Goal: Task Accomplishment & Management: Manage account settings

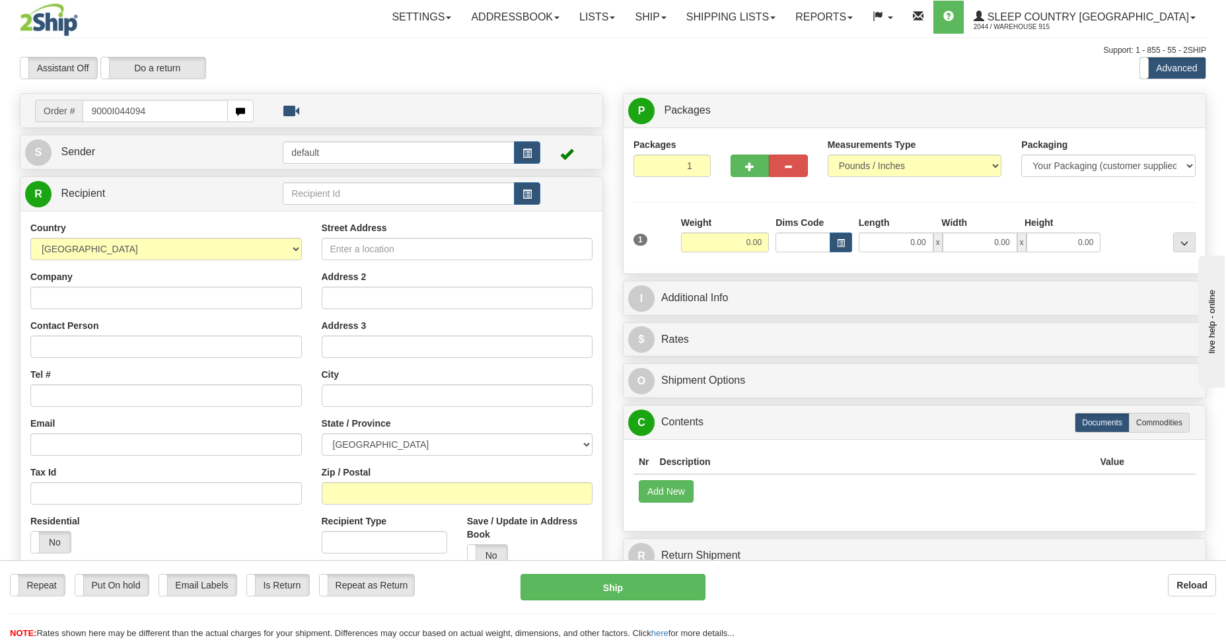
type input "9000I044094"
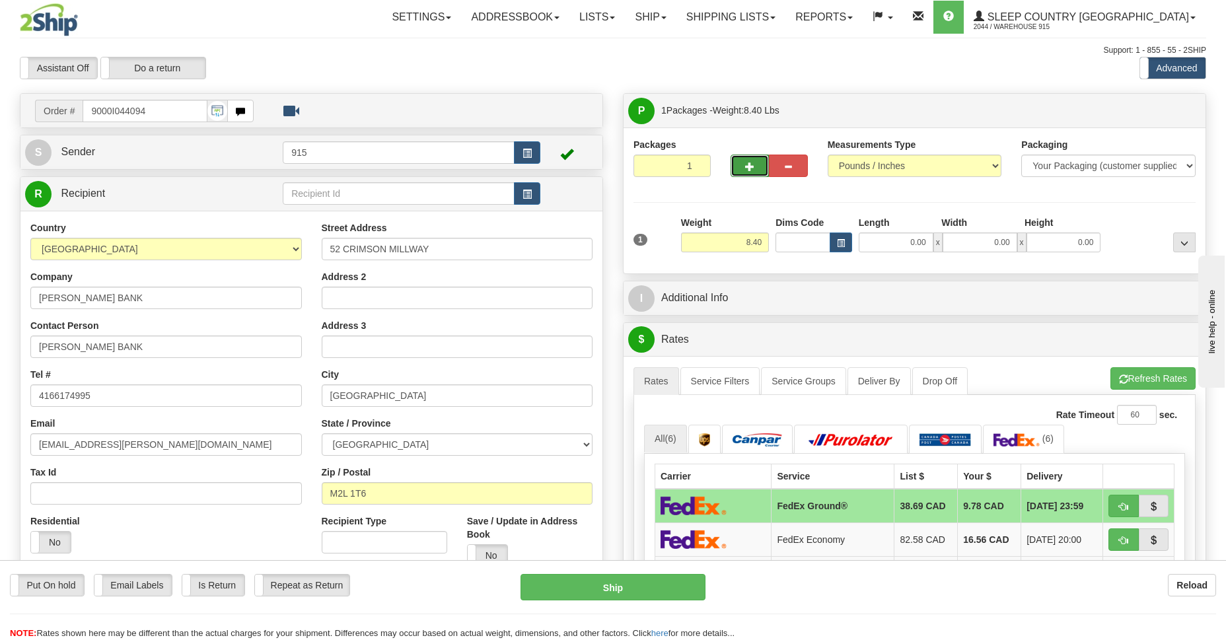
click at [750, 163] on span "button" at bounding box center [749, 167] width 9 height 9
type input "2"
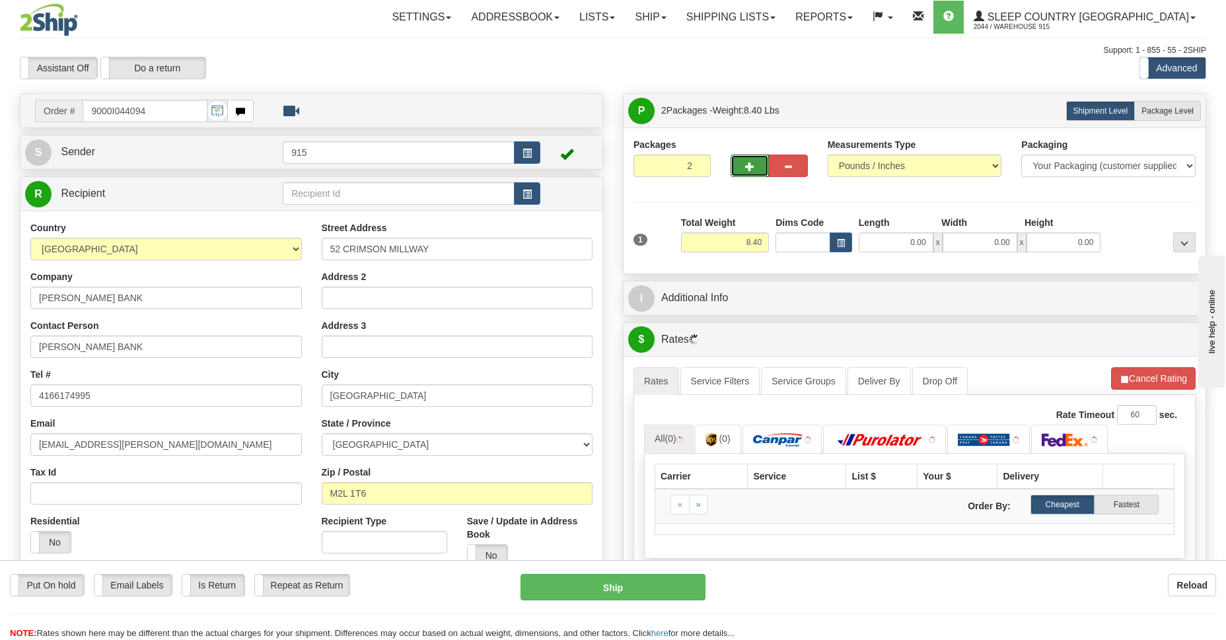
scroll to position [192, 0]
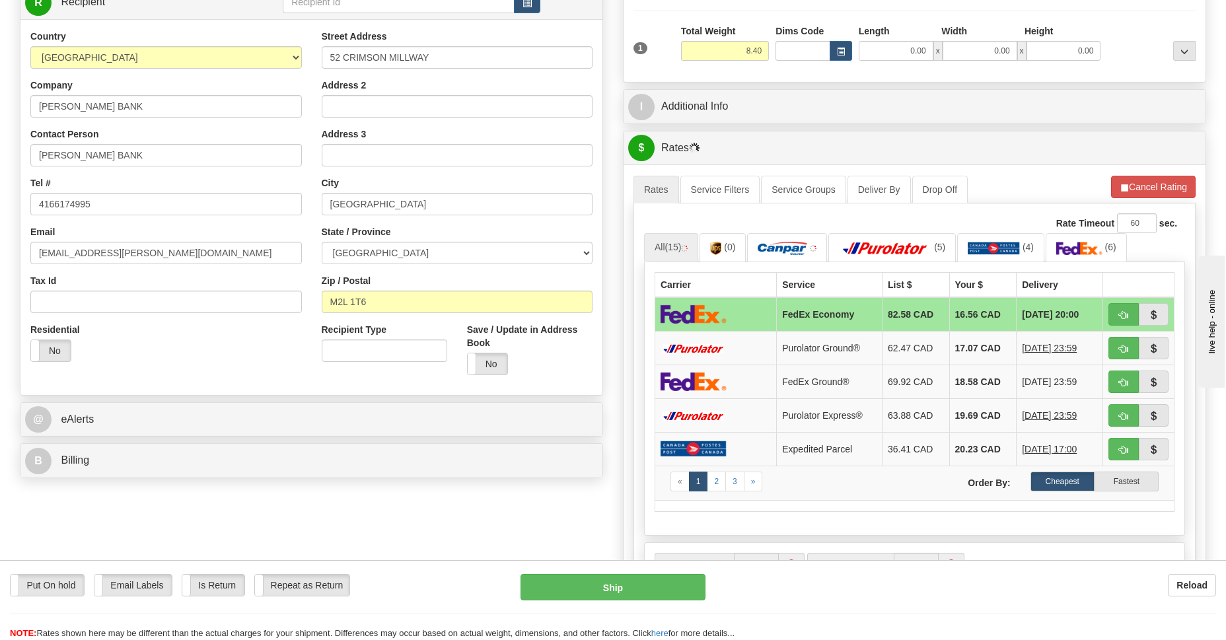
click at [724, 316] on img at bounding box center [694, 314] width 66 height 19
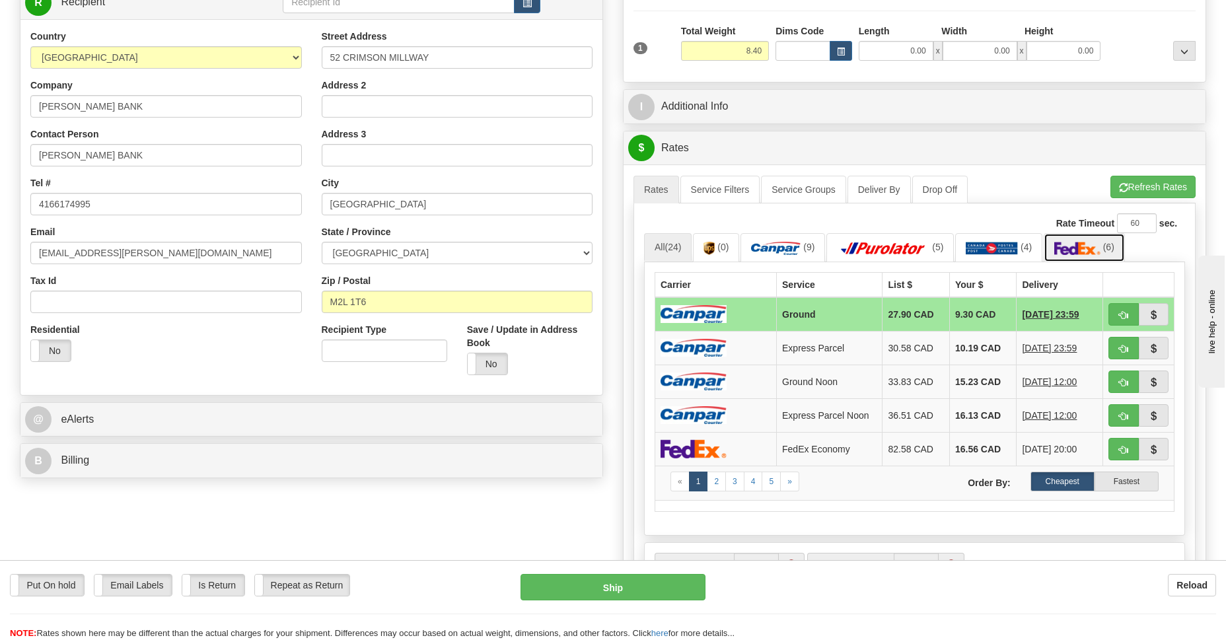
click at [1080, 251] on img at bounding box center [1077, 248] width 46 height 13
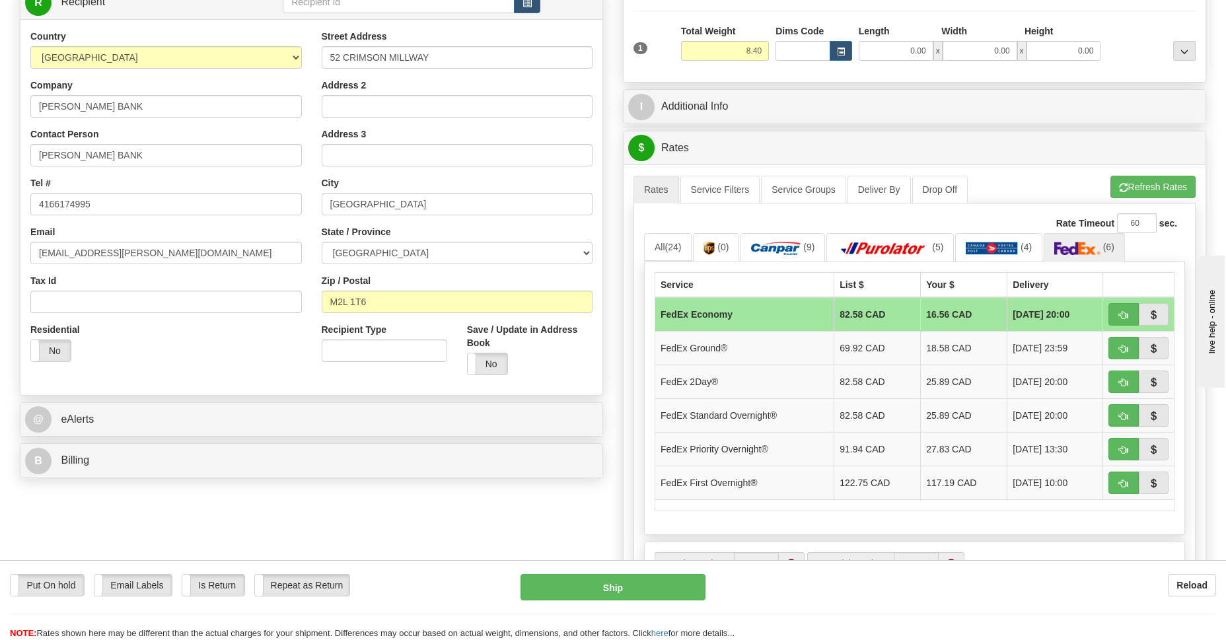
click at [716, 313] on td "FedEx Economy" at bounding box center [744, 314] width 179 height 34
click at [628, 584] on button "Ship" at bounding box center [613, 587] width 184 height 26
type input "20"
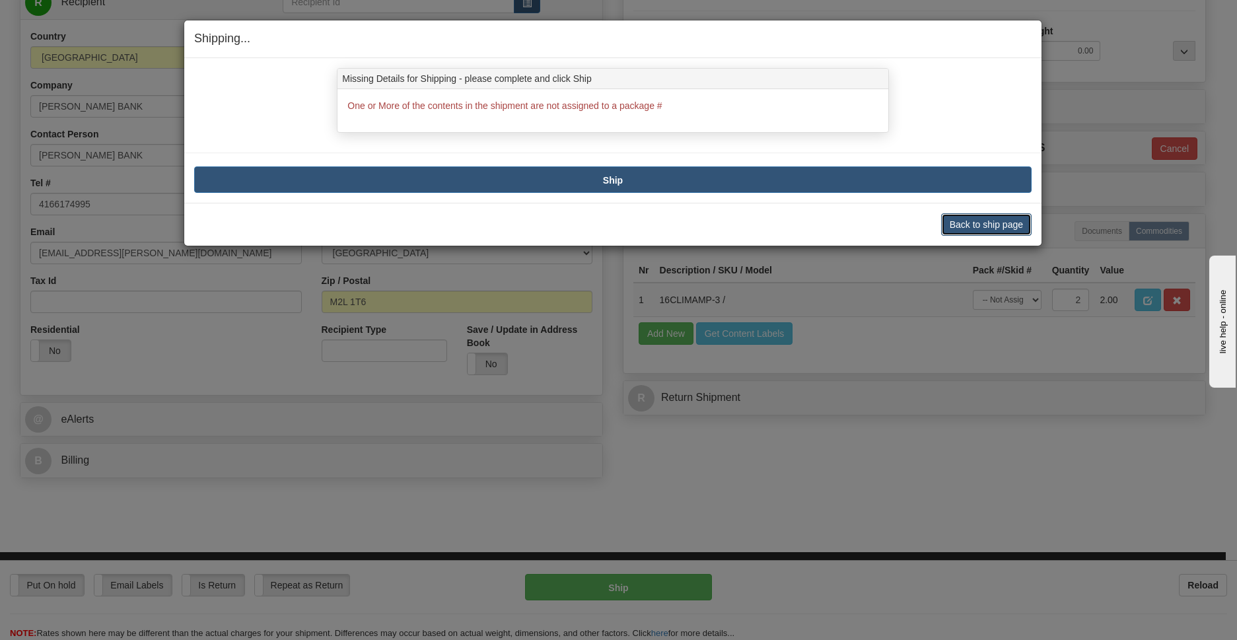
click at [993, 228] on button "Back to ship page" at bounding box center [986, 224] width 91 height 22
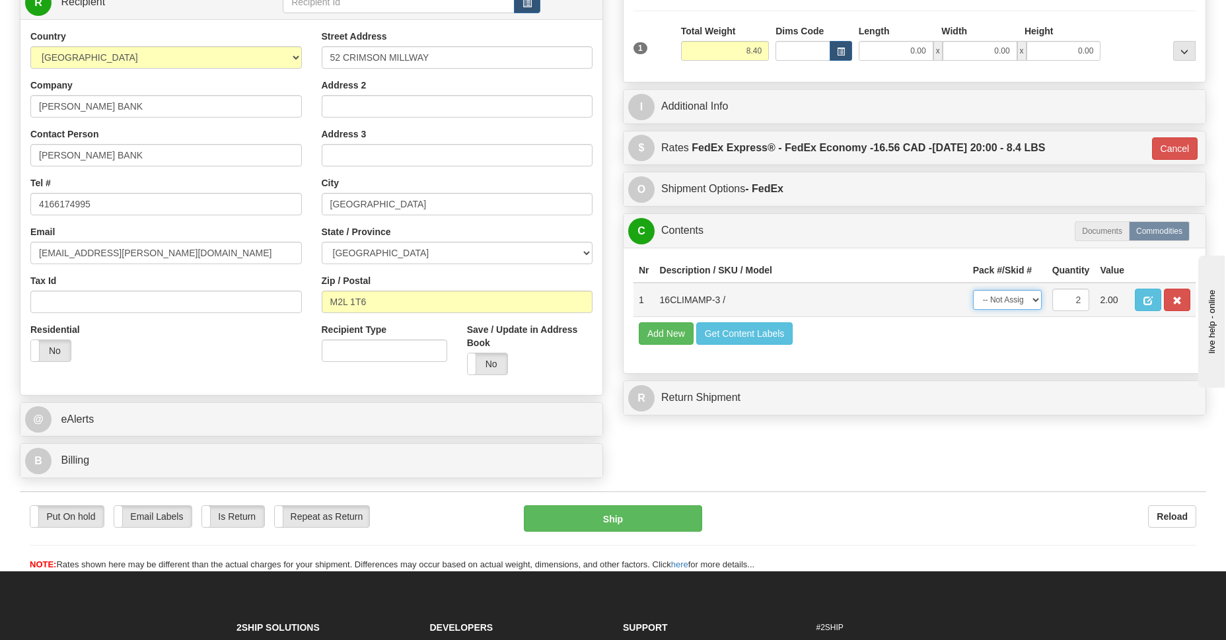
click at [1035, 297] on select "-- Not Assigned -- Package 1 Package 2 Split" at bounding box center [1007, 300] width 69 height 20
select select "SPLIT"
click at [973, 290] on select "-- Not Assigned -- Package 1 Package 2 Split" at bounding box center [1007, 300] width 69 height 20
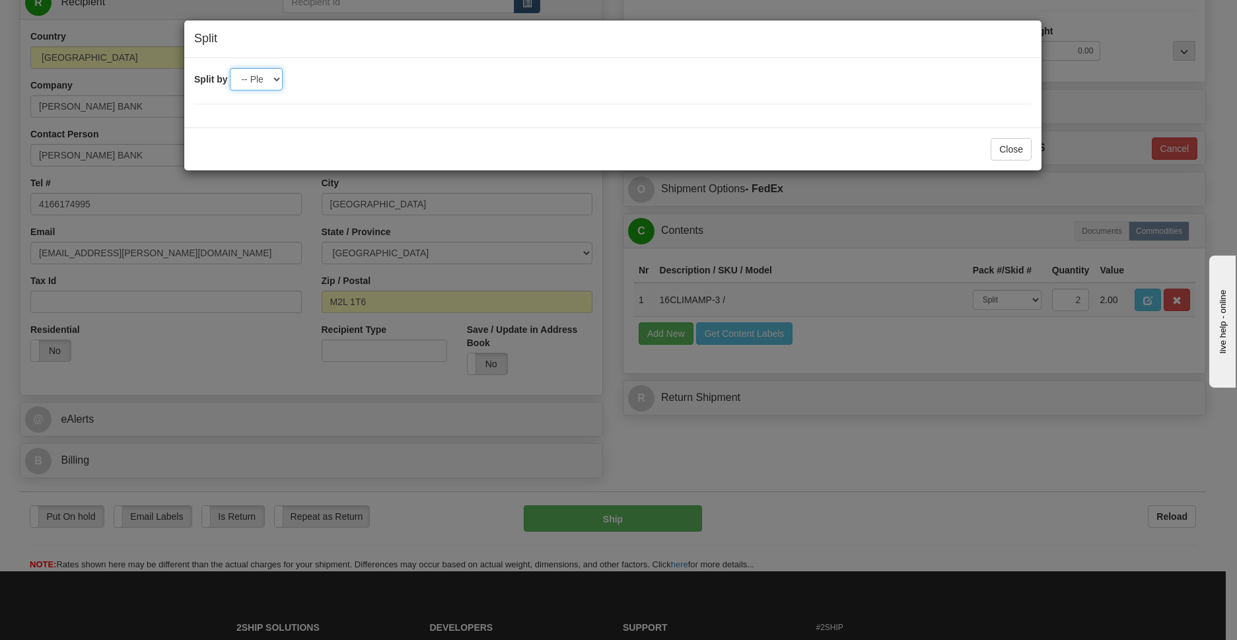
click at [270, 80] on select "-- Please select -- 2" at bounding box center [256, 79] width 53 height 22
select select "2"
click at [230, 68] on select "-- Please select -- 2" at bounding box center [256, 79] width 53 height 22
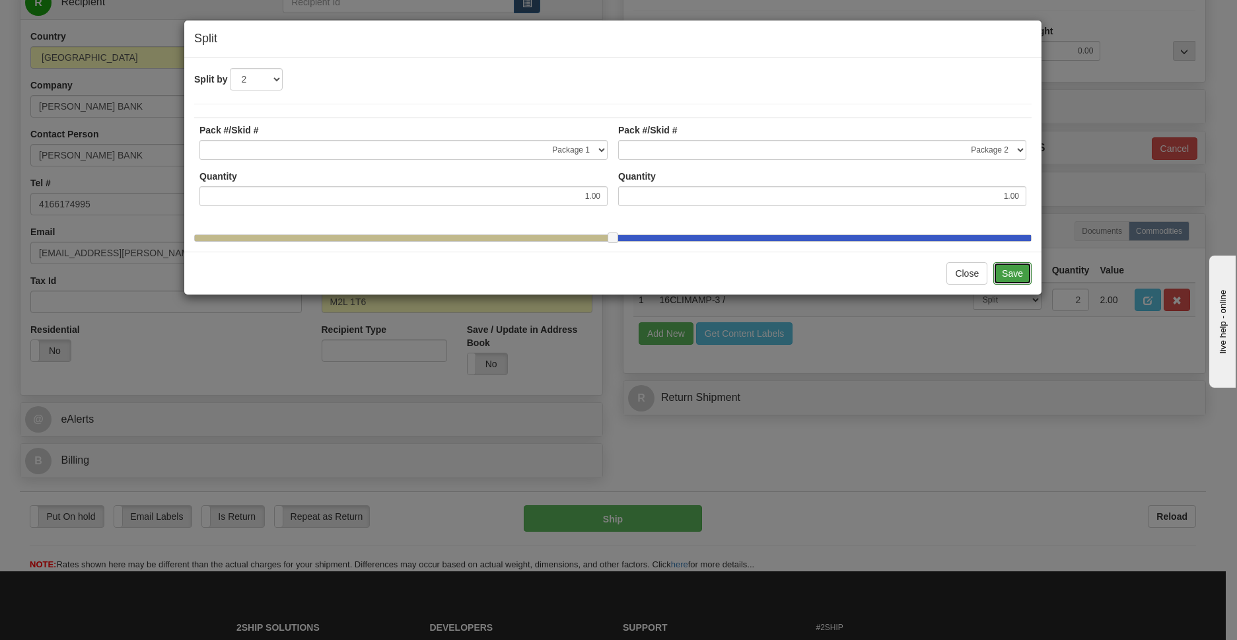
click at [1011, 285] on button "Save" at bounding box center [1013, 273] width 38 height 22
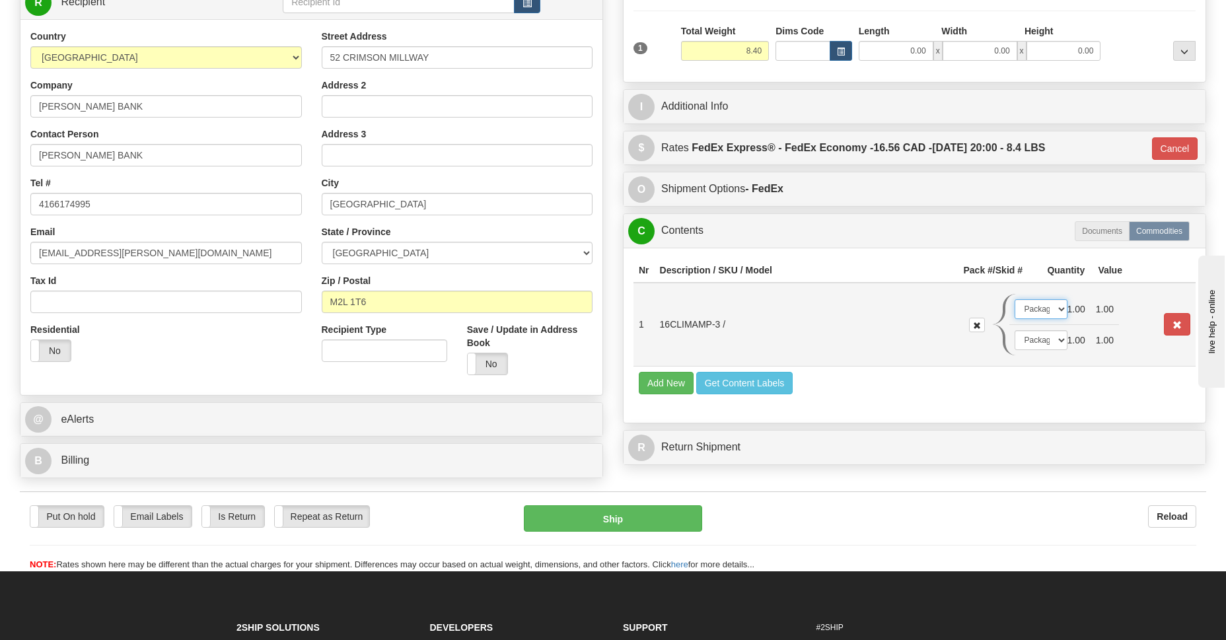
click at [1059, 310] on select "-- Not Assigned -- Package 1 Package 2" at bounding box center [1041, 309] width 53 height 20
click at [1015, 299] on select "-- Not Assigned -- Package 1 Package 2" at bounding box center [1041, 309] width 53 height 20
click at [1056, 340] on select "-- Not Assigned -- Package 1 Package 2" at bounding box center [1041, 340] width 53 height 20
click at [1015, 330] on select "-- Not Assigned -- Package 1 Package 2" at bounding box center [1041, 340] width 53 height 20
click at [629, 525] on button "Ship" at bounding box center [613, 518] width 178 height 26
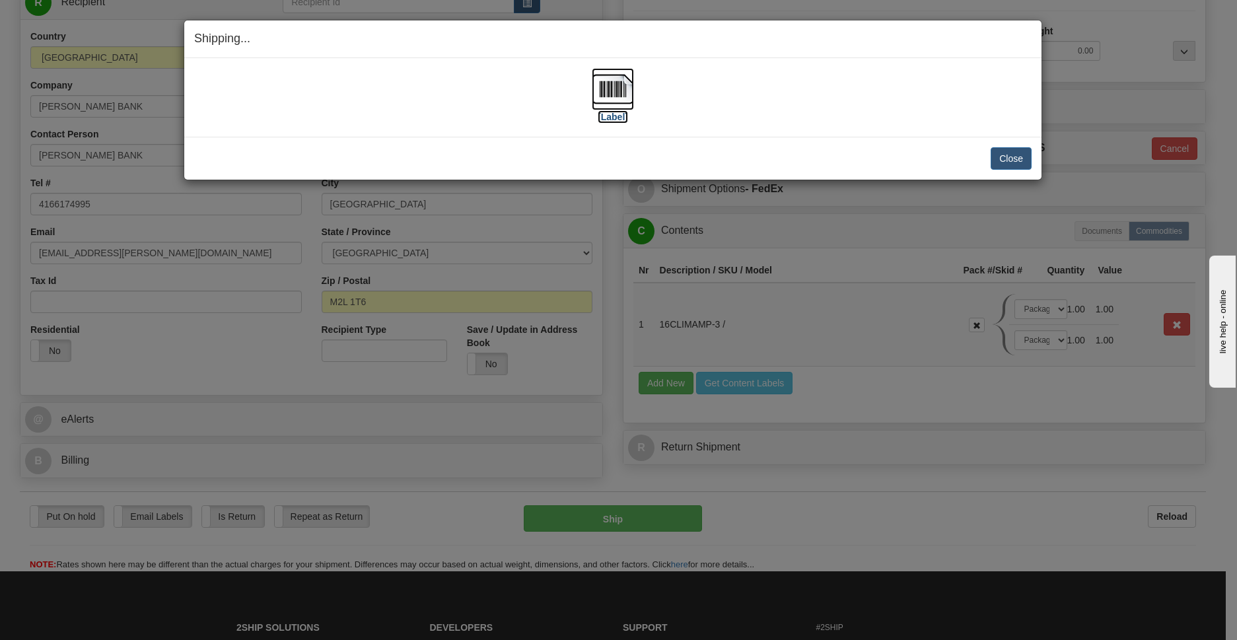
click at [618, 92] on img at bounding box center [613, 89] width 42 height 42
click at [1010, 153] on button "Close" at bounding box center [1011, 158] width 41 height 22
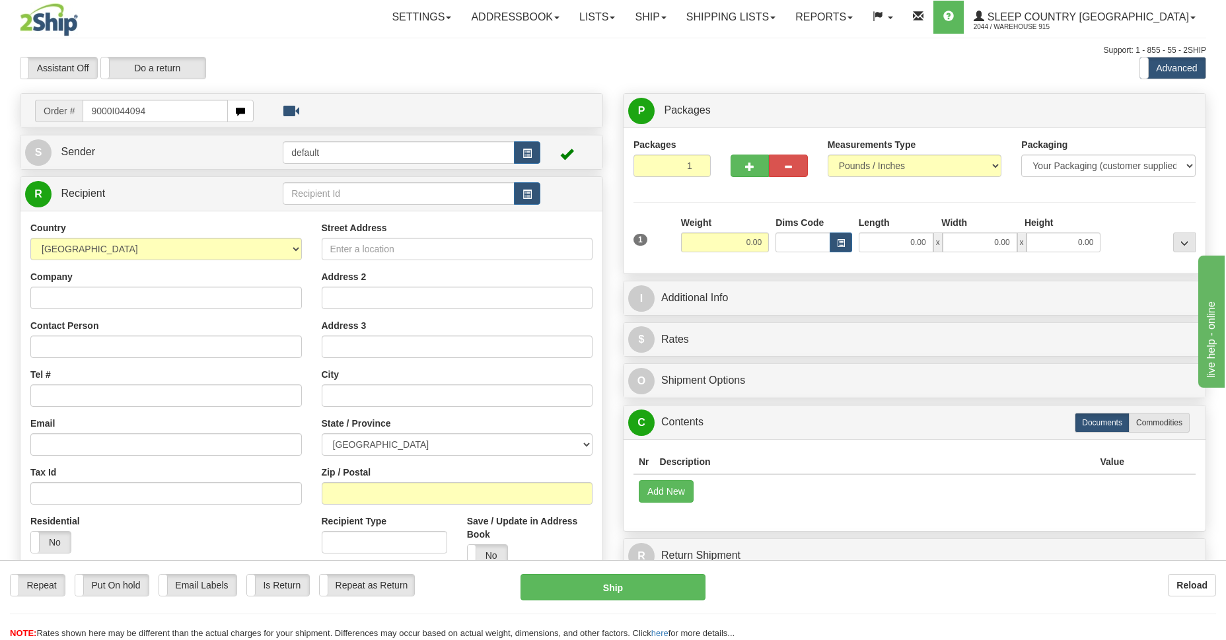
type input "9000I044094"
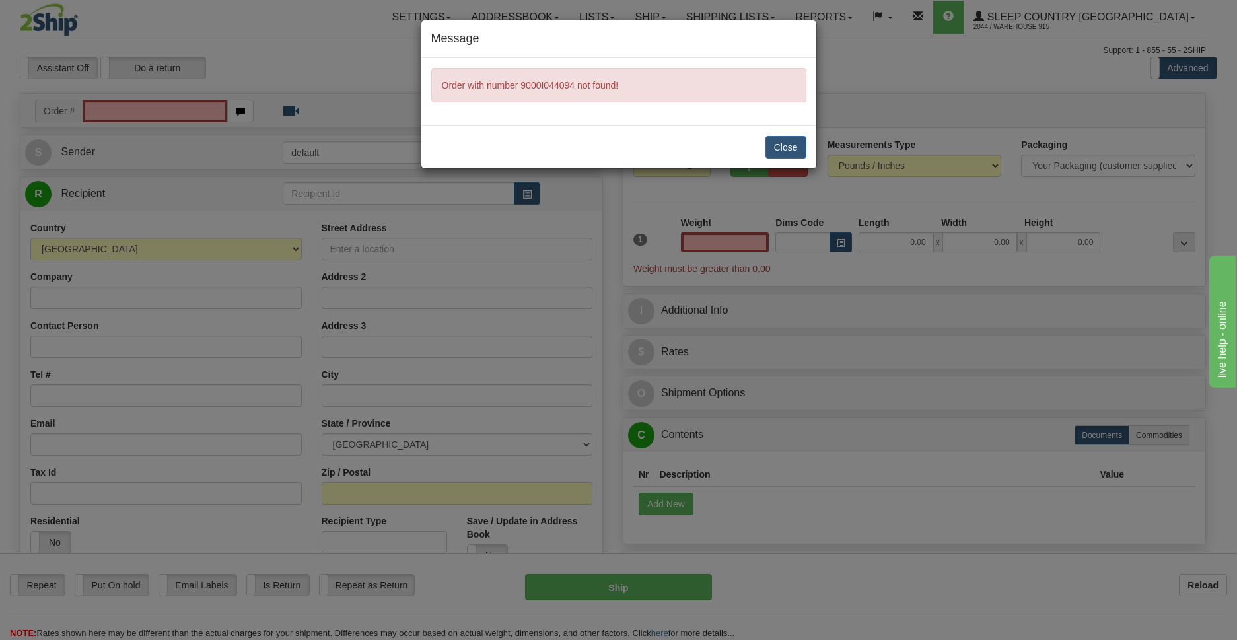
type input "0.00"
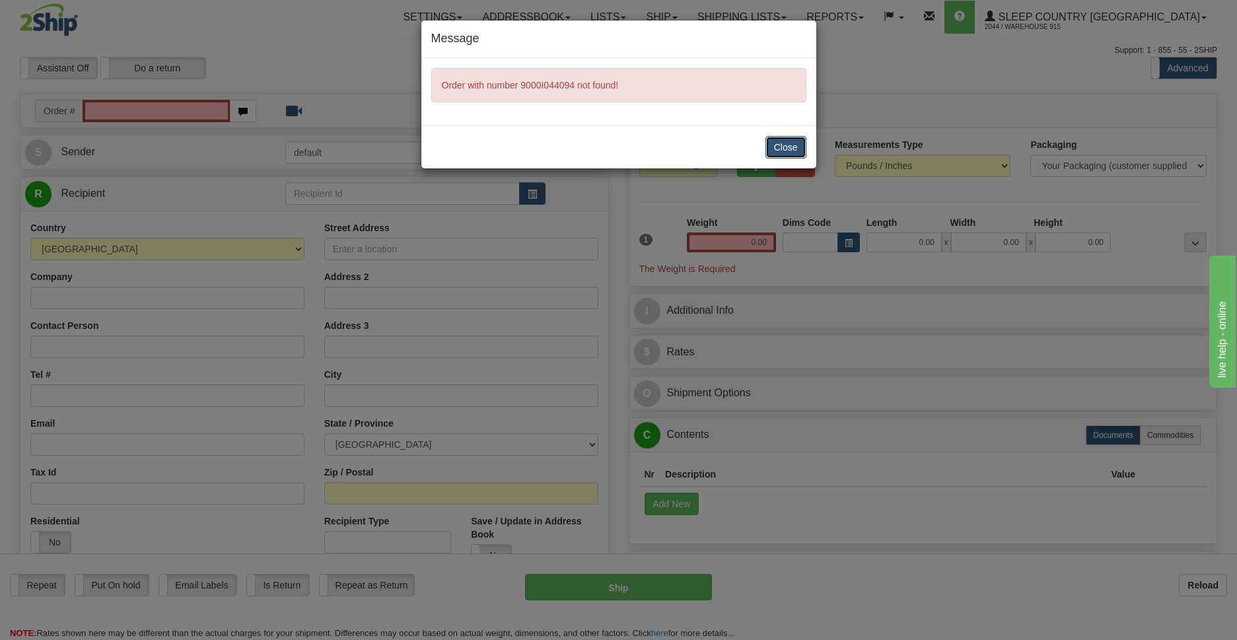
click at [792, 151] on button "Close" at bounding box center [786, 147] width 41 height 22
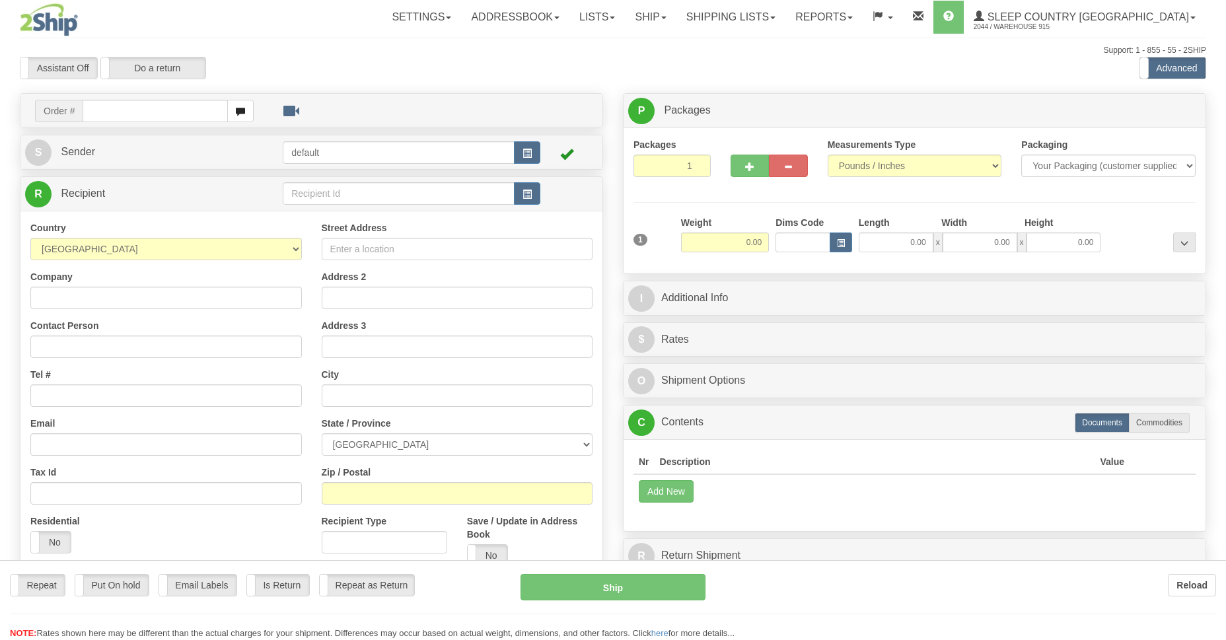
click at [804, 18] on div "Toggle navigation Settings Shipping Preferences Fields Preferences New" at bounding box center [613, 372] width 1226 height 744
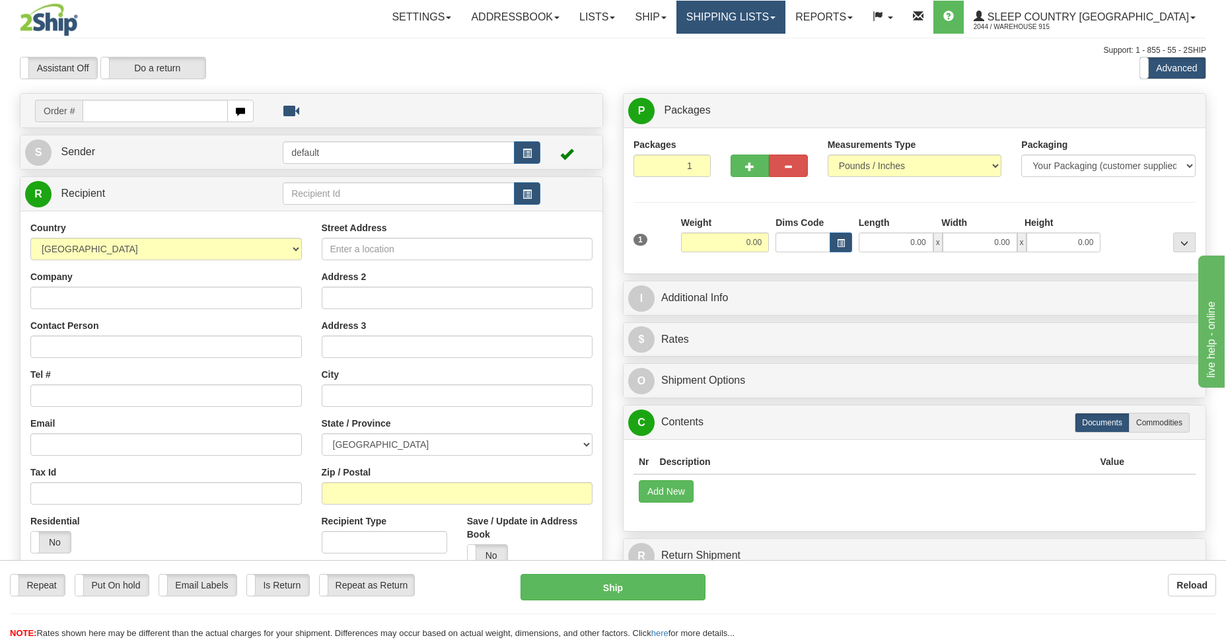
click at [786, 20] on link "Shipping lists" at bounding box center [731, 17] width 109 height 33
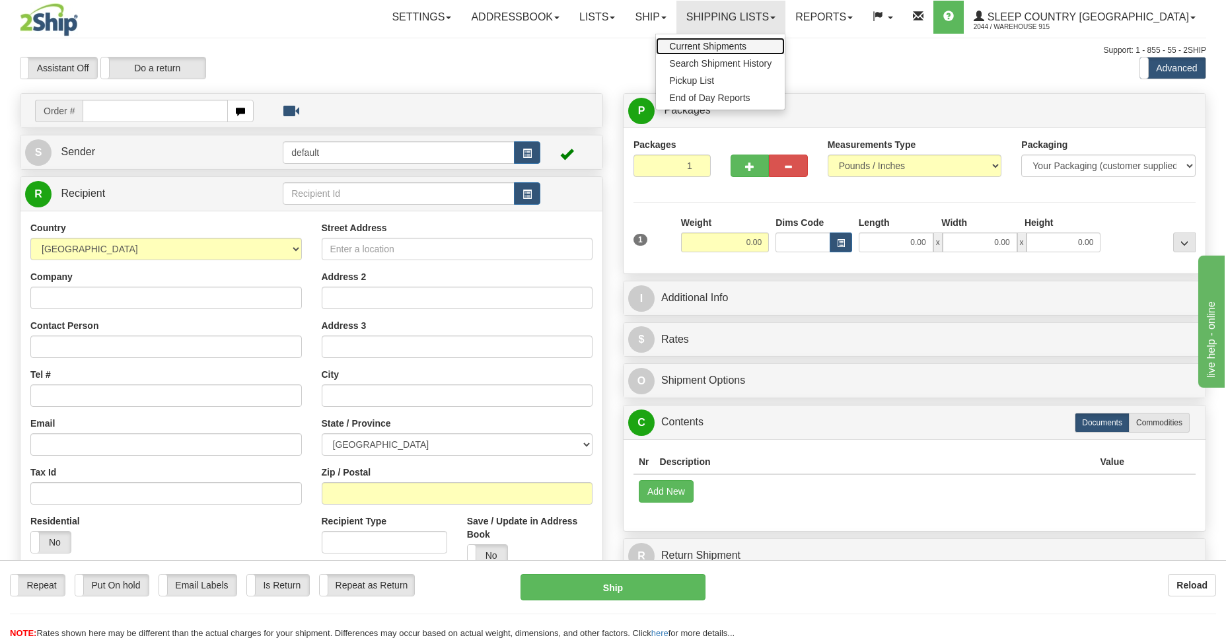
click at [785, 50] on link "Current Shipments" at bounding box center [720, 46] width 129 height 17
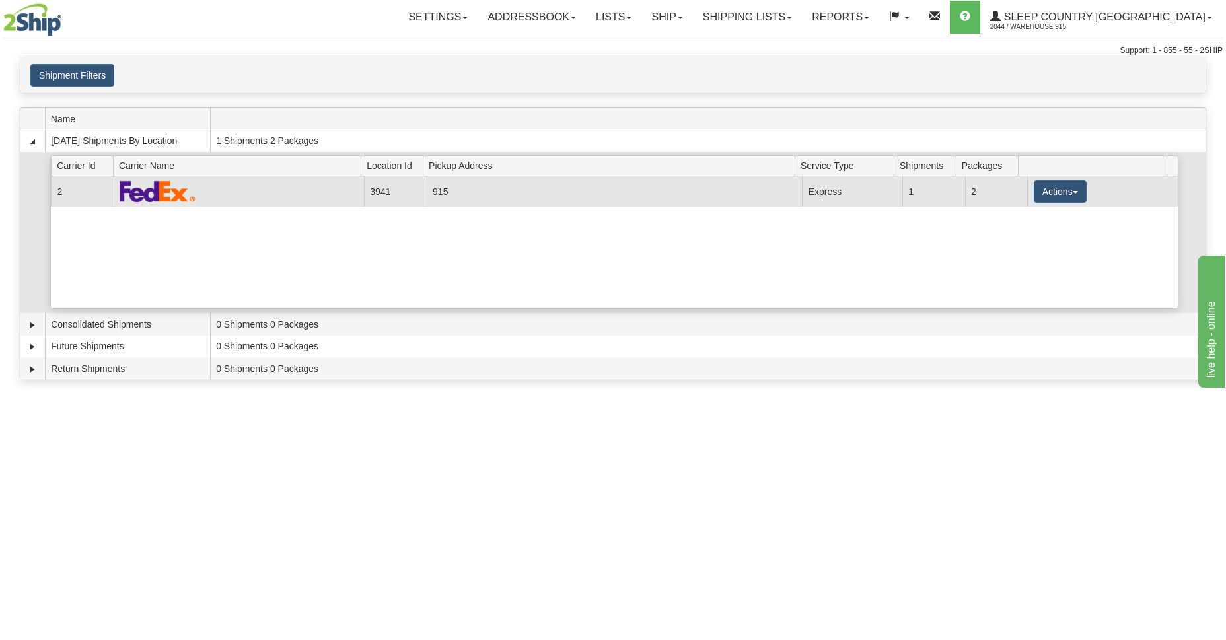
click at [410, 190] on td "3941" at bounding box center [395, 191] width 63 height 30
click at [1043, 196] on button "Actions" at bounding box center [1060, 191] width 53 height 22
click at [1027, 221] on link "Details" at bounding box center [1033, 216] width 106 height 17
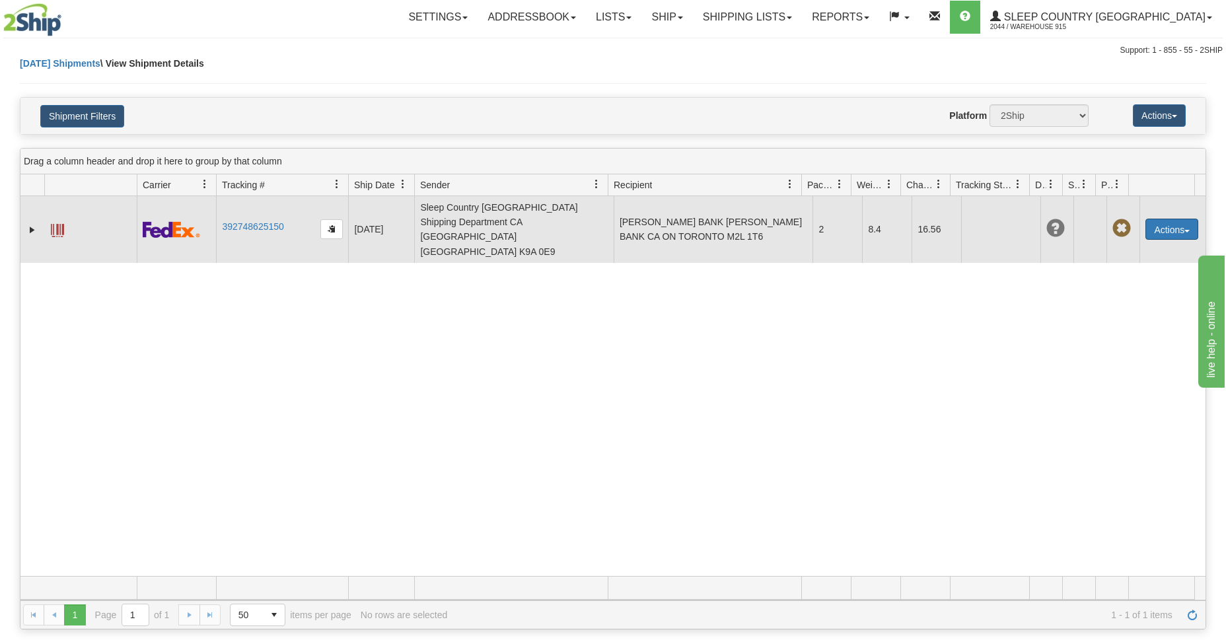
click at [1177, 219] on button "Actions" at bounding box center [1172, 229] width 53 height 21
click at [1124, 245] on link "Edit" at bounding box center [1145, 253] width 106 height 17
click at [1167, 219] on button "Actions" at bounding box center [1172, 229] width 53 height 21
click at [1109, 245] on link "Edit" at bounding box center [1145, 253] width 106 height 17
click at [748, 219] on td "[PERSON_NAME] BANK [PERSON_NAME] BANK CA ON TORONTO M2L 1T6" at bounding box center [714, 229] width 200 height 67
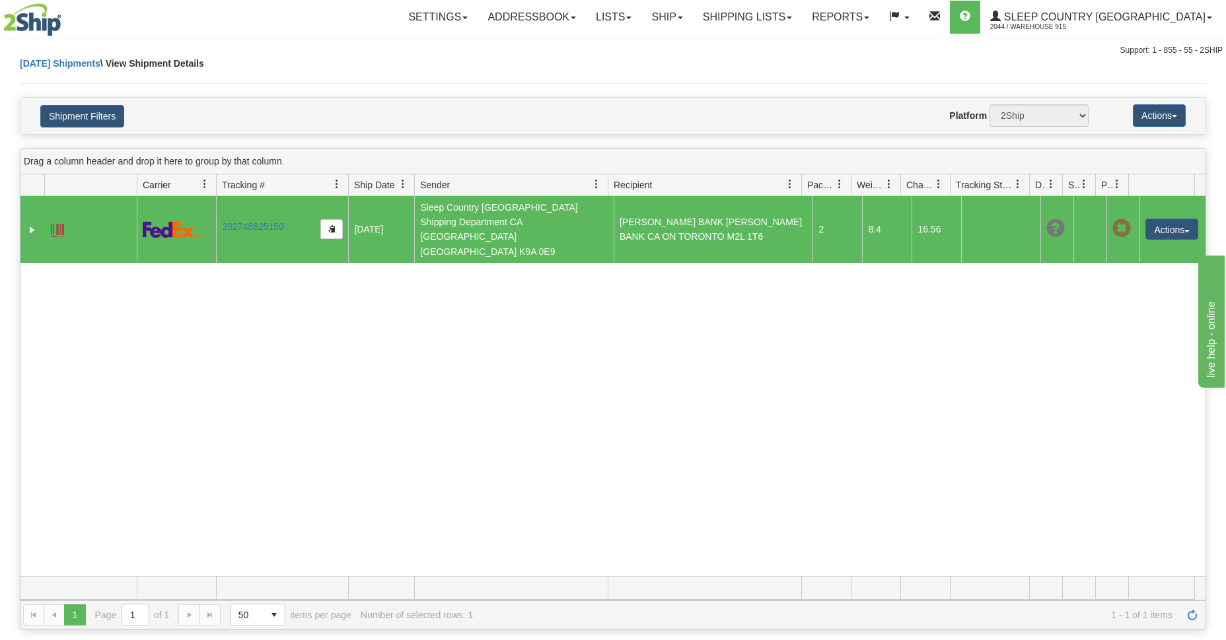
click at [748, 219] on td "[PERSON_NAME] BANK [PERSON_NAME] BANK CA ON TORONTO M2L 1T6" at bounding box center [714, 229] width 200 height 67
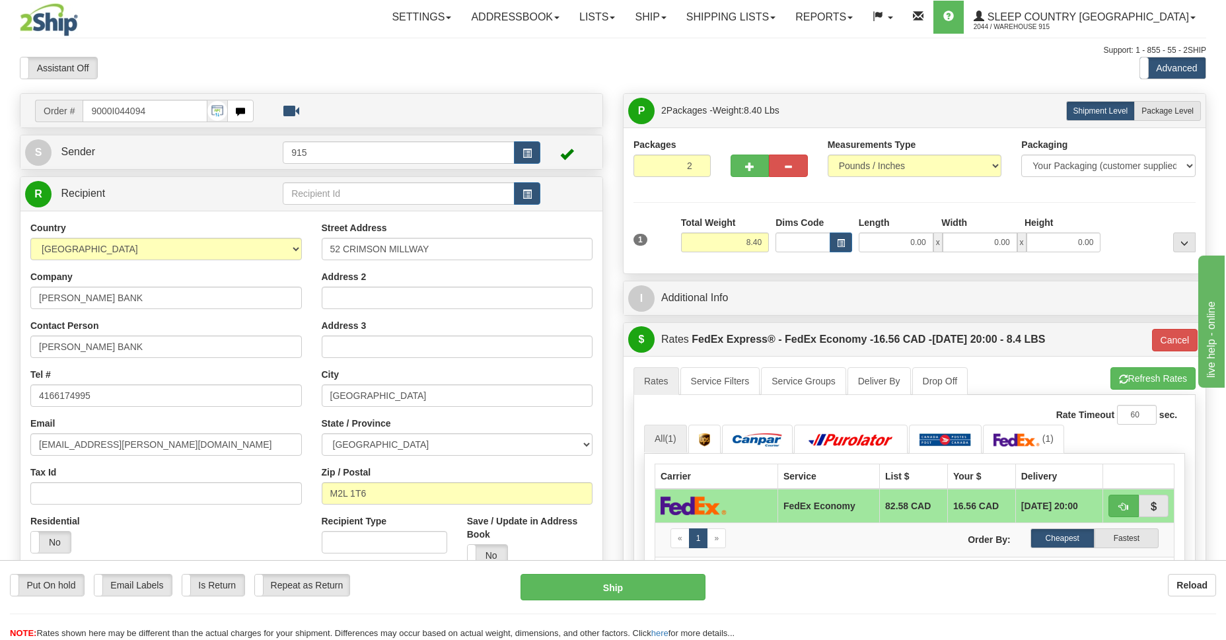
scroll to position [192, 0]
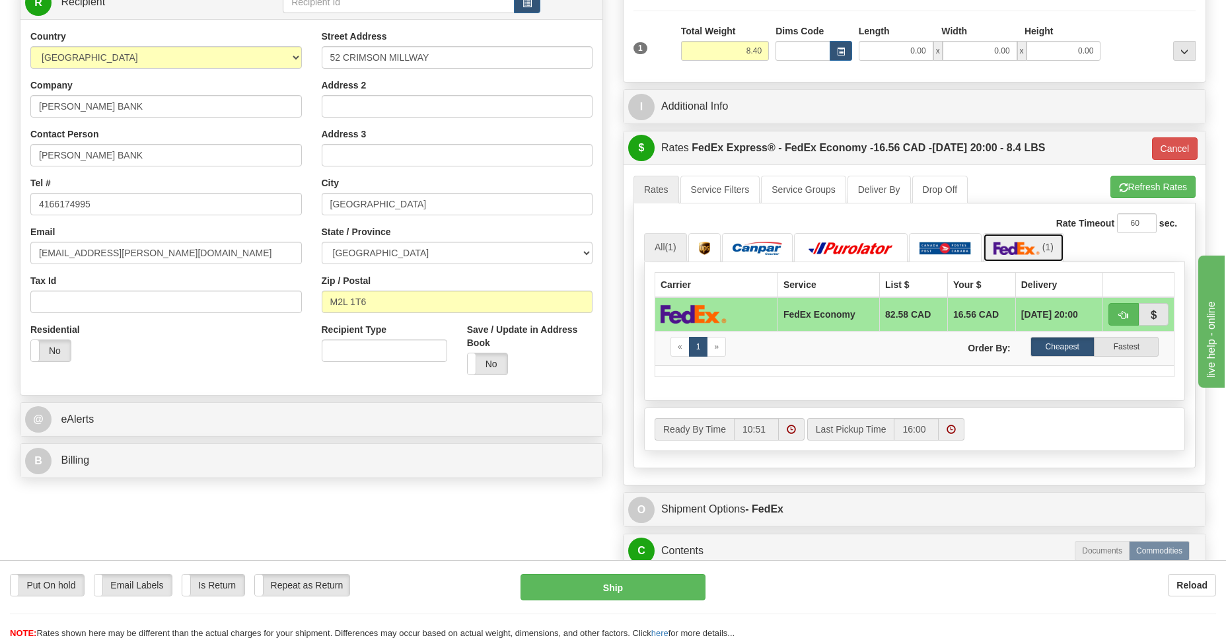
click at [1009, 252] on img at bounding box center [1017, 248] width 46 height 13
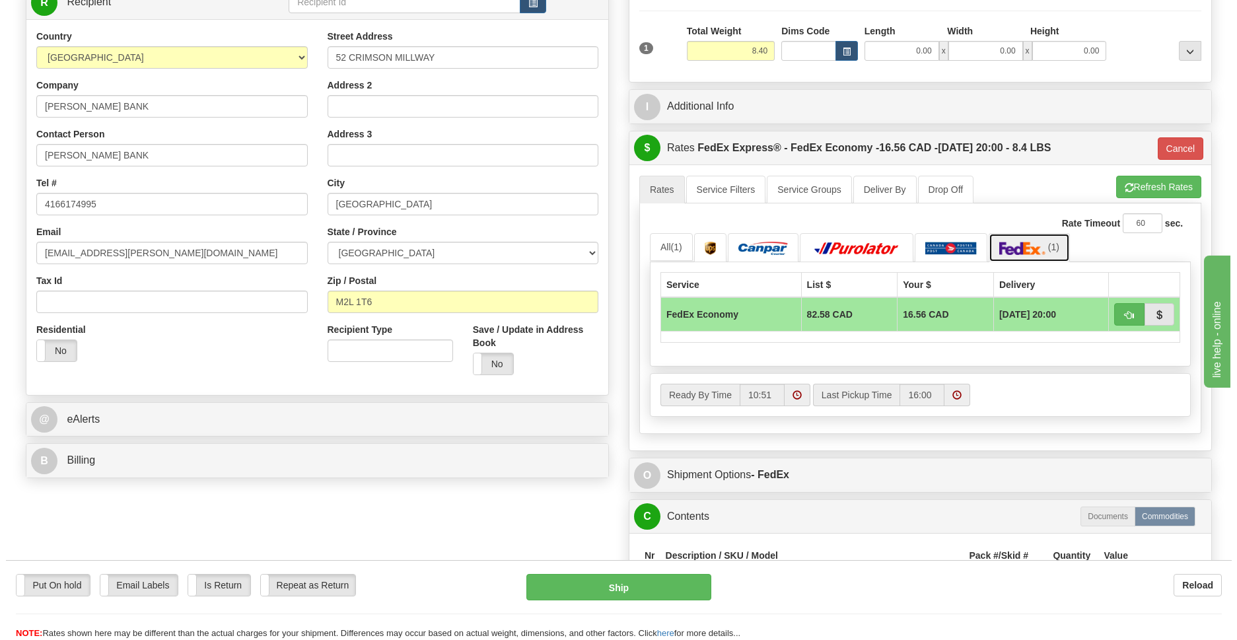
scroll to position [384, 0]
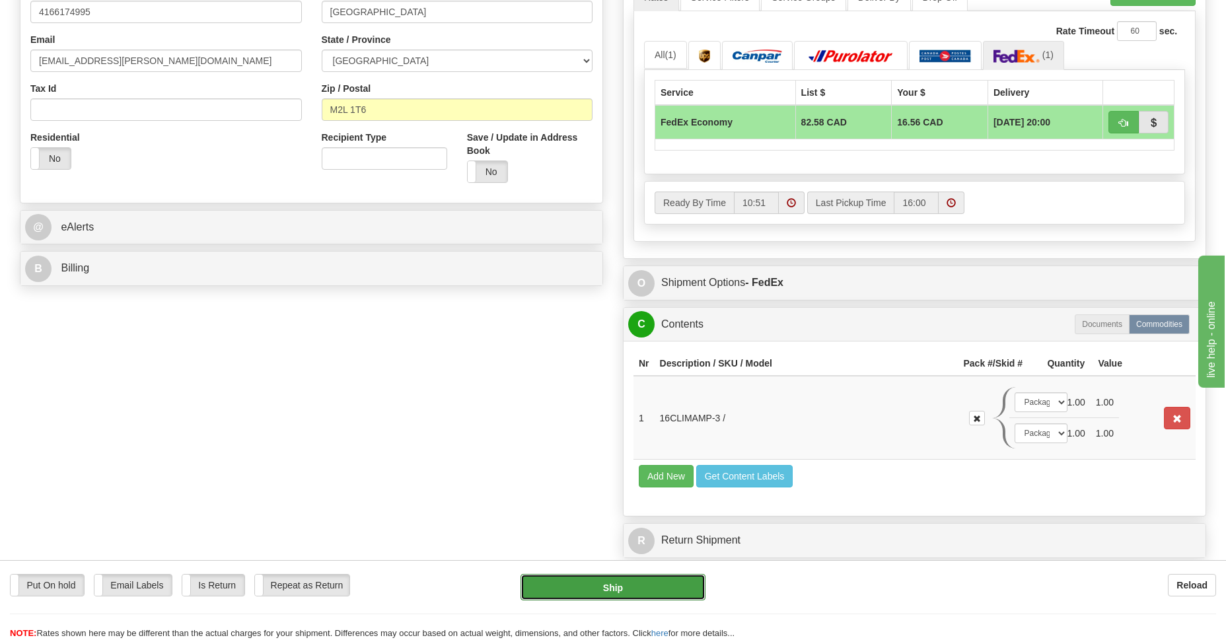
click at [610, 590] on button "Ship" at bounding box center [613, 587] width 184 height 26
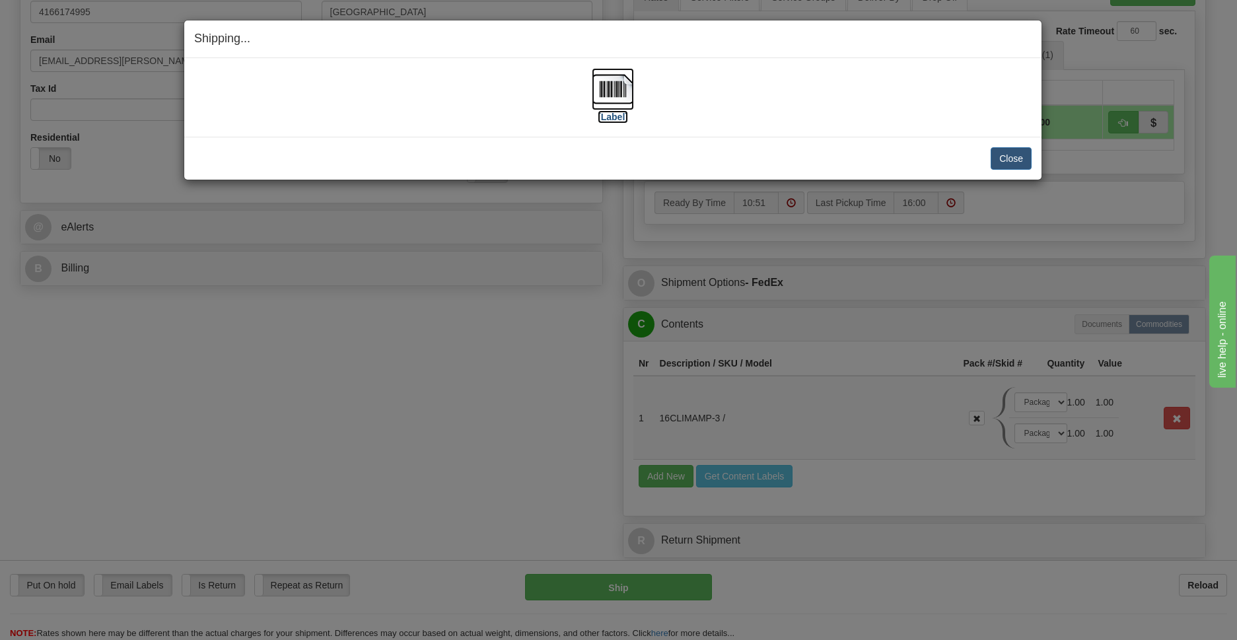
click at [613, 96] on img at bounding box center [613, 89] width 42 height 42
click at [1016, 159] on button "Close" at bounding box center [1011, 158] width 41 height 22
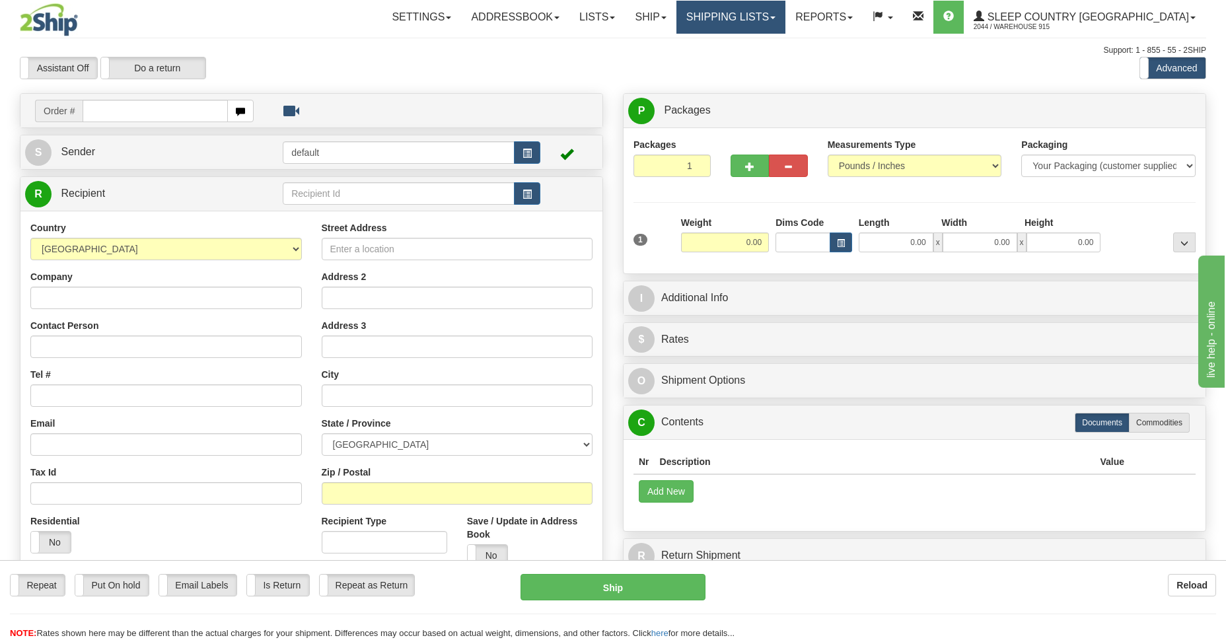
click at [786, 9] on link "Shipping lists" at bounding box center [731, 17] width 109 height 33
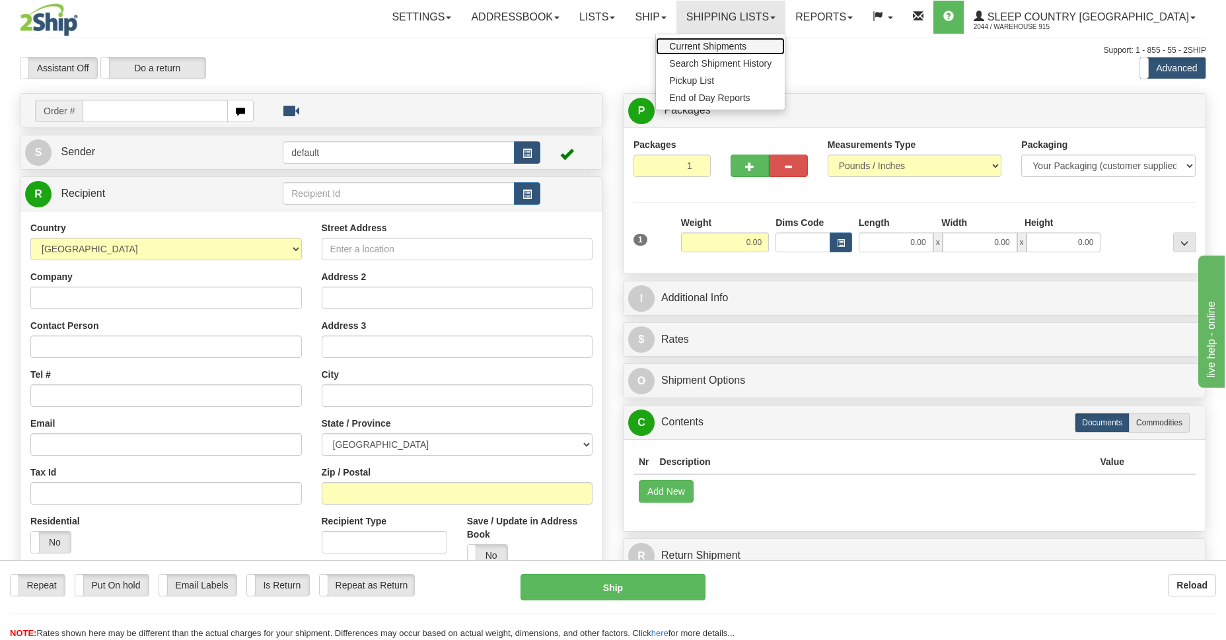
click at [747, 48] on span "Current Shipments" at bounding box center [707, 46] width 77 height 11
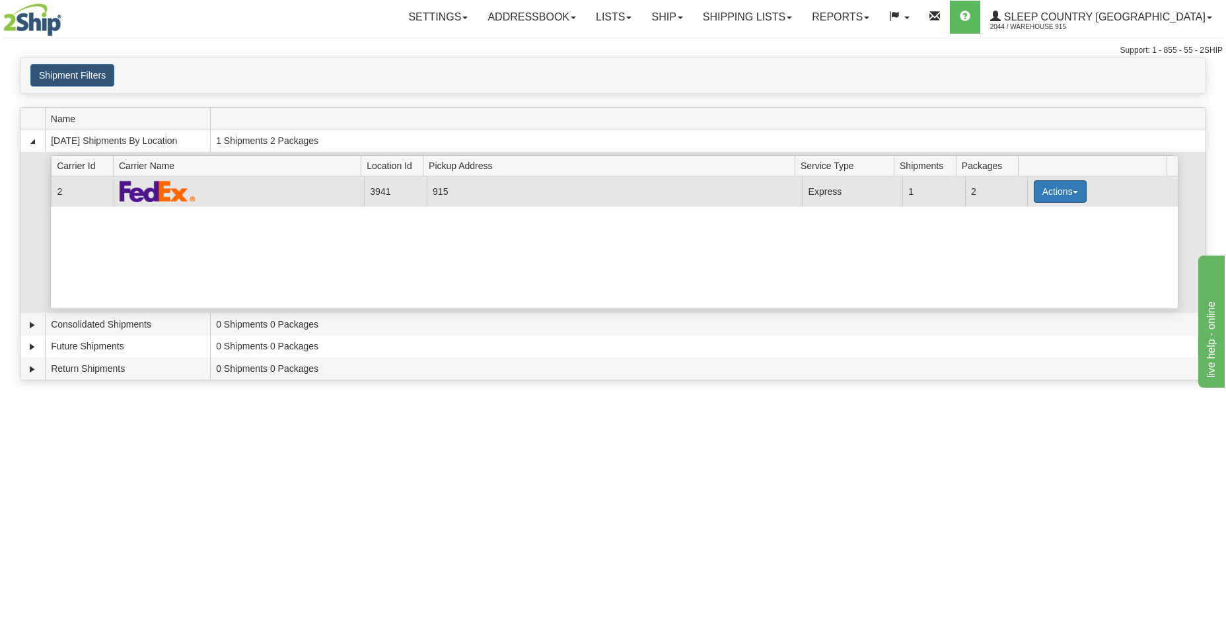
click at [1039, 188] on button "Actions" at bounding box center [1060, 191] width 53 height 22
click at [1009, 217] on span "Details" at bounding box center [1012, 215] width 36 height 9
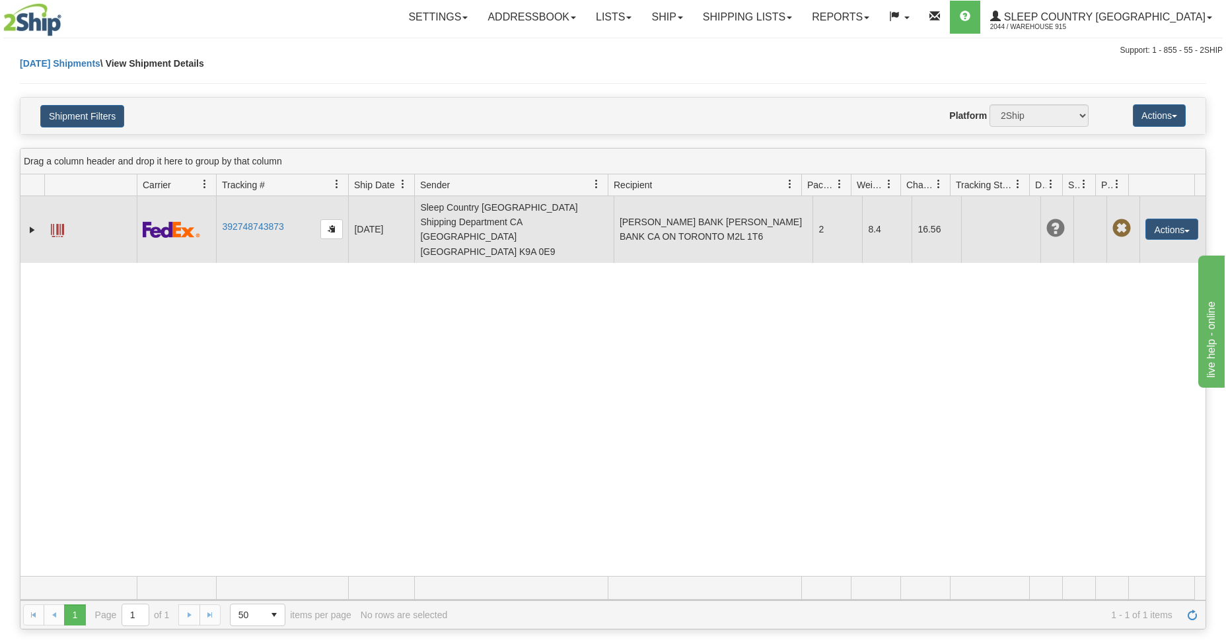
click at [61, 224] on span at bounding box center [57, 230] width 13 height 13
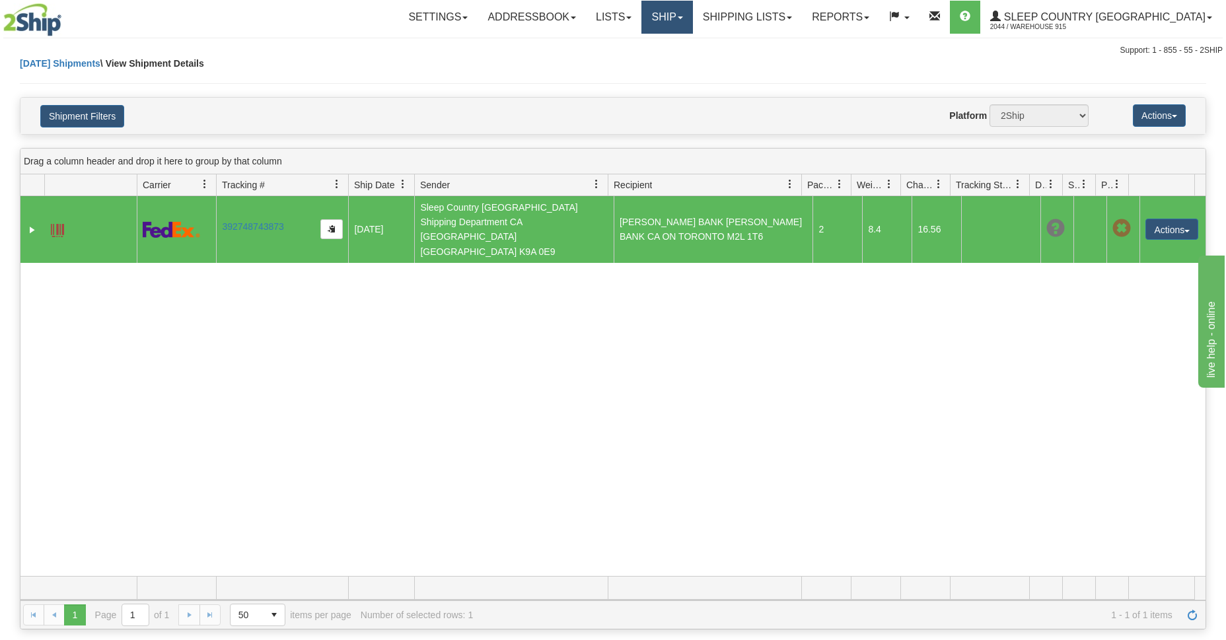
click at [692, 23] on link "Ship" at bounding box center [666, 17] width 51 height 33
click at [636, 44] on span "Ship Screen" at bounding box center [611, 46] width 50 height 11
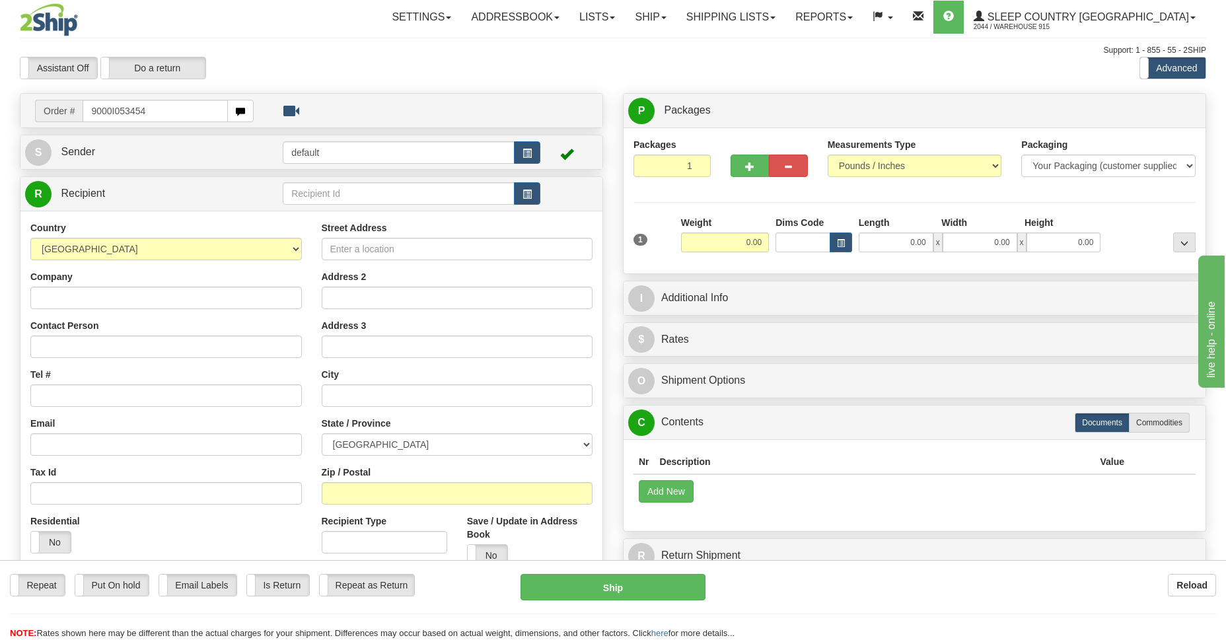
type input "9000I053454"
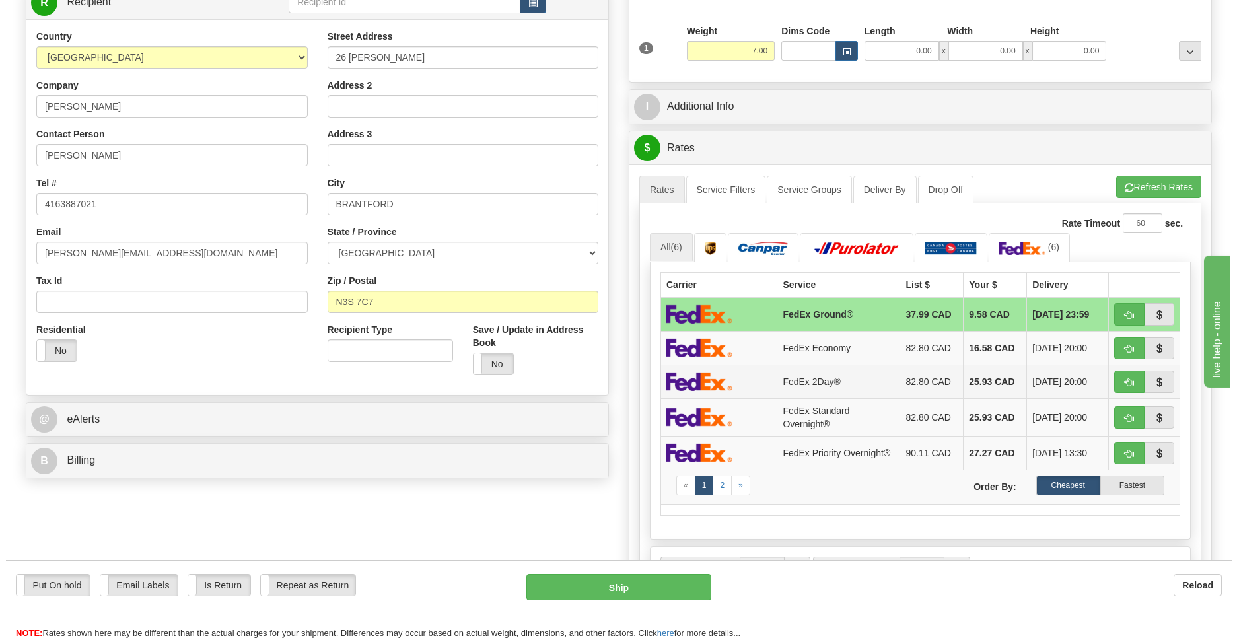
scroll to position [96, 0]
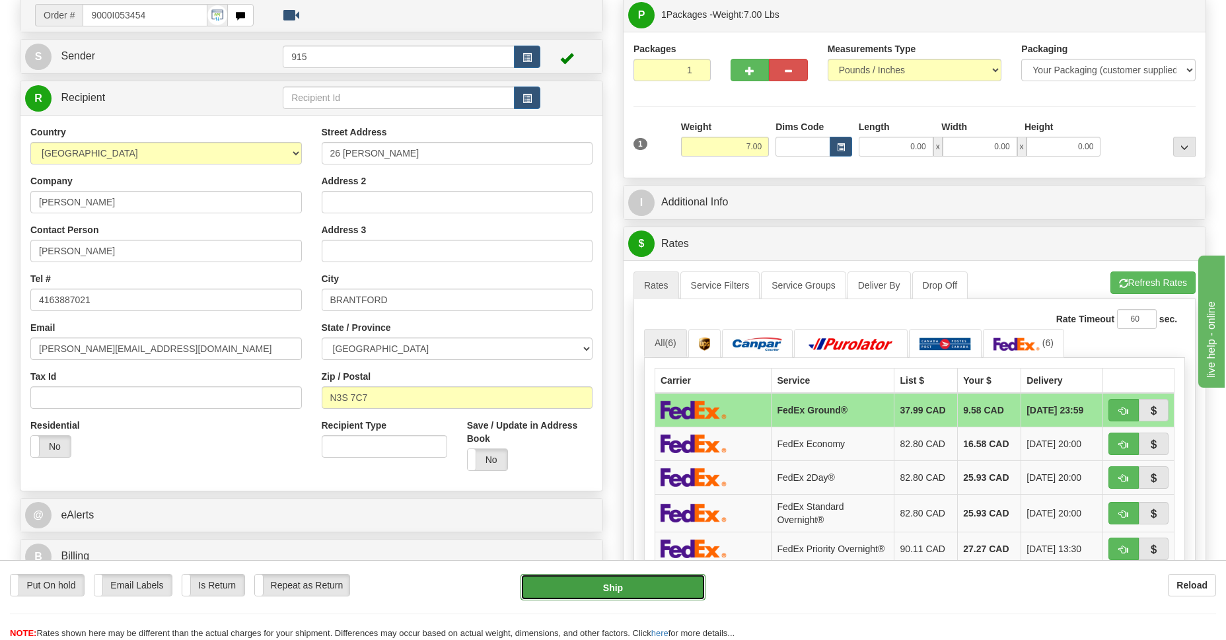
click at [581, 591] on button "Ship" at bounding box center [613, 587] width 184 height 26
type input "92"
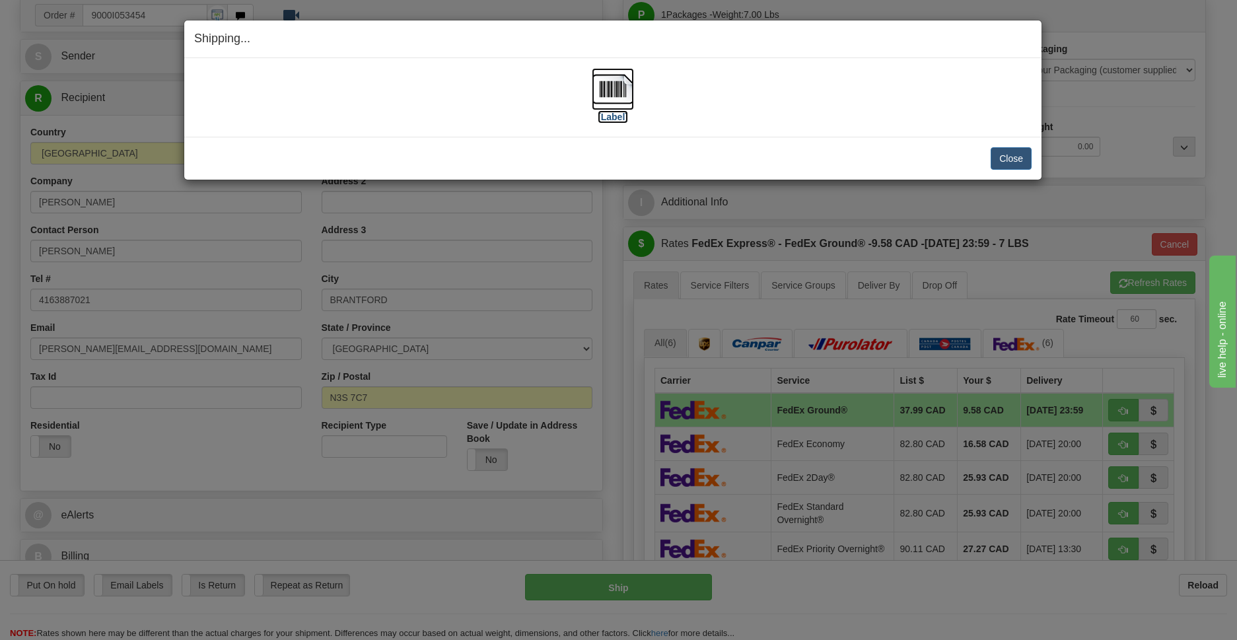
click at [614, 97] on img at bounding box center [613, 89] width 42 height 42
drag, startPoint x: 1003, startPoint y: 159, endPoint x: 1035, endPoint y: 159, distance: 32.4
click at [1004, 159] on button "Close" at bounding box center [1011, 158] width 41 height 22
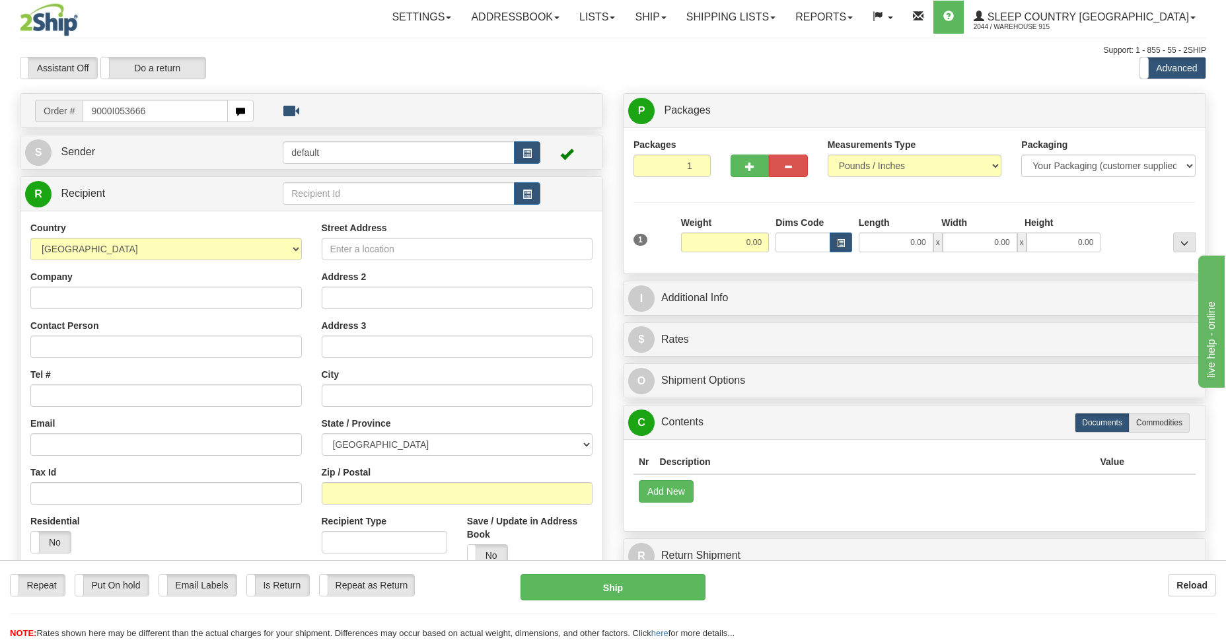
type input "9000I053666"
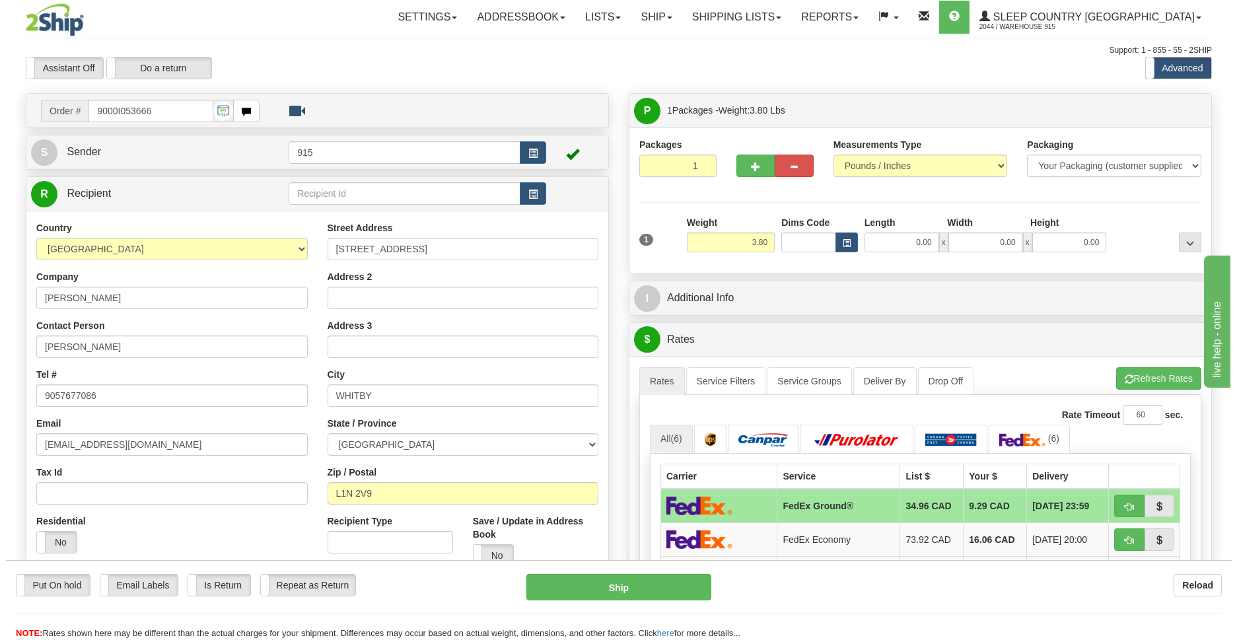
scroll to position [96, 0]
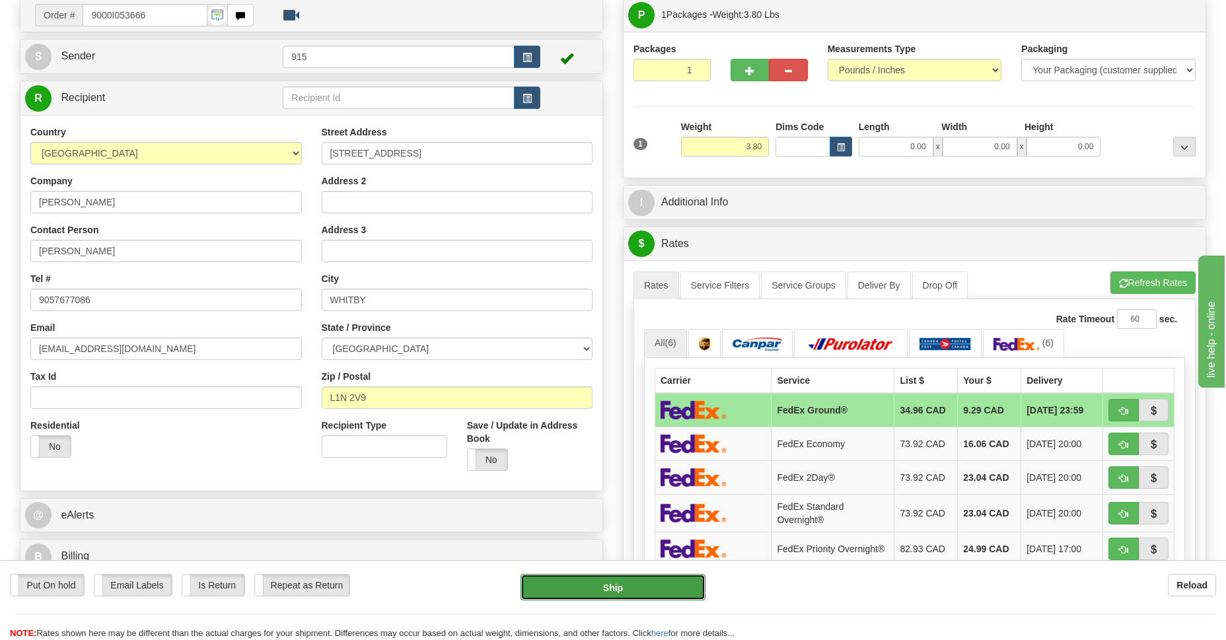
click at [644, 589] on button "Ship" at bounding box center [613, 587] width 184 height 26
type input "92"
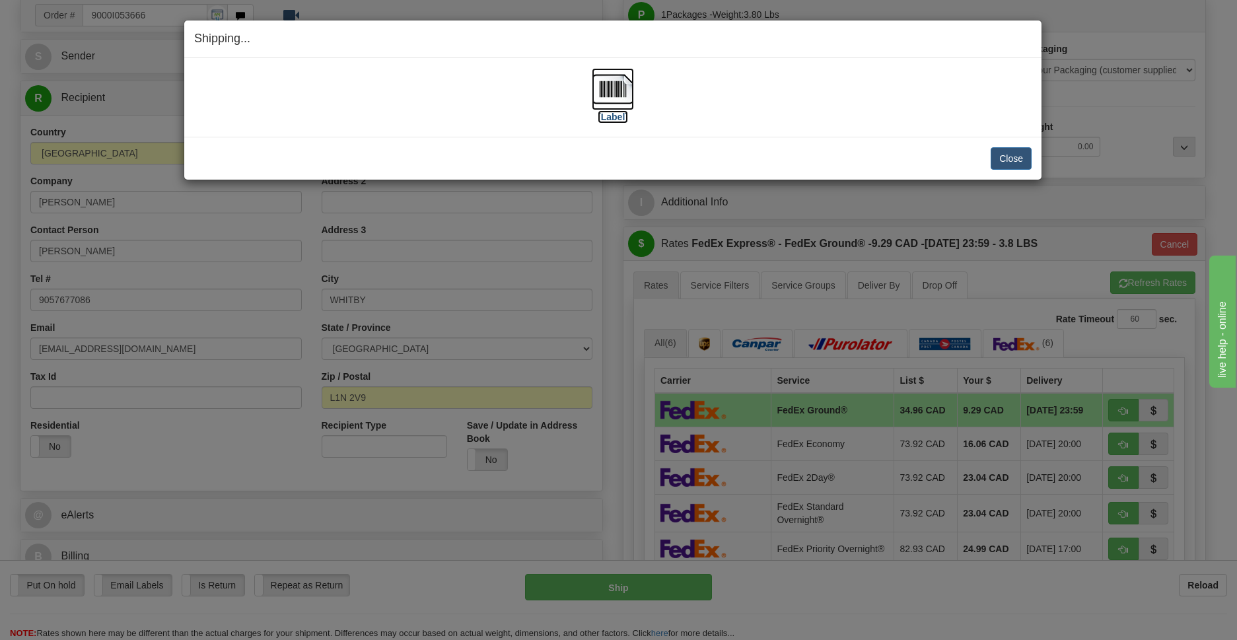
click at [611, 102] on img at bounding box center [613, 89] width 42 height 42
click at [606, 92] on img at bounding box center [613, 89] width 42 height 42
drag, startPoint x: 1004, startPoint y: 154, endPoint x: 1012, endPoint y: 153, distance: 8.0
click at [1004, 155] on button "Close" at bounding box center [1011, 158] width 41 height 22
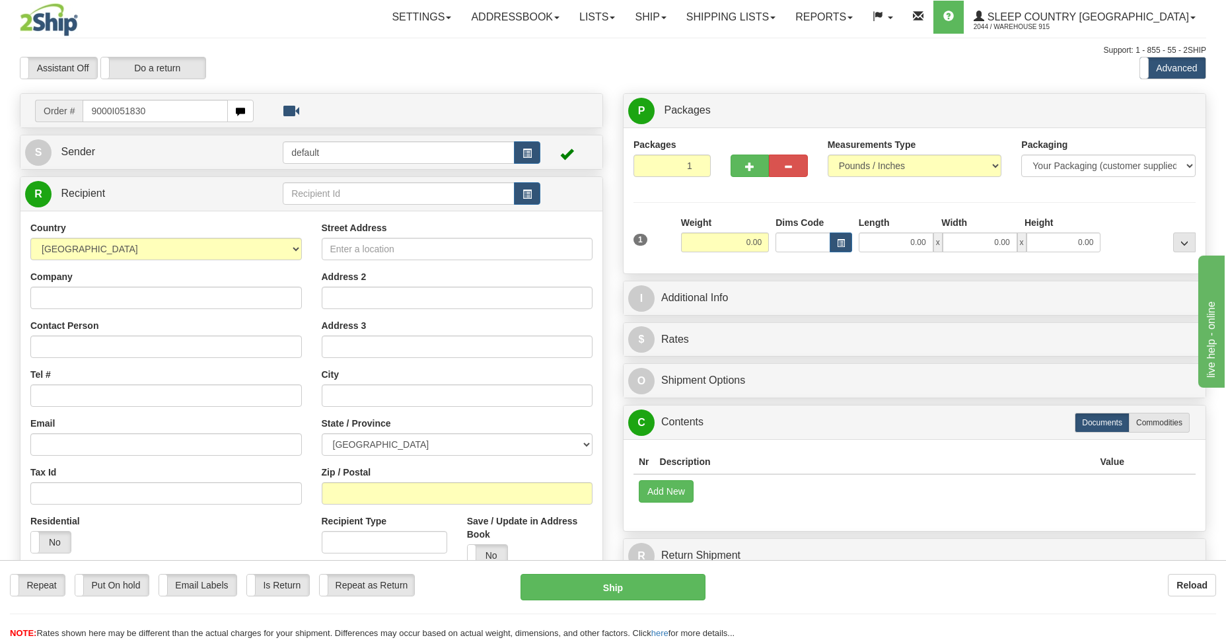
type input "9000I051830"
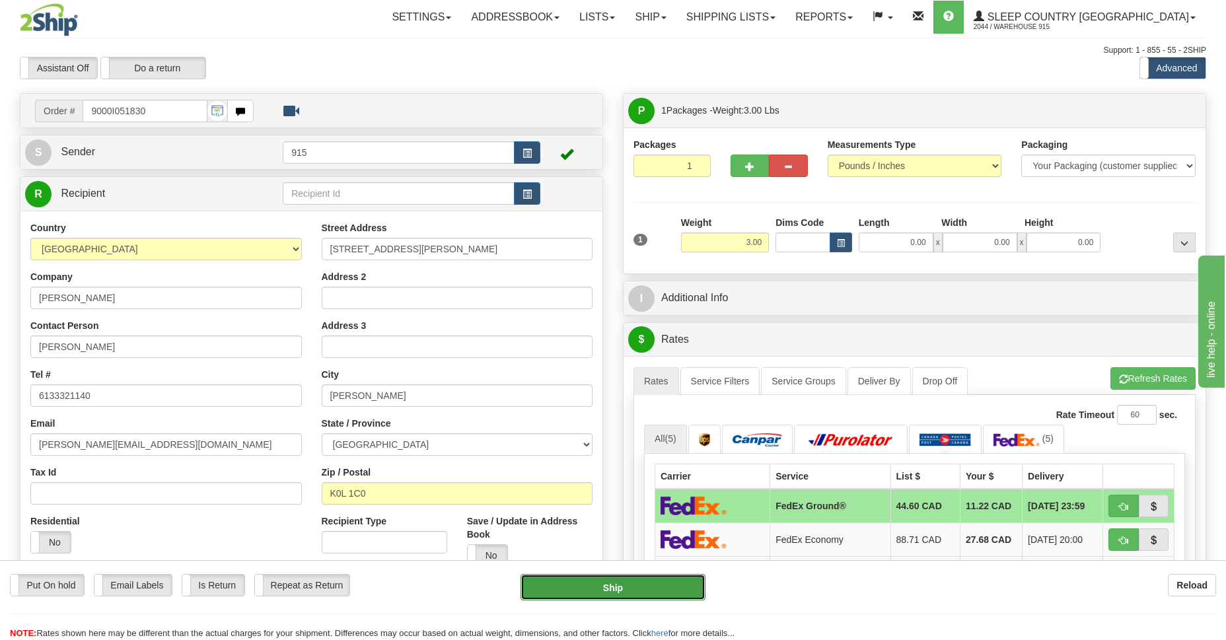
click at [669, 586] on button "Ship" at bounding box center [613, 587] width 184 height 26
type input "92"
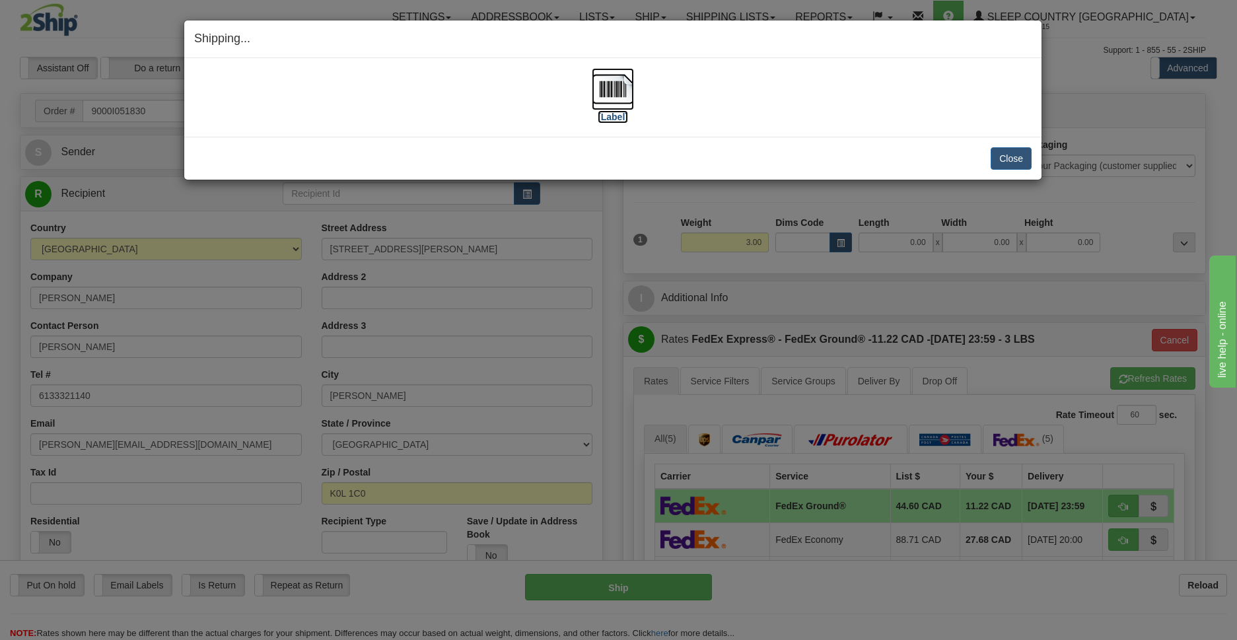
click at [620, 92] on img at bounding box center [613, 89] width 42 height 42
click at [1007, 159] on button "Close" at bounding box center [1011, 158] width 41 height 22
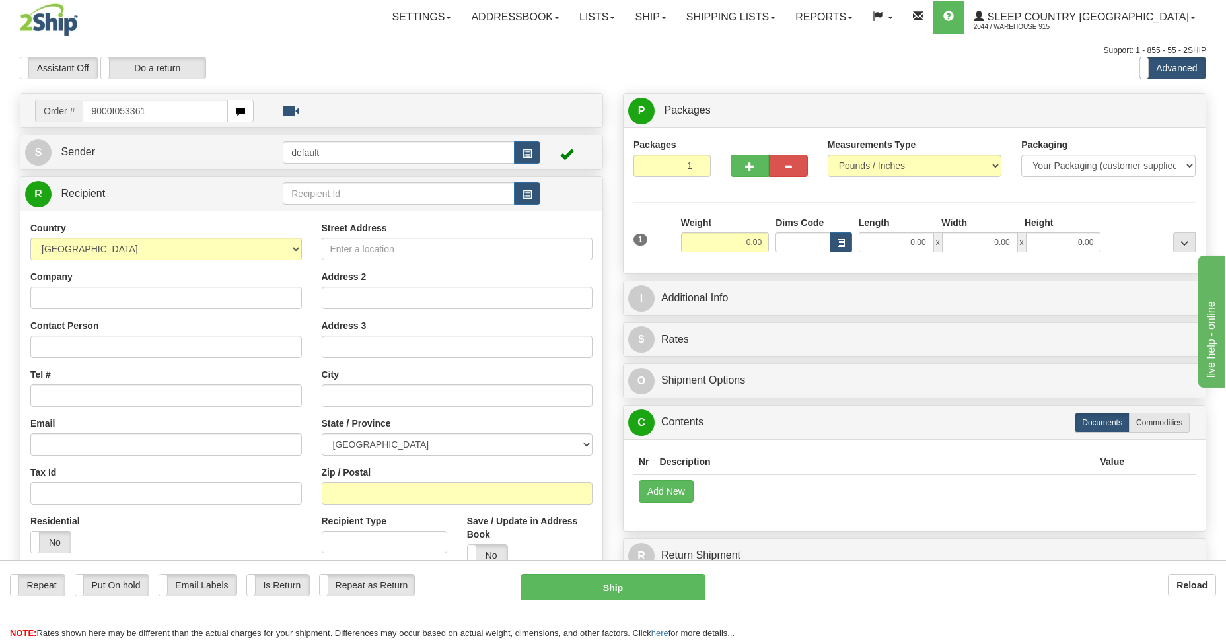
type input "9000I053361"
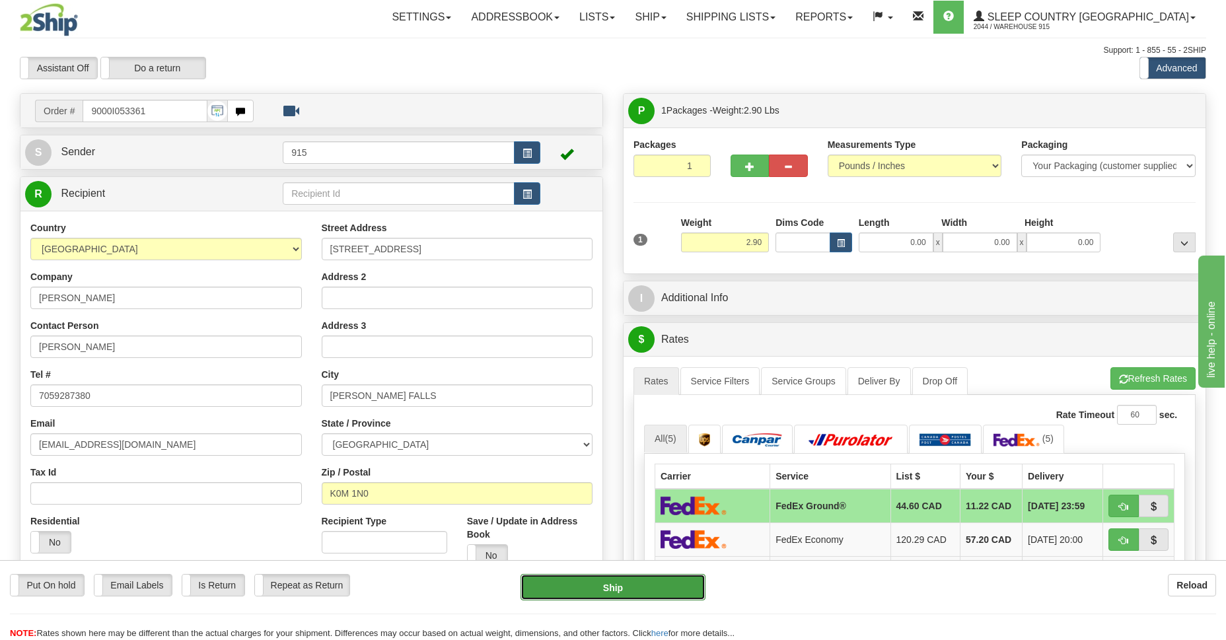
click at [628, 584] on button "Ship" at bounding box center [613, 587] width 184 height 26
type input "92"
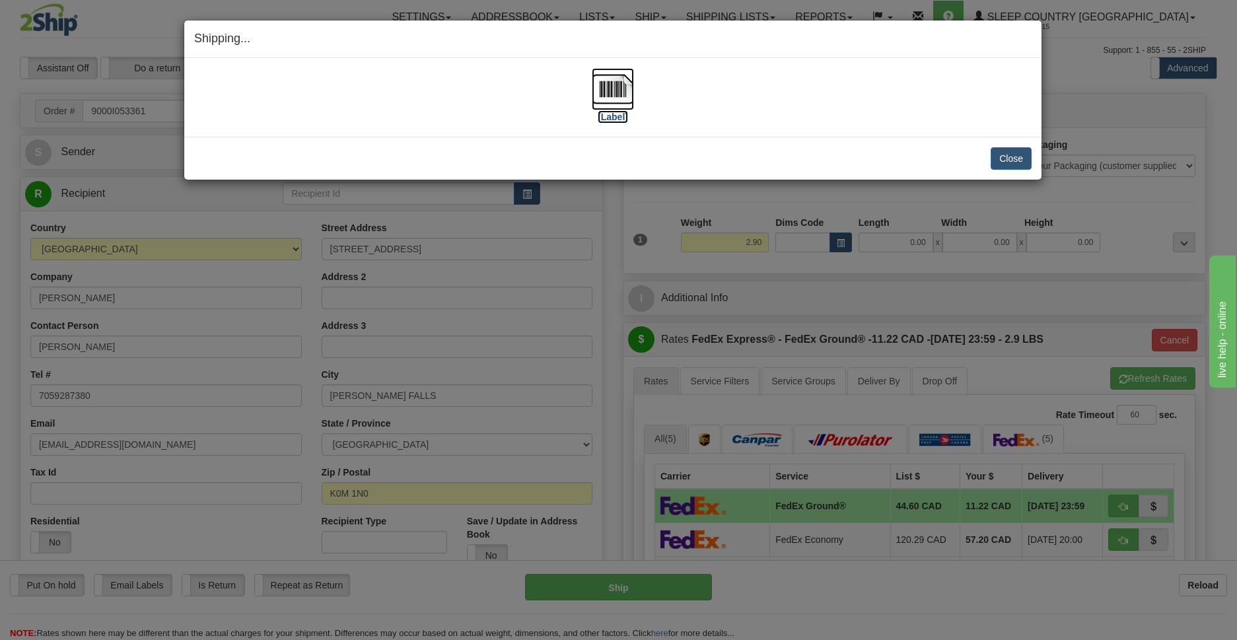
click at [620, 92] on img at bounding box center [613, 89] width 42 height 42
click at [1011, 159] on button "Close" at bounding box center [1011, 158] width 41 height 22
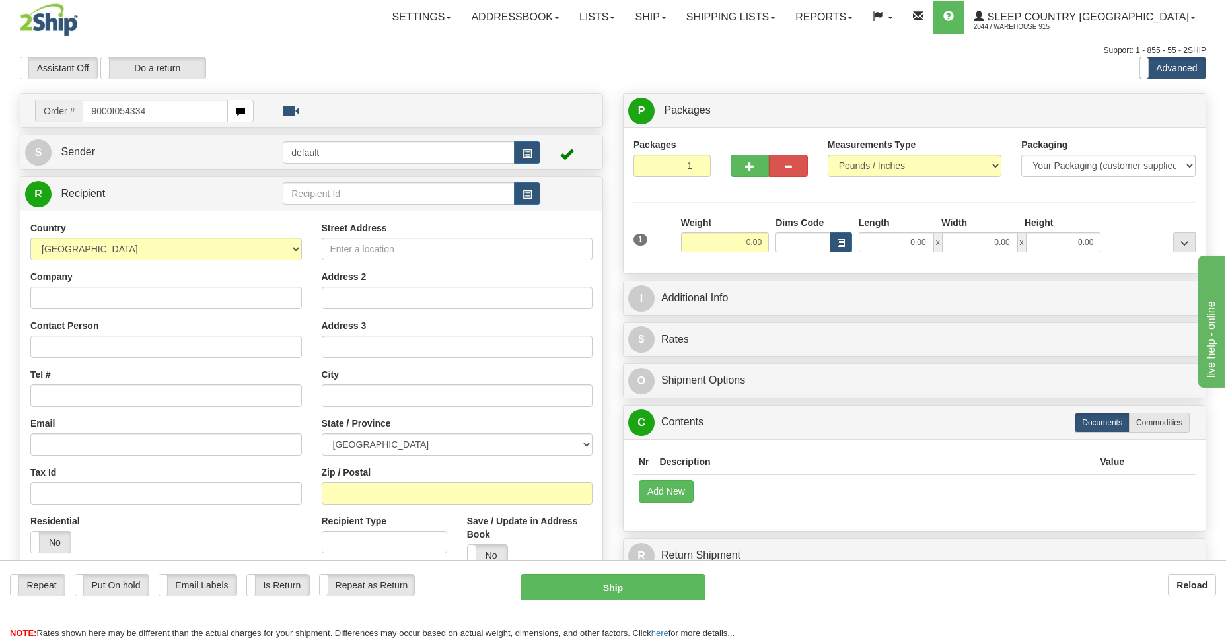
type input "9000I054334"
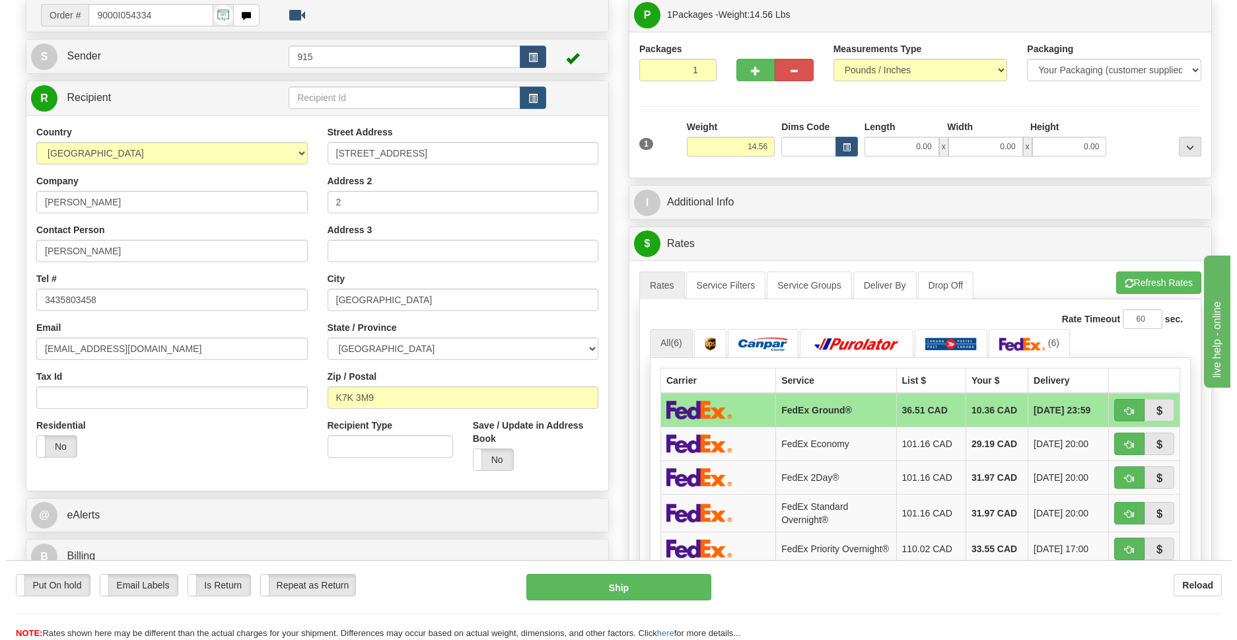
scroll to position [192, 0]
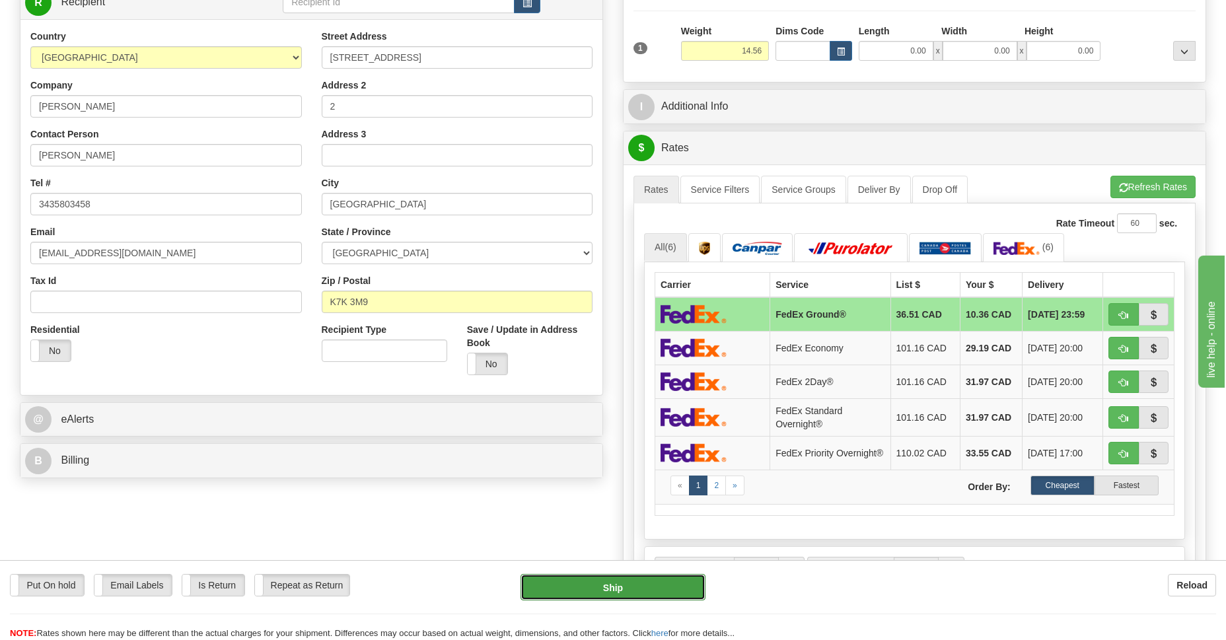
click at [651, 591] on button "Ship" at bounding box center [613, 587] width 184 height 26
type input "92"
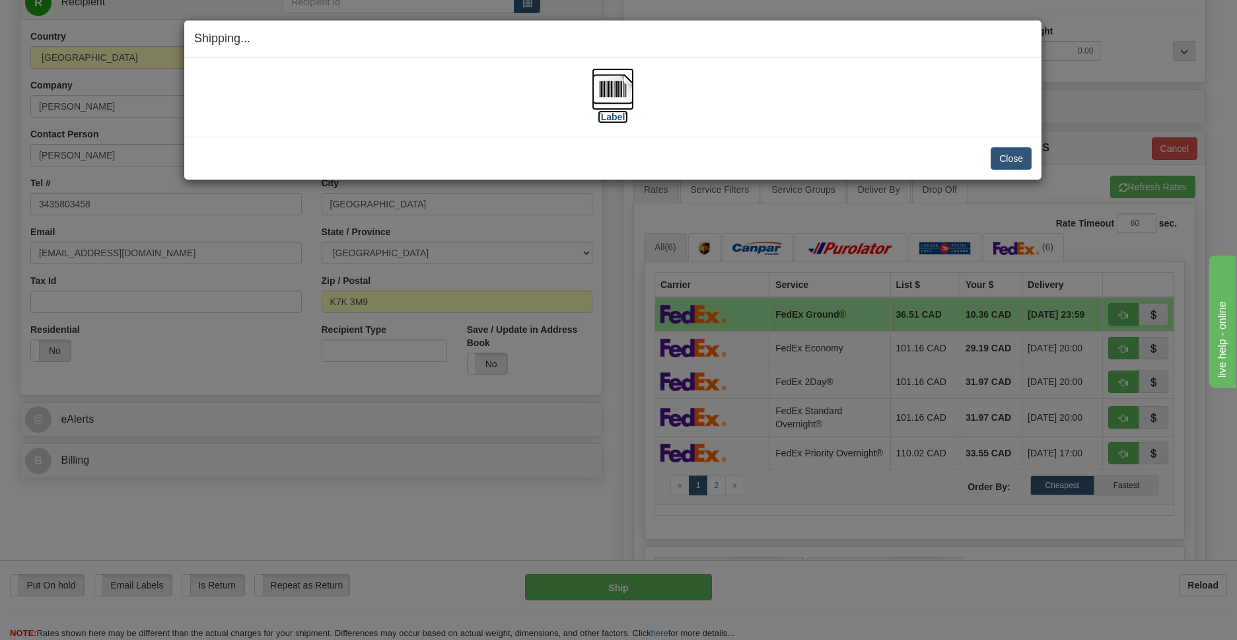
drag, startPoint x: 612, startPoint y: 92, endPoint x: 606, endPoint y: 84, distance: 9.9
click at [606, 84] on img at bounding box center [613, 89] width 42 height 42
click at [1013, 163] on button "Close" at bounding box center [1011, 158] width 41 height 22
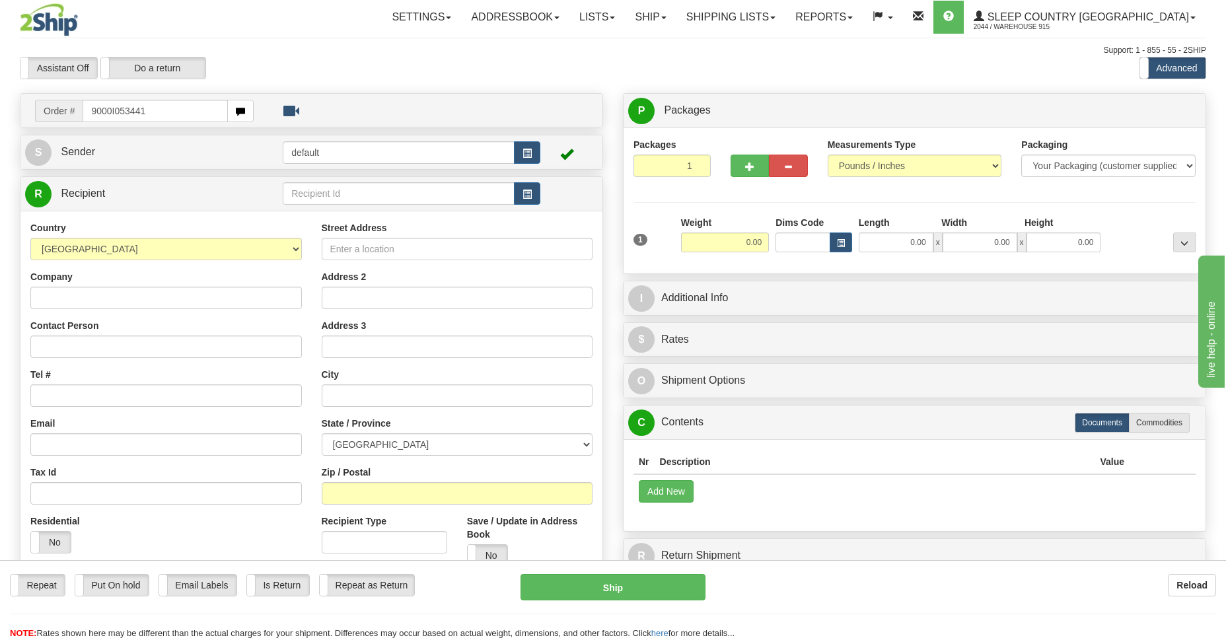
type input "9000I053441"
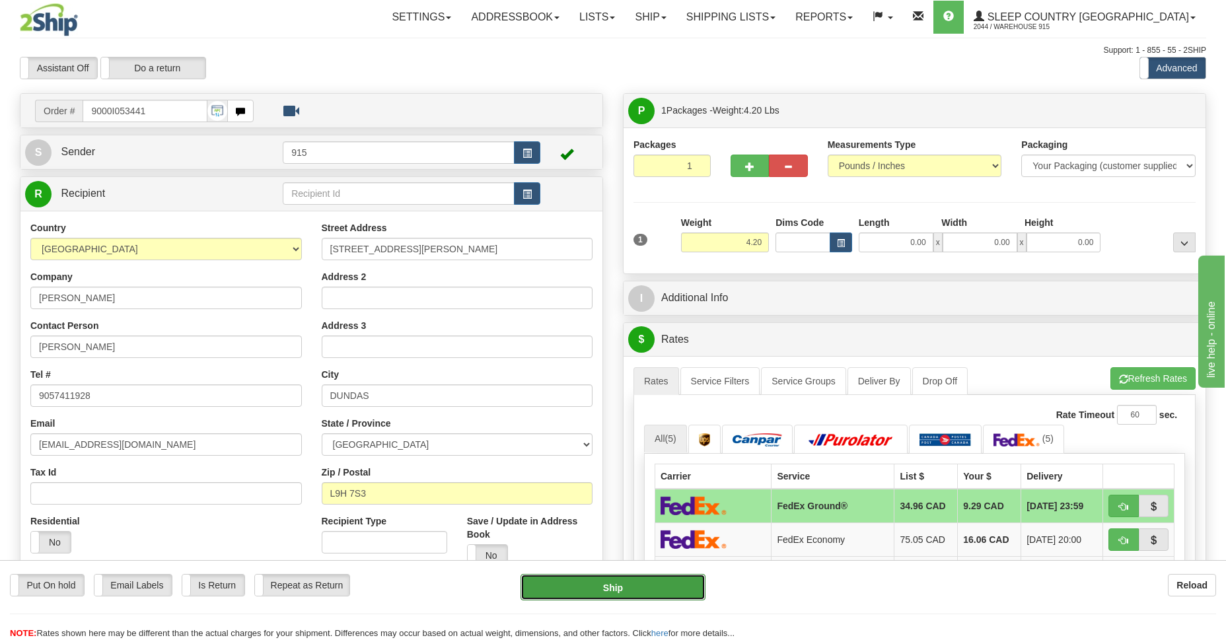
click at [664, 584] on button "Ship" at bounding box center [613, 587] width 184 height 26
type input "92"
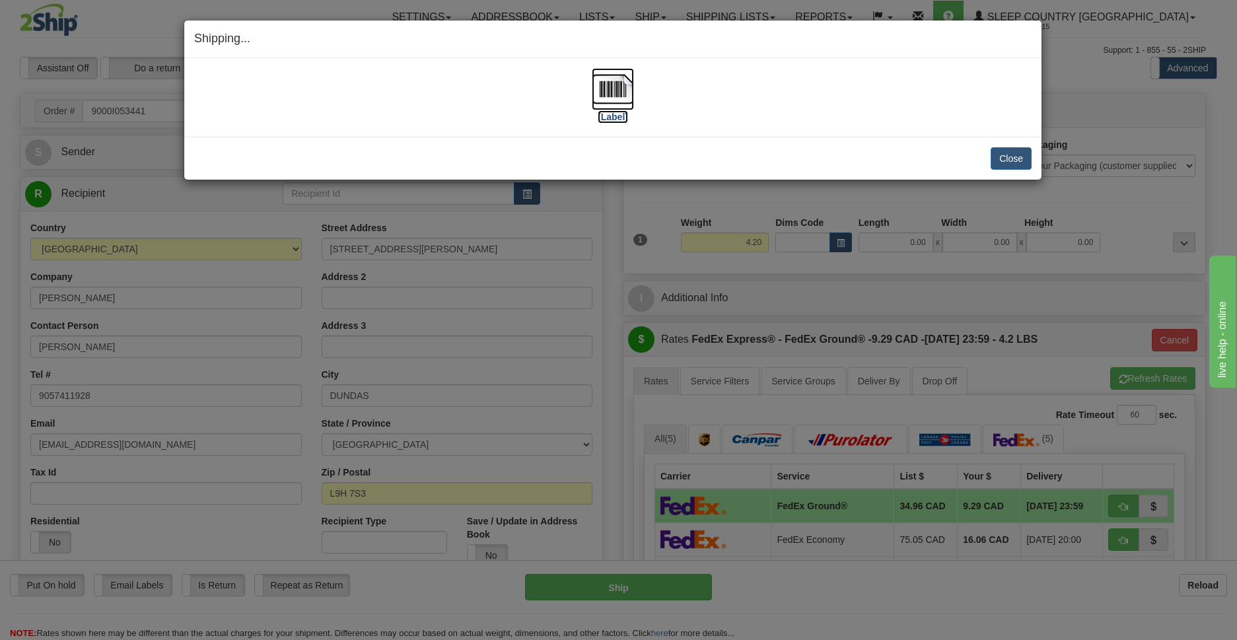
click at [616, 100] on img at bounding box center [613, 89] width 42 height 42
click at [1008, 158] on button "Close" at bounding box center [1011, 158] width 41 height 22
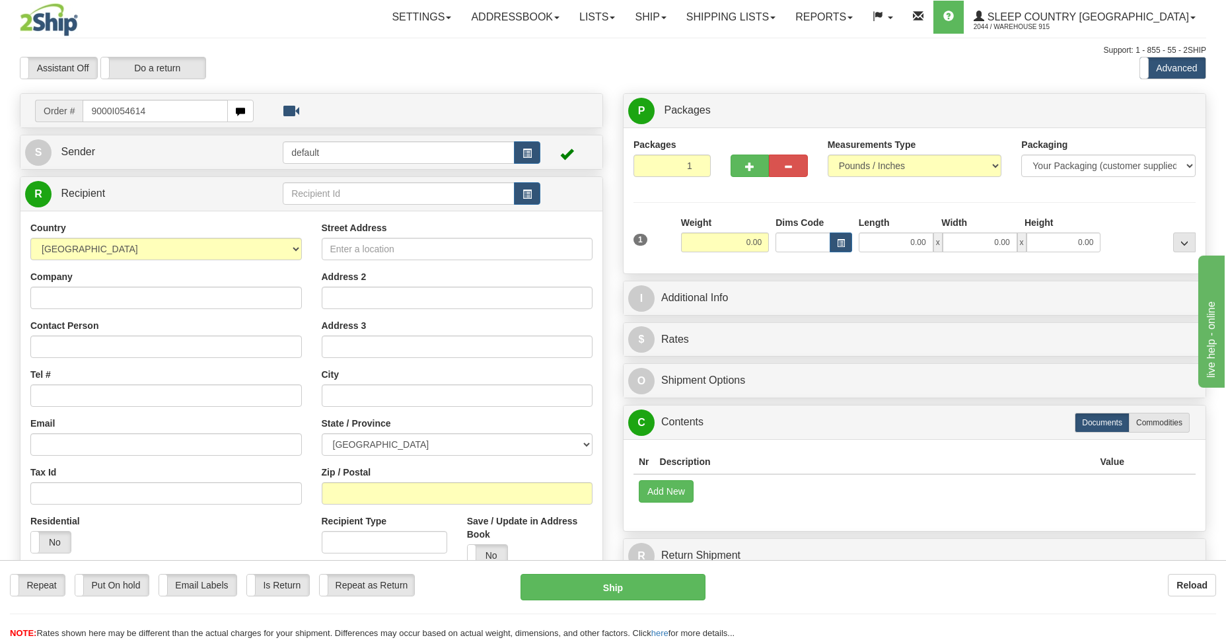
type input "9000I054614"
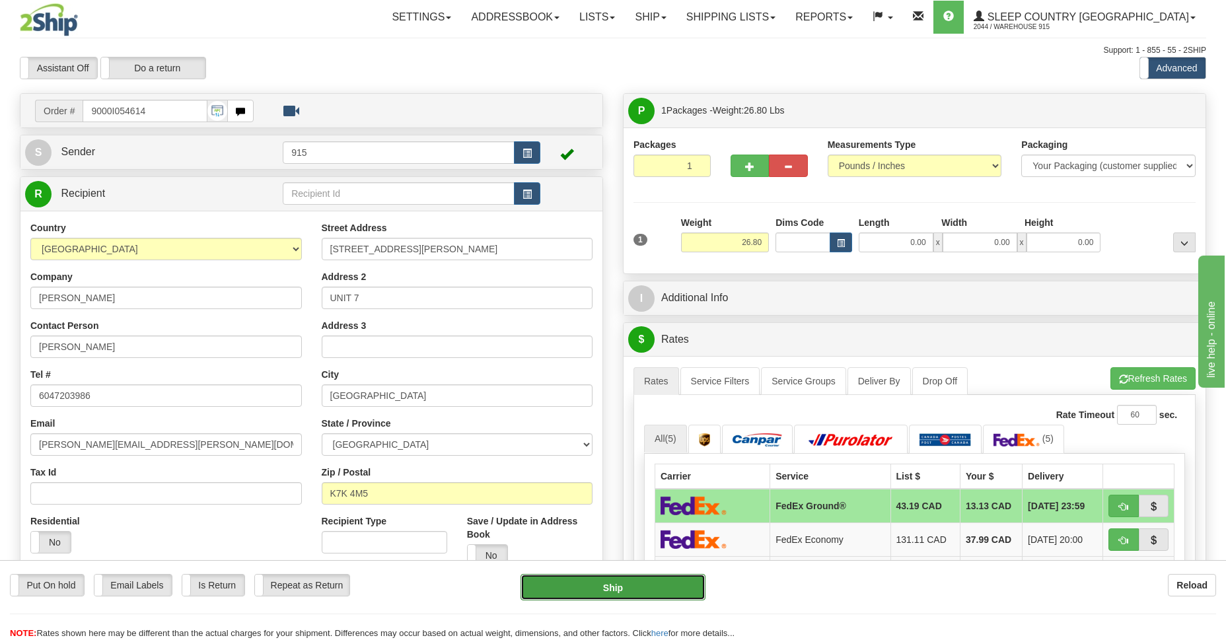
click at [643, 590] on button "Ship" at bounding box center [613, 587] width 184 height 26
type input "92"
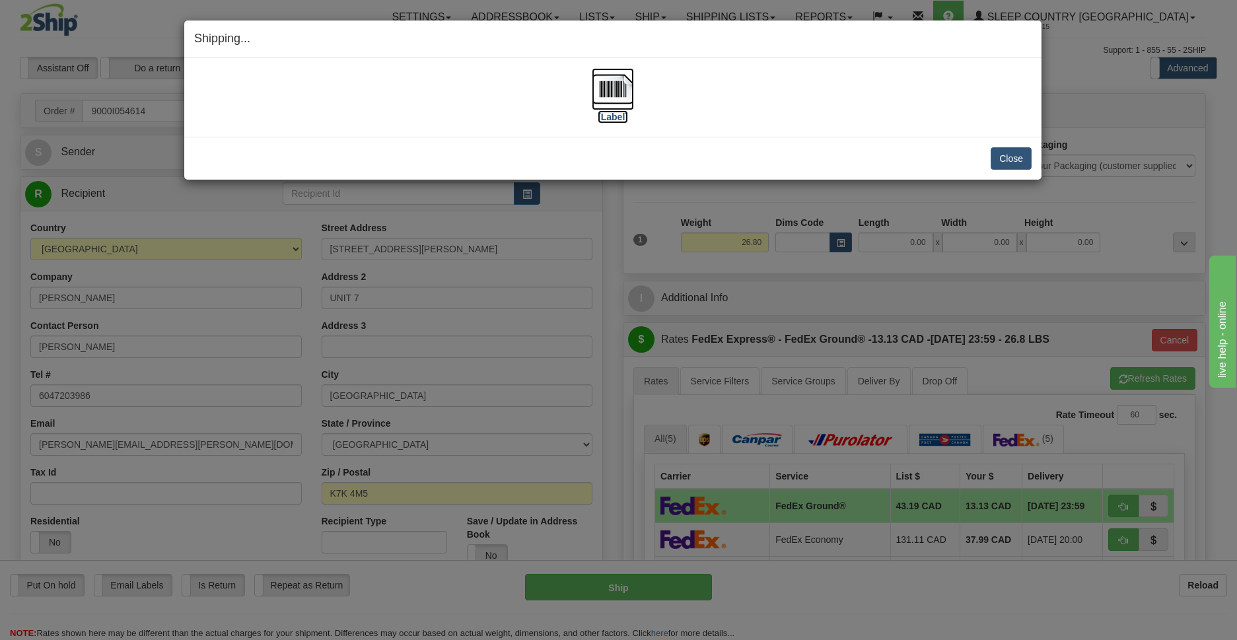
click at [613, 92] on img at bounding box center [613, 89] width 42 height 42
click at [1011, 157] on button "Close" at bounding box center [1011, 158] width 41 height 22
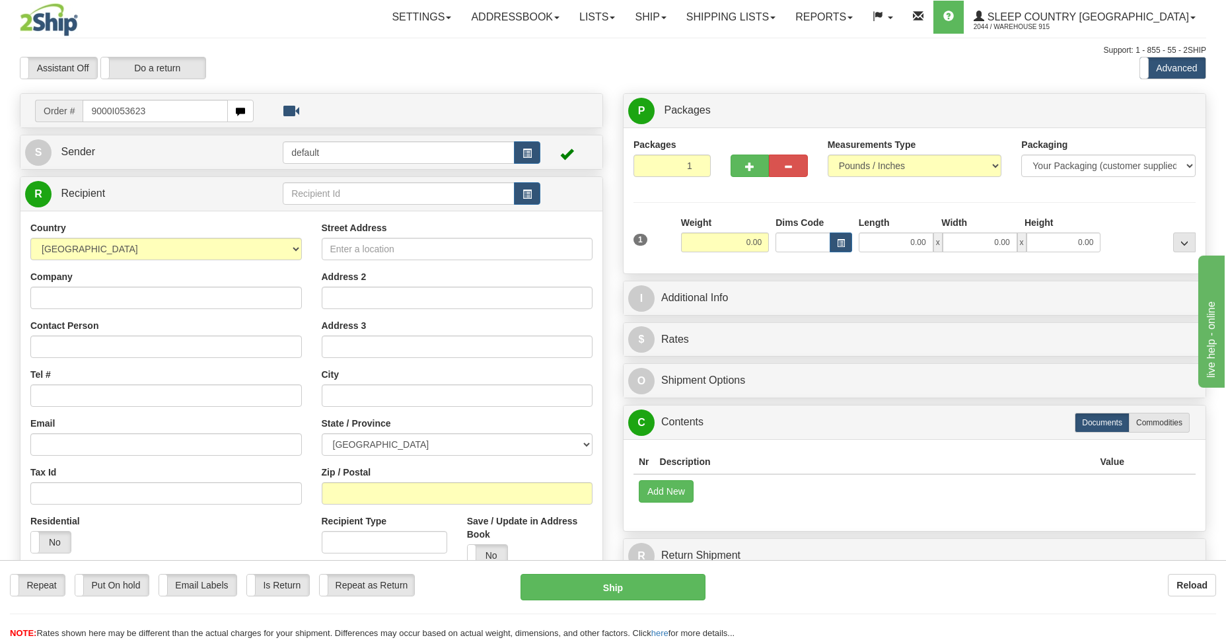
type input "9000I053623"
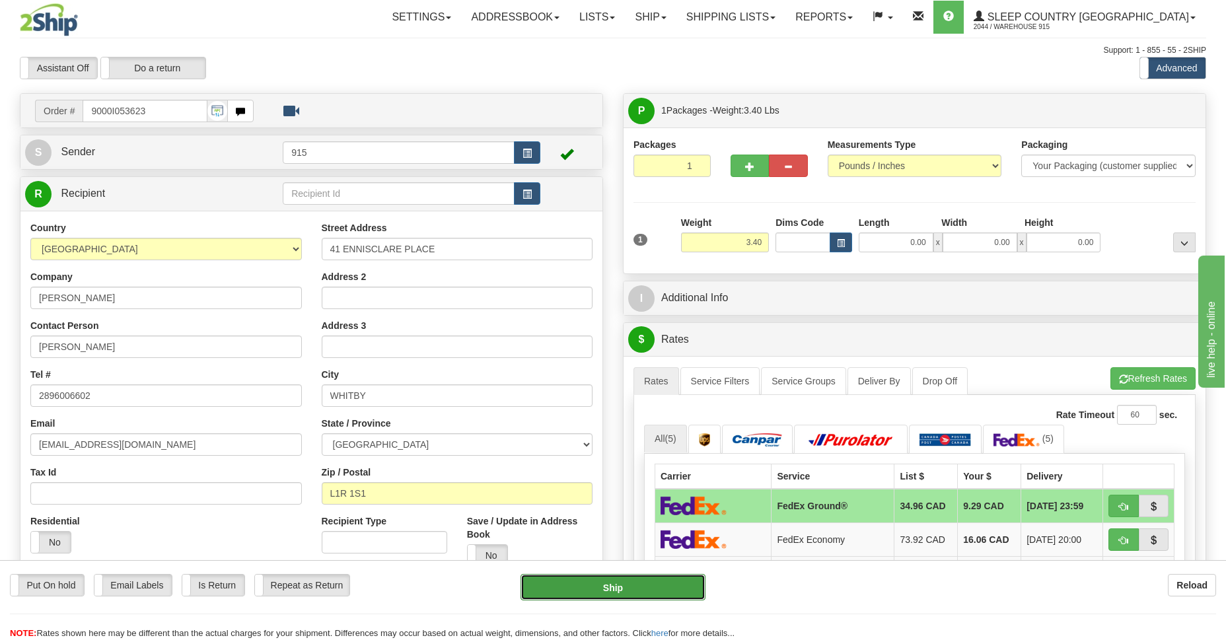
click at [634, 589] on button "Ship" at bounding box center [613, 587] width 184 height 26
type input "92"
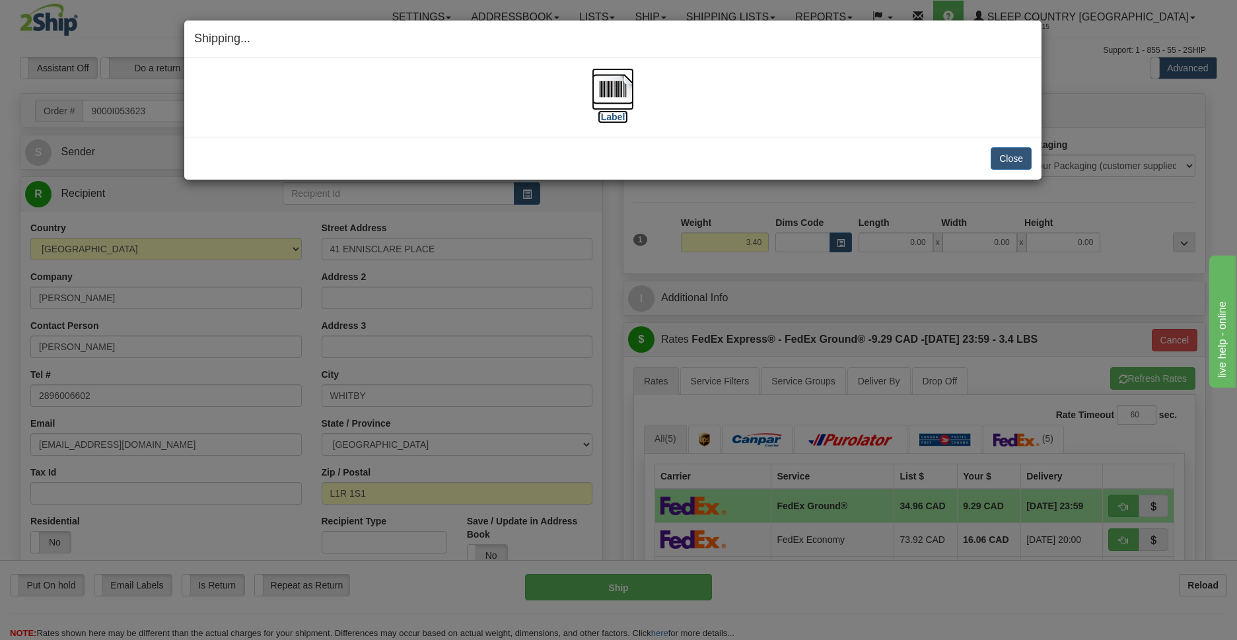
click at [616, 99] on img at bounding box center [613, 89] width 42 height 42
click at [1013, 162] on button "Close" at bounding box center [1011, 158] width 41 height 22
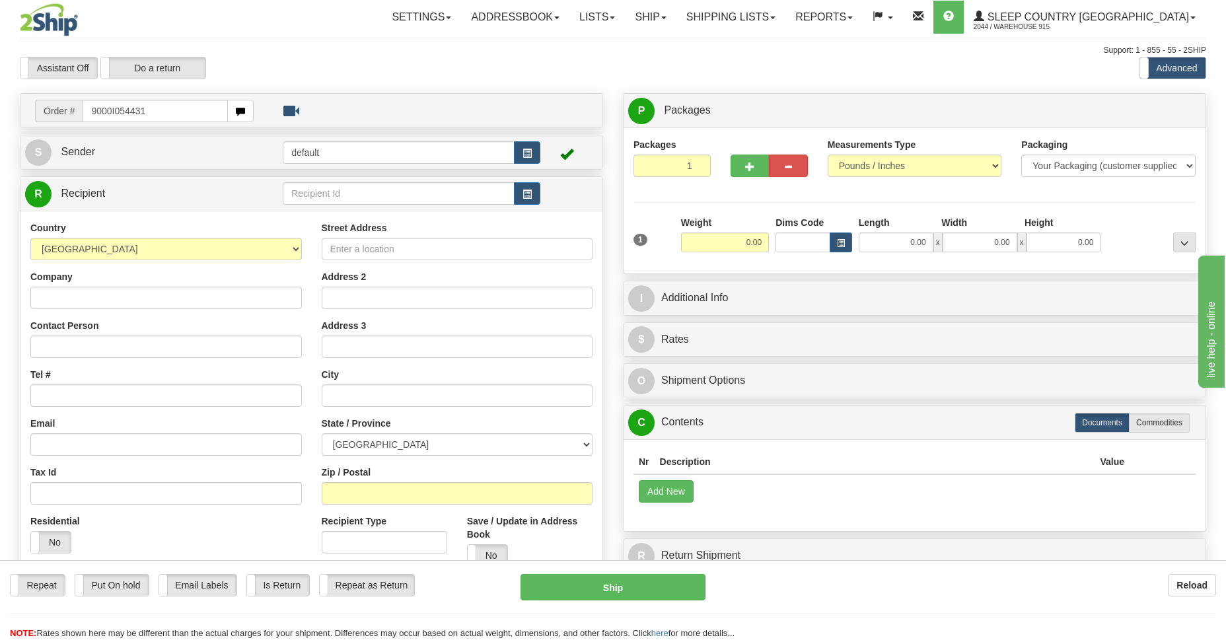
type input "9000I054431"
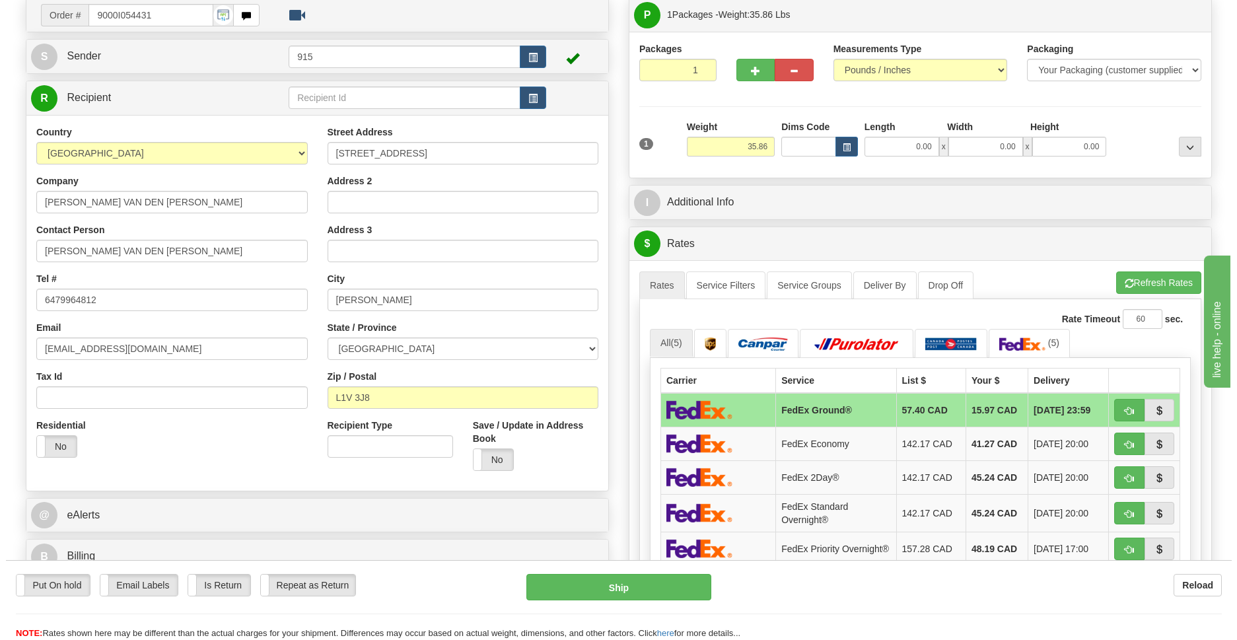
scroll to position [192, 0]
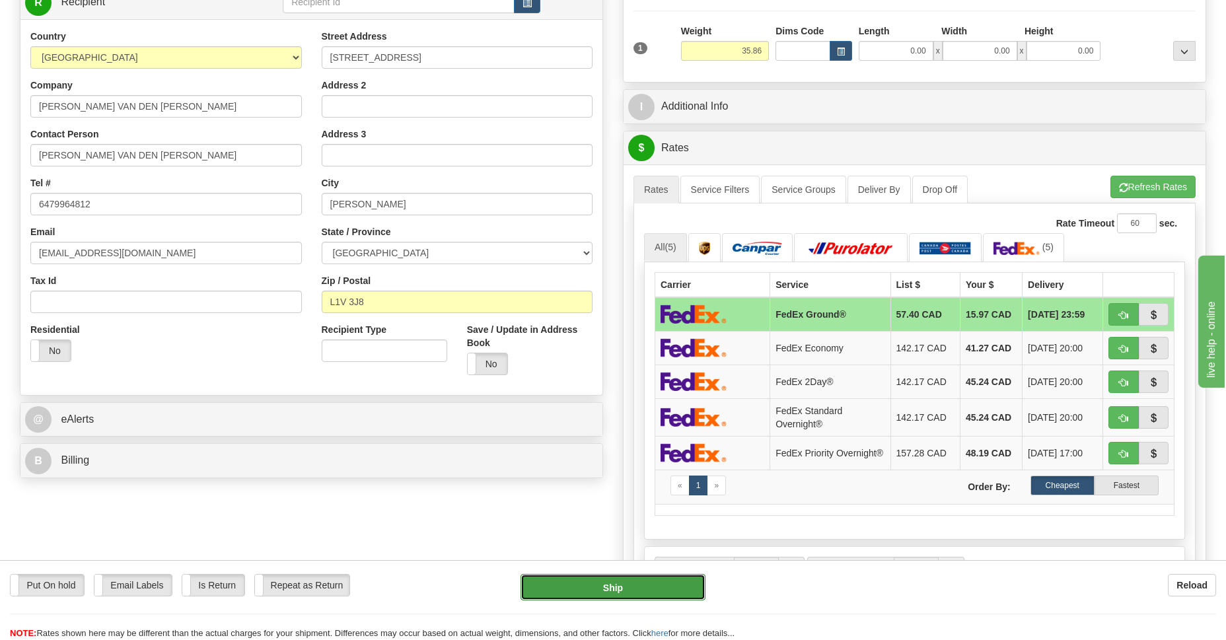
click at [651, 588] on button "Ship" at bounding box center [613, 587] width 184 height 26
type input "92"
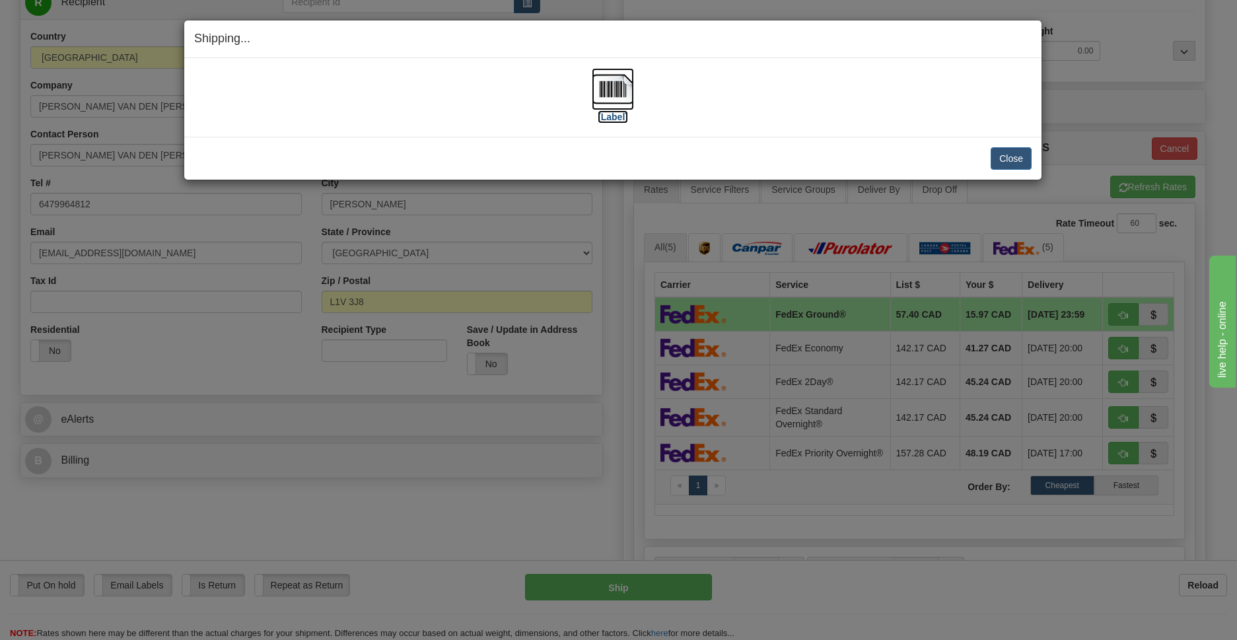
click at [612, 102] on img at bounding box center [613, 89] width 42 height 42
click at [1013, 154] on button "Close" at bounding box center [1011, 158] width 41 height 22
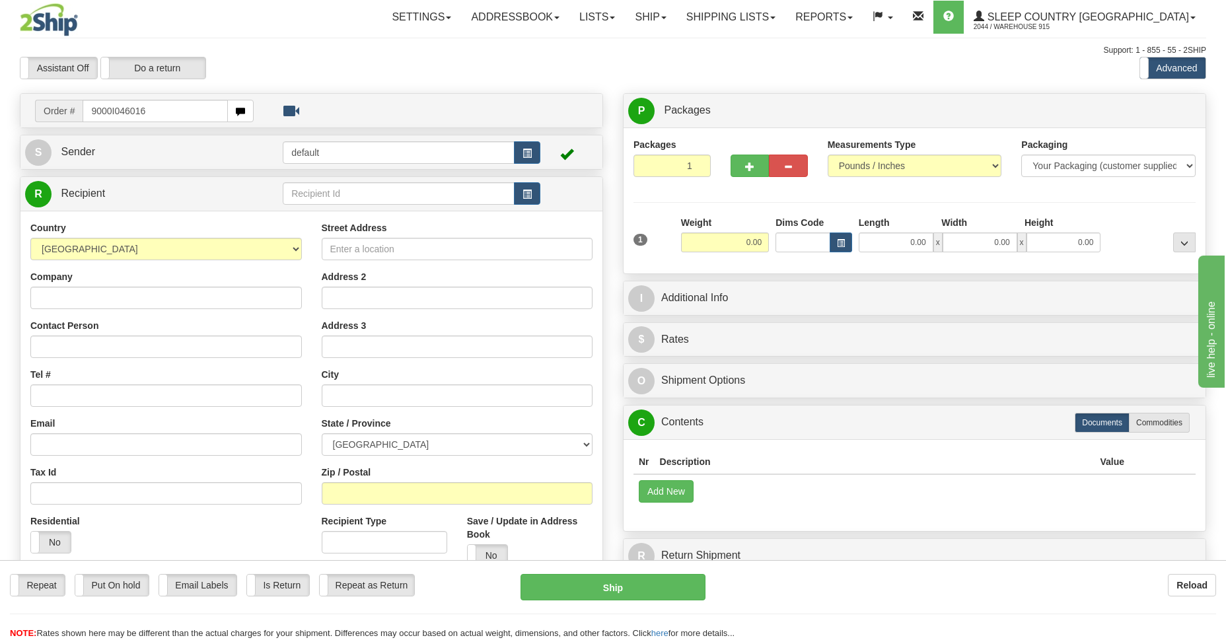
type input "9000I046016"
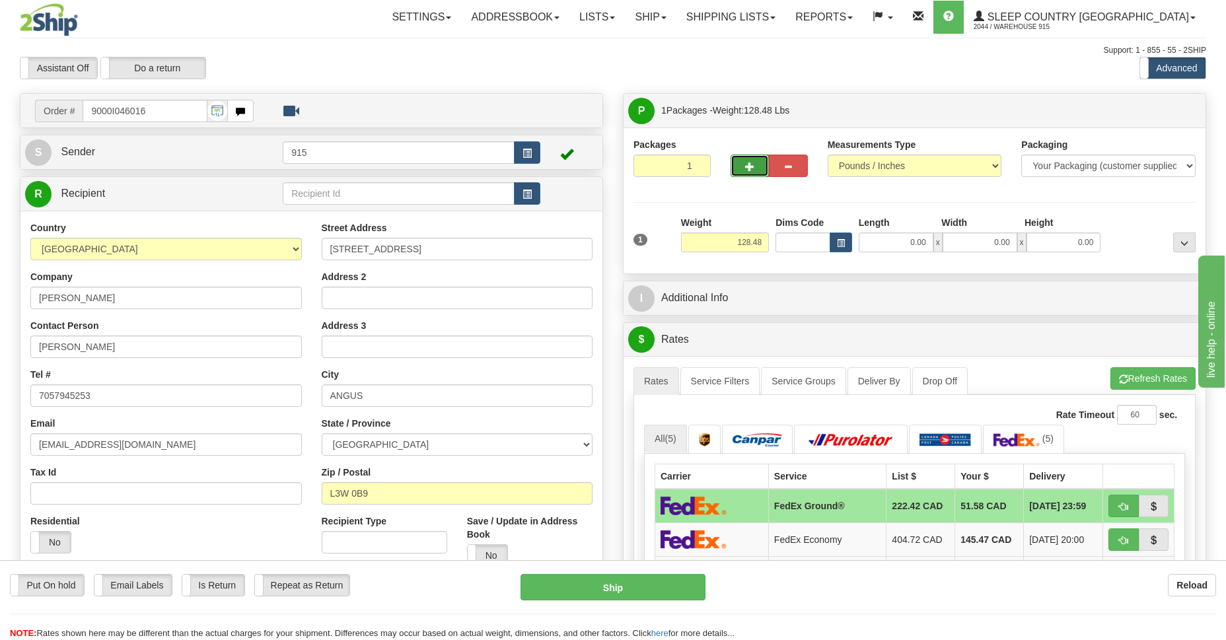
click at [747, 166] on span "button" at bounding box center [749, 167] width 9 height 9
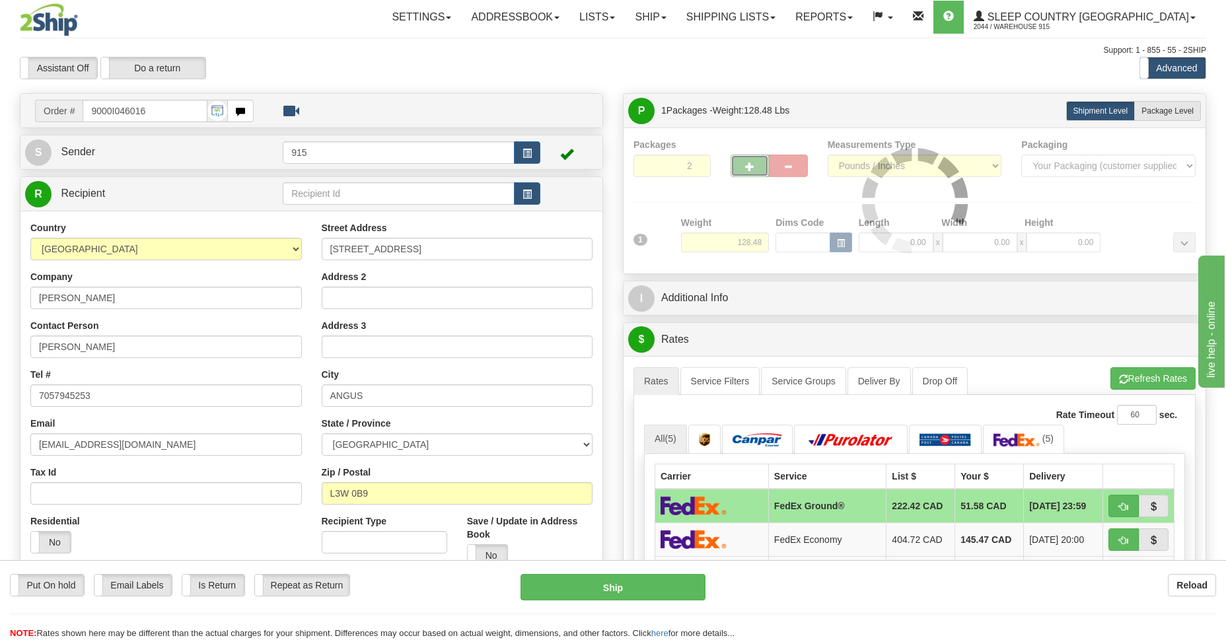
click at [747, 166] on div at bounding box center [915, 201] width 562 height 126
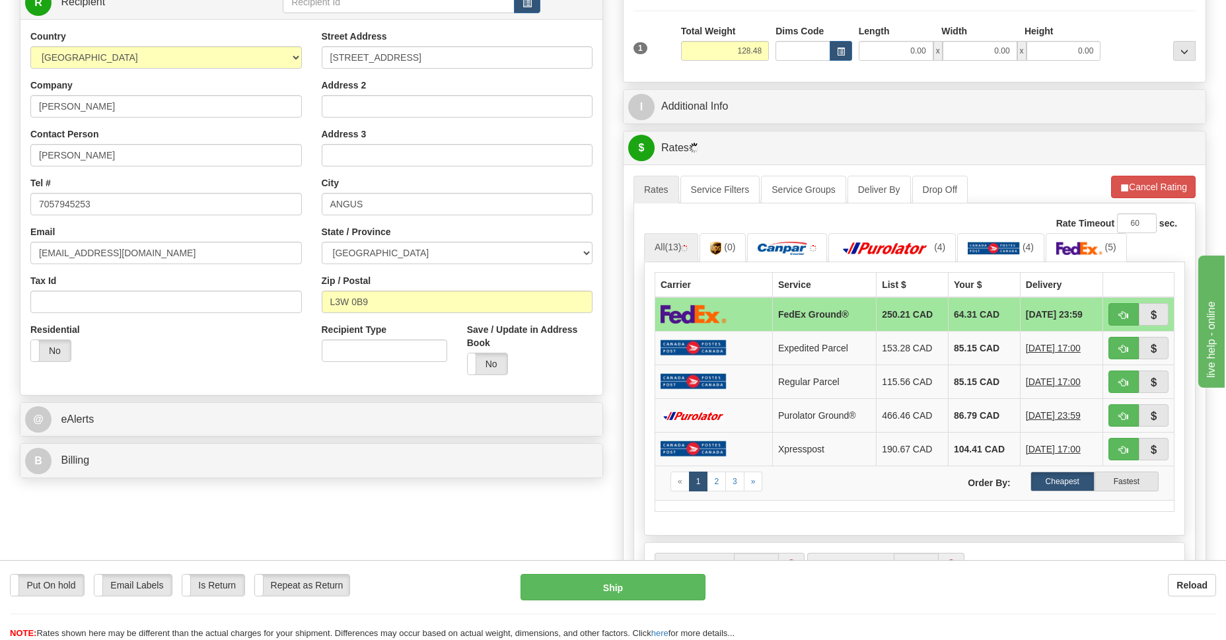
scroll to position [288, 0]
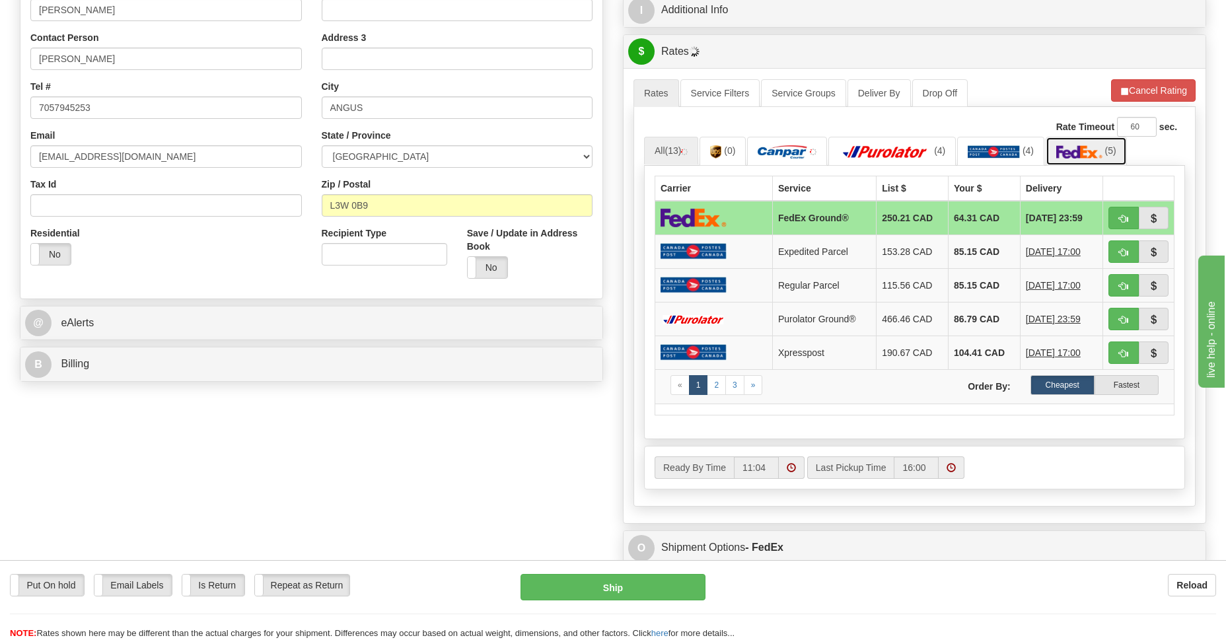
click at [1083, 155] on img at bounding box center [1079, 151] width 46 height 13
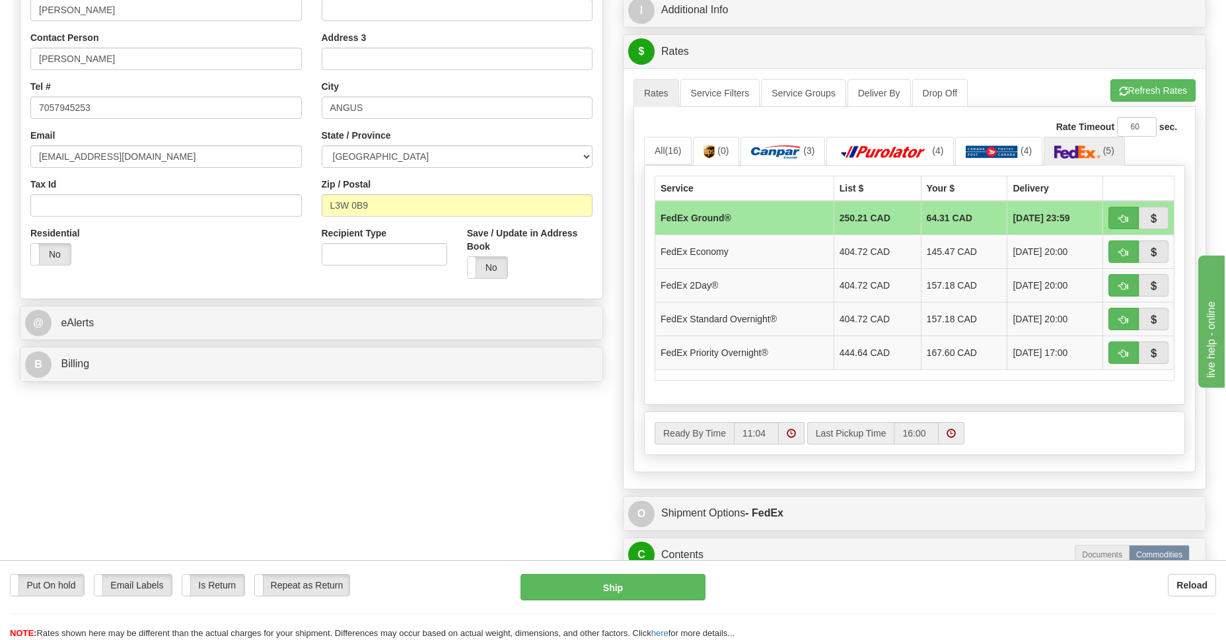
click at [720, 216] on td "FedEx Ground®" at bounding box center [744, 218] width 179 height 34
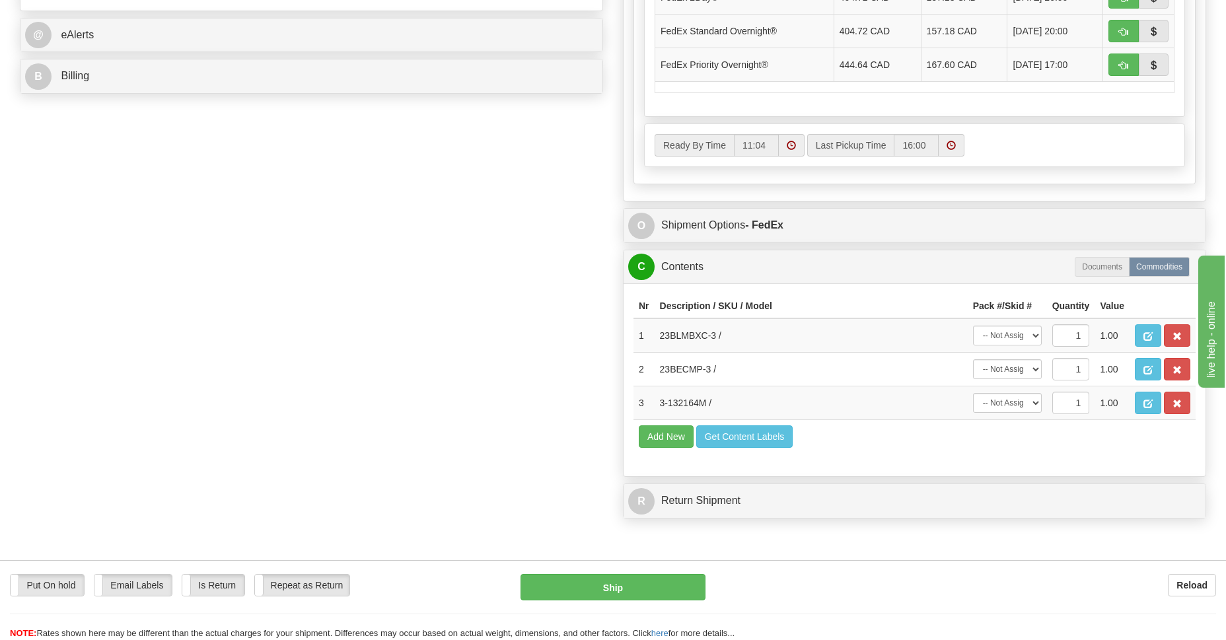
scroll to position [672, 0]
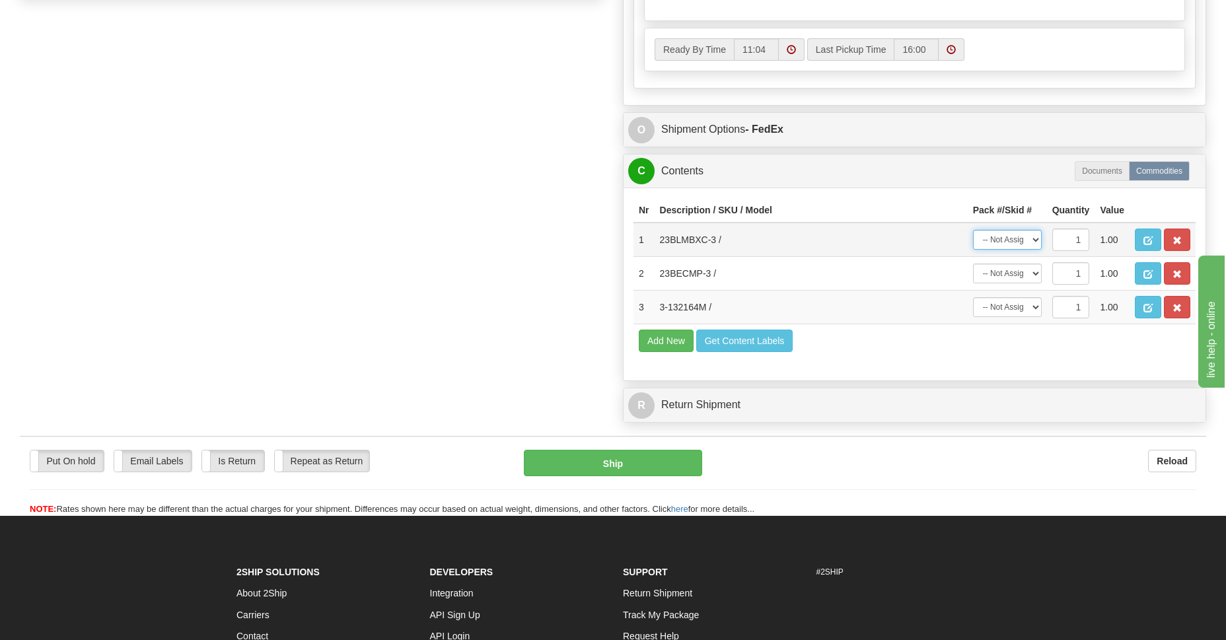
click at [1038, 240] on select "-- Not Assigned -- Package 1 Package 2" at bounding box center [1007, 240] width 69 height 20
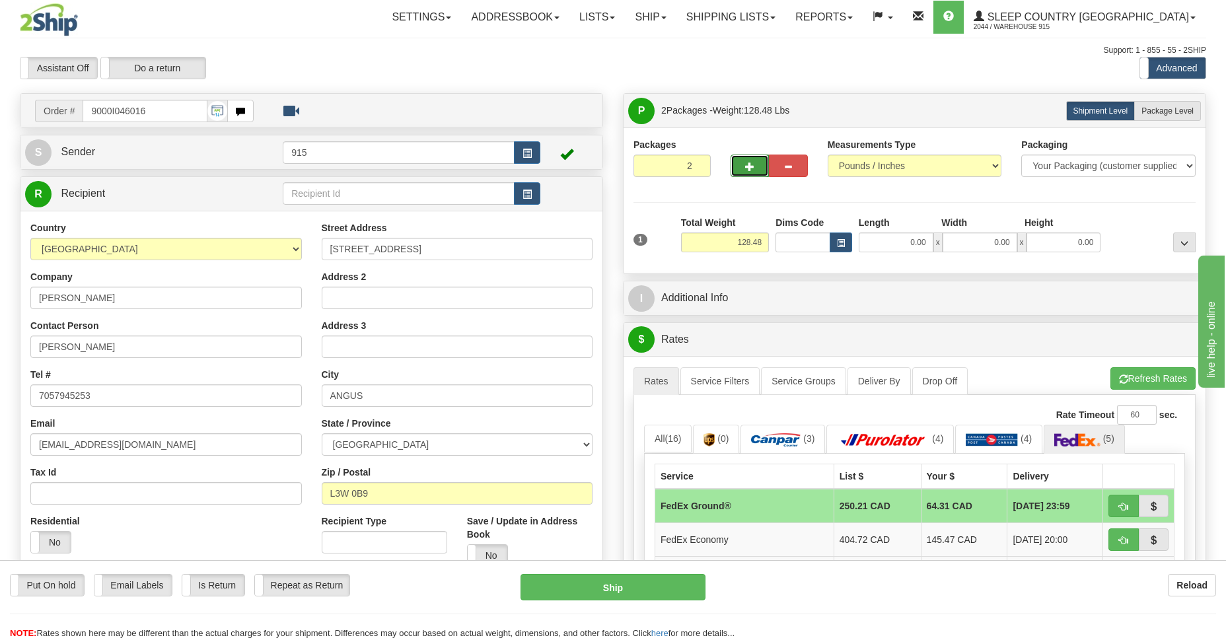
click at [756, 170] on button "button" at bounding box center [750, 166] width 38 height 22
type input "3"
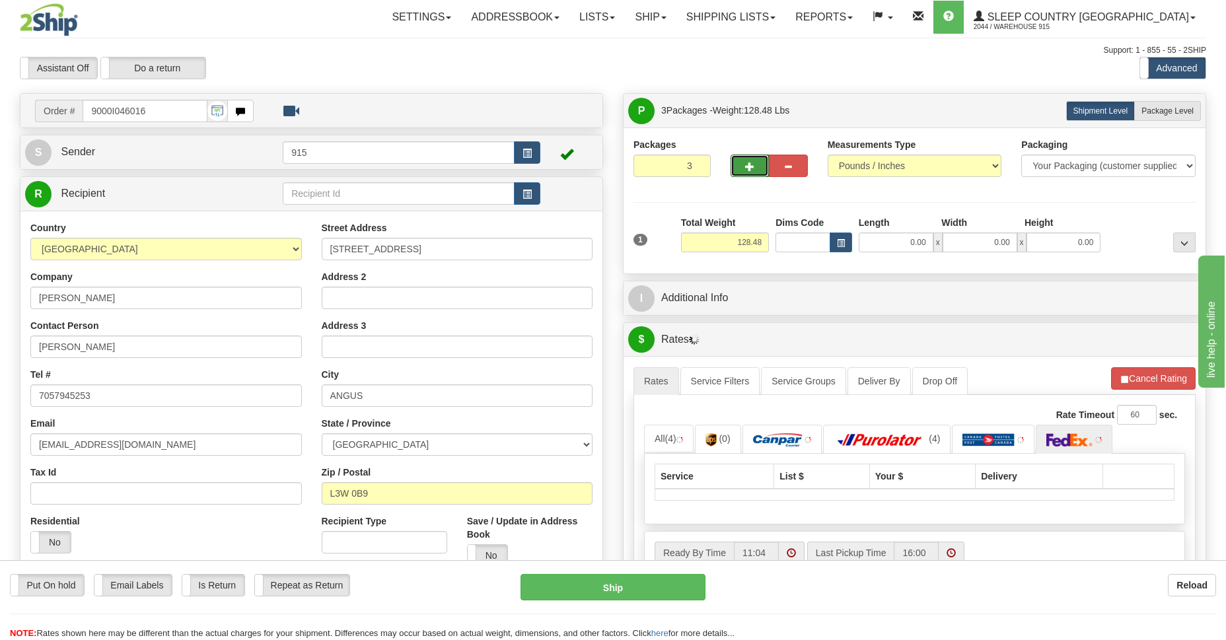
scroll to position [192, 0]
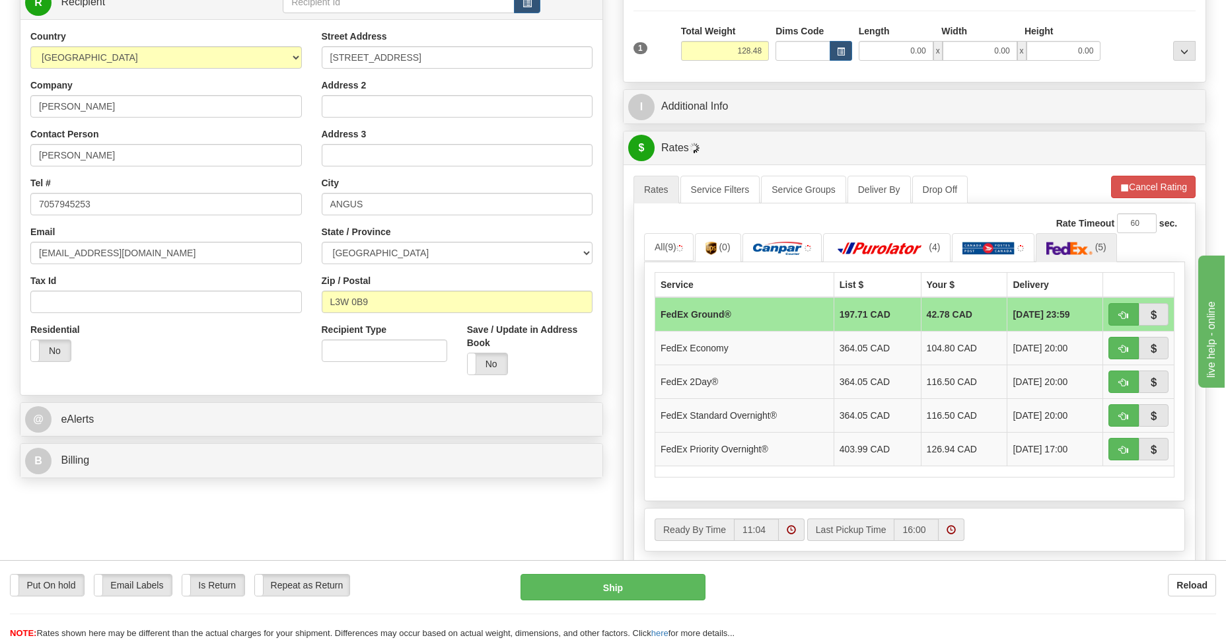
click at [733, 314] on td "FedEx Ground®" at bounding box center [744, 314] width 179 height 34
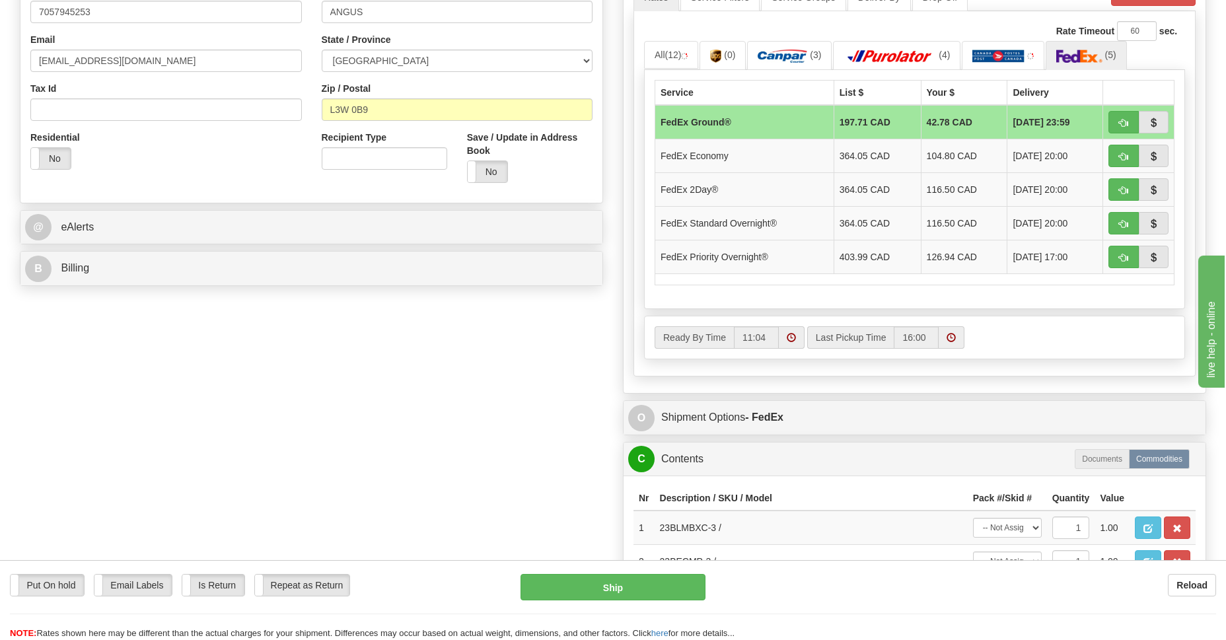
scroll to position [576, 0]
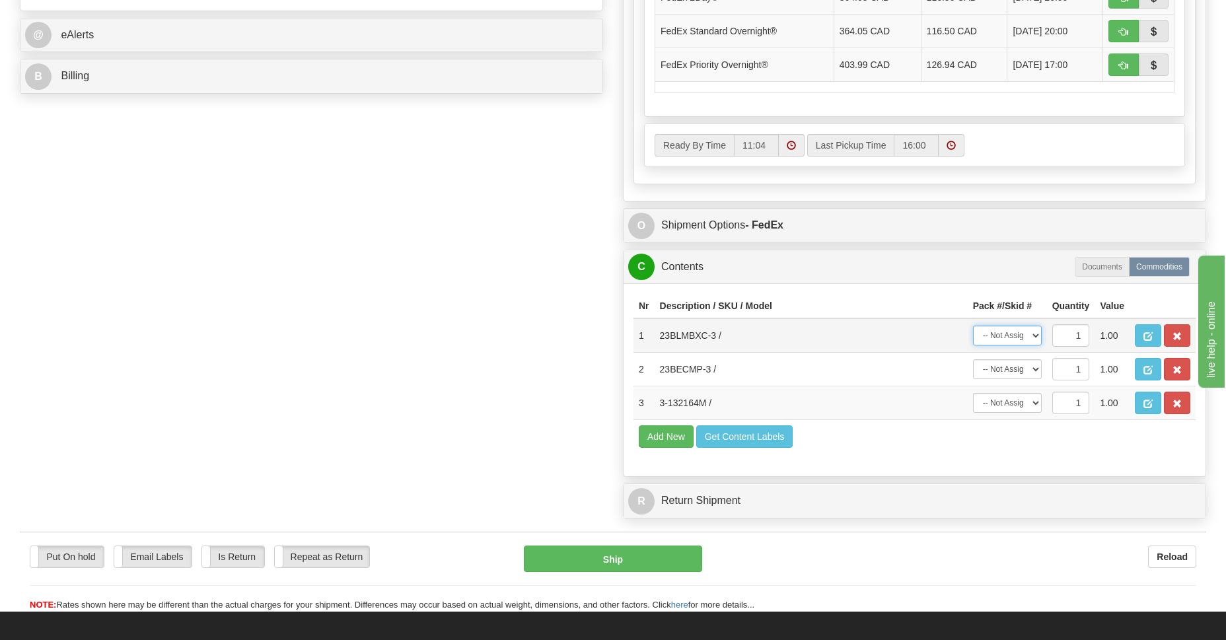
click at [1033, 339] on select "-- Not Assigned -- Package 1 Package 2 Package 3" at bounding box center [1007, 336] width 69 height 20
select select "0"
click at [973, 326] on select "-- Not Assigned -- Package 1 Package 2 Package 3" at bounding box center [1007, 336] width 69 height 20
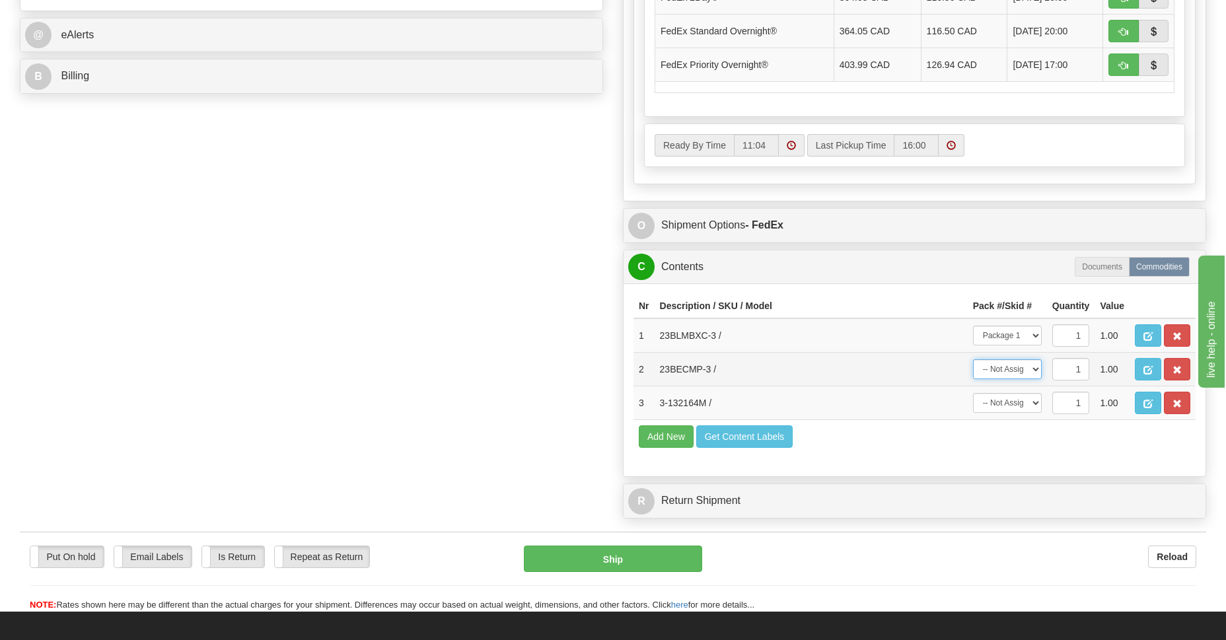
click at [1034, 369] on select "-- Not Assigned -- Package 1 Package 2 Package 3" at bounding box center [1007, 369] width 69 height 20
select select "1"
click at [973, 359] on select "-- Not Assigned -- Package 1 Package 2 Package 3" at bounding box center [1007, 369] width 69 height 20
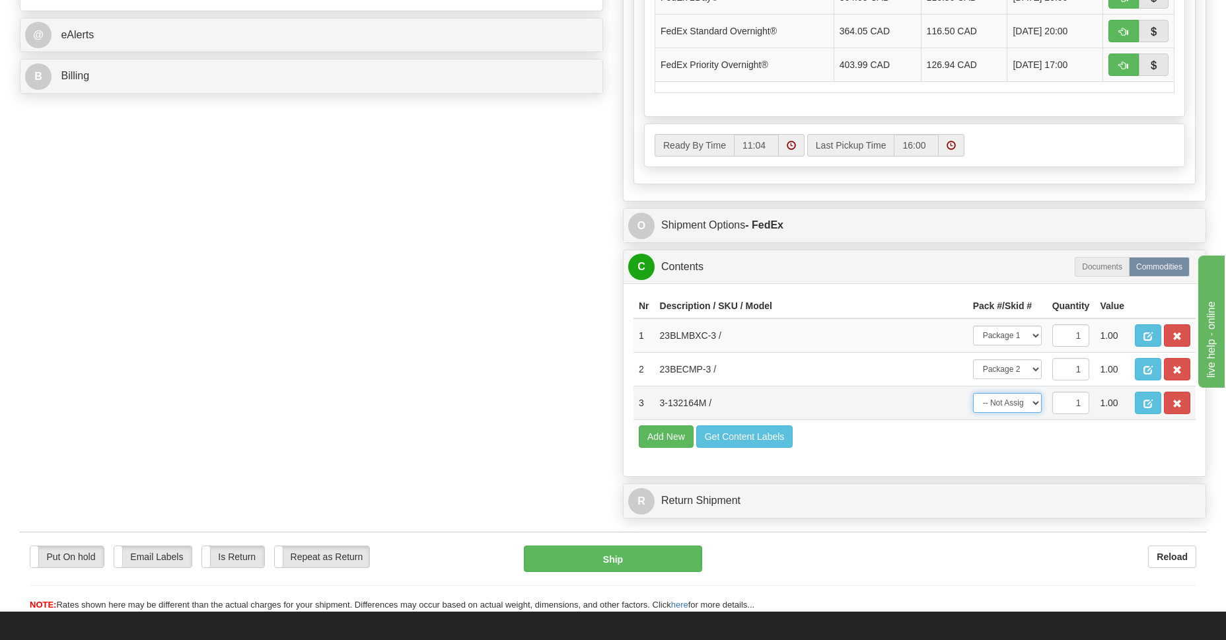
click at [1035, 402] on select "-- Not Assigned -- Package 1 Package 2 Package 3" at bounding box center [1007, 403] width 69 height 20
select select "2"
click at [973, 393] on select "-- Not Assigned -- Package 1 Package 2 Package 3" at bounding box center [1007, 403] width 69 height 20
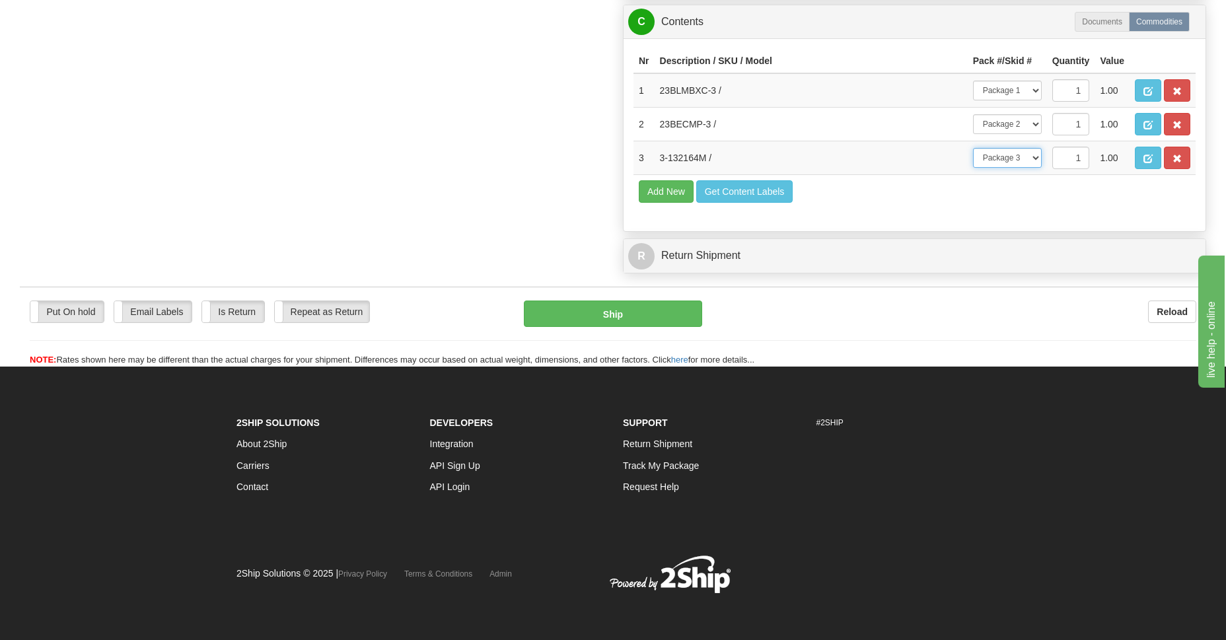
scroll to position [533, 0]
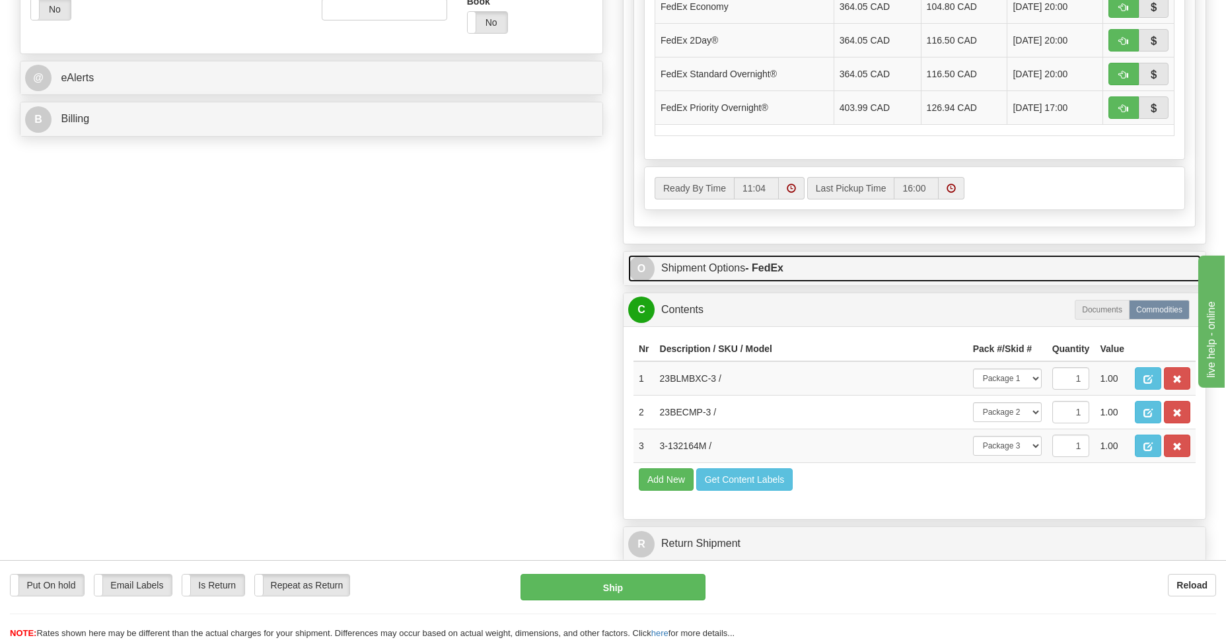
click at [743, 268] on link "O Shipment Options - FedEx" at bounding box center [914, 268] width 573 height 27
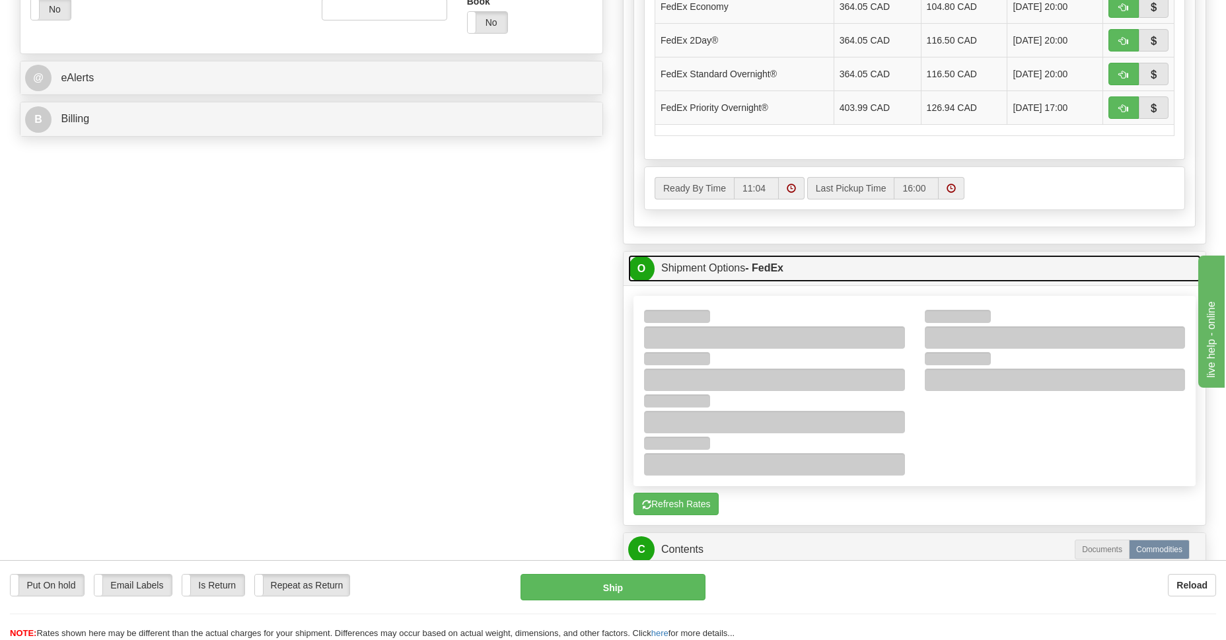
click at [920, 268] on link "O Shipment Options - FedEx" at bounding box center [914, 268] width 573 height 27
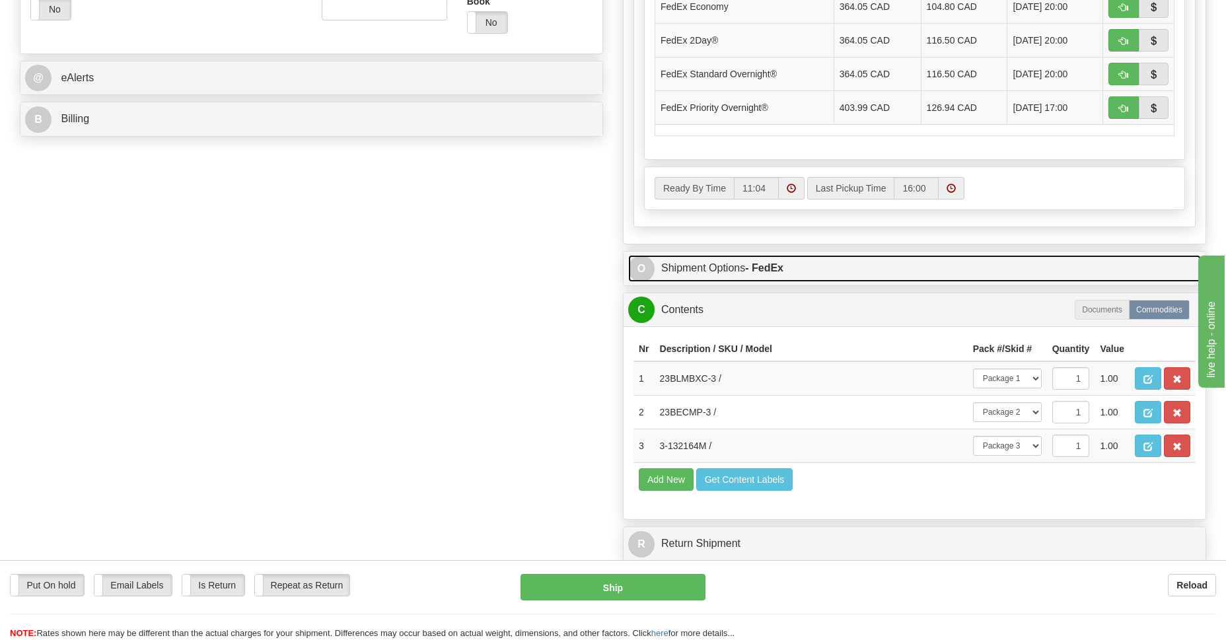
click at [772, 264] on strong "- FedEx" at bounding box center [764, 267] width 38 height 11
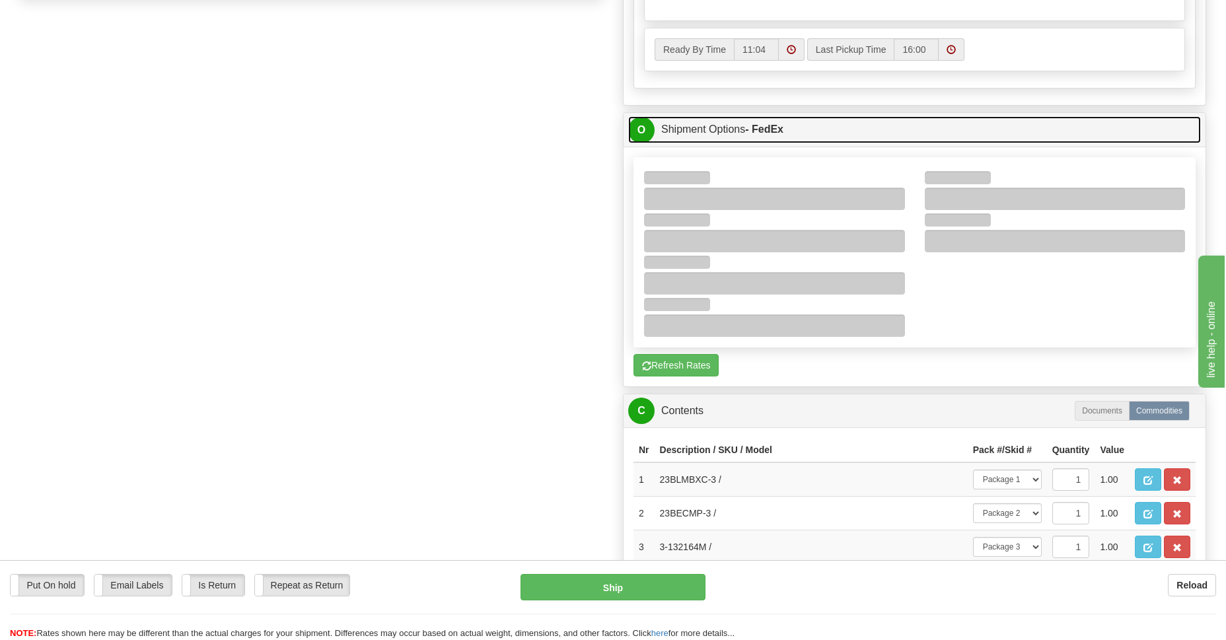
scroll to position [480, 0]
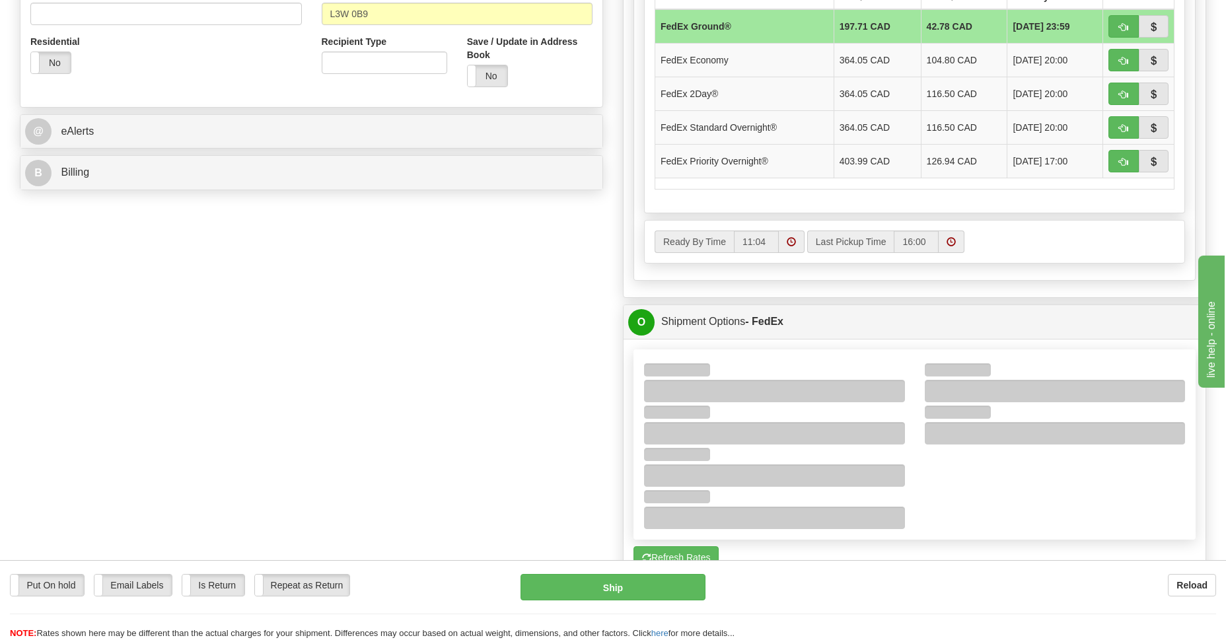
click at [943, 362] on div at bounding box center [1055, 381] width 281 height 42
click at [949, 385] on div at bounding box center [1055, 391] width 261 height 22
click at [950, 380] on div at bounding box center [1055, 391] width 261 height 22
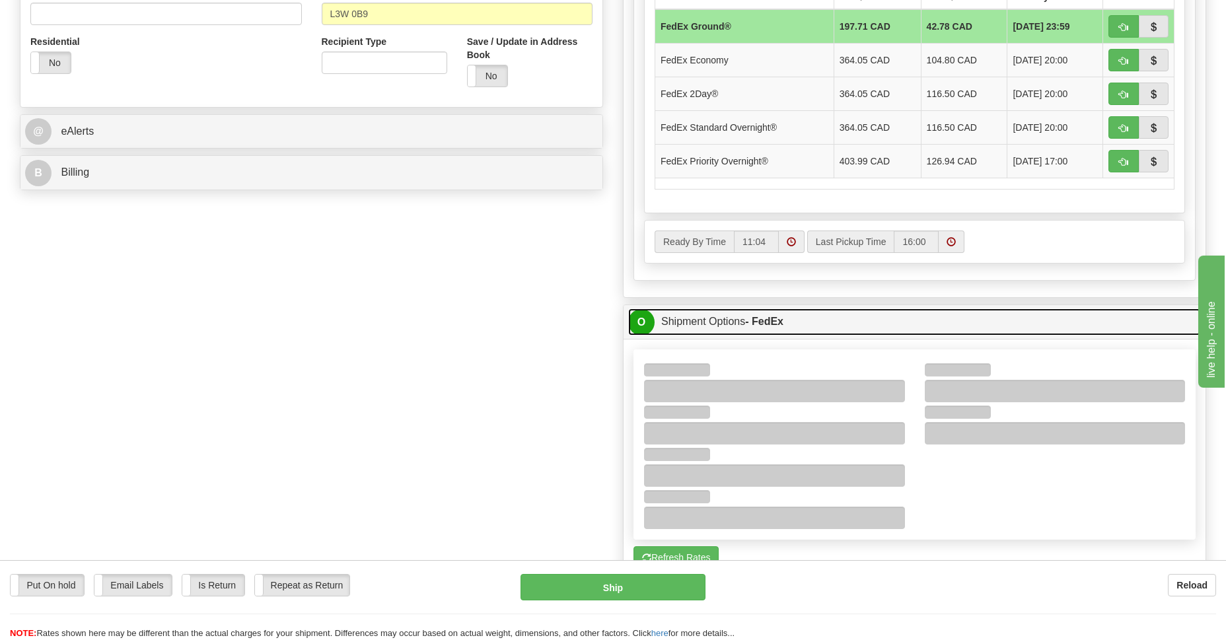
click at [678, 319] on link "O Shipment Options - FedEx" at bounding box center [914, 322] width 573 height 27
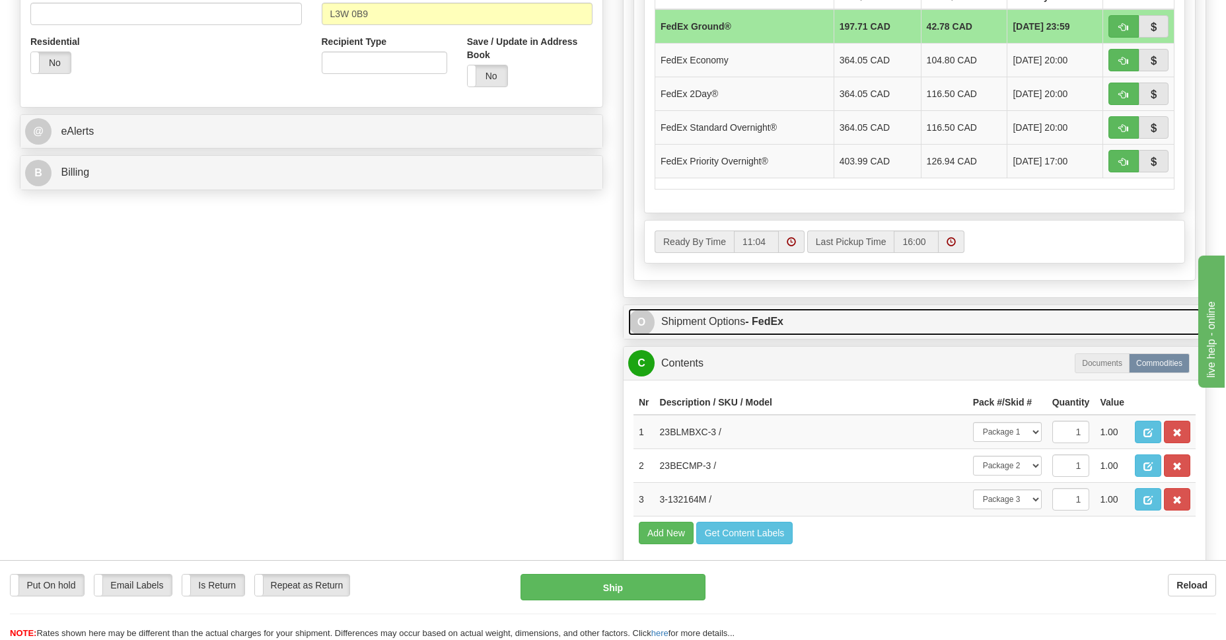
click at [768, 318] on strong "- FedEx" at bounding box center [764, 321] width 38 height 11
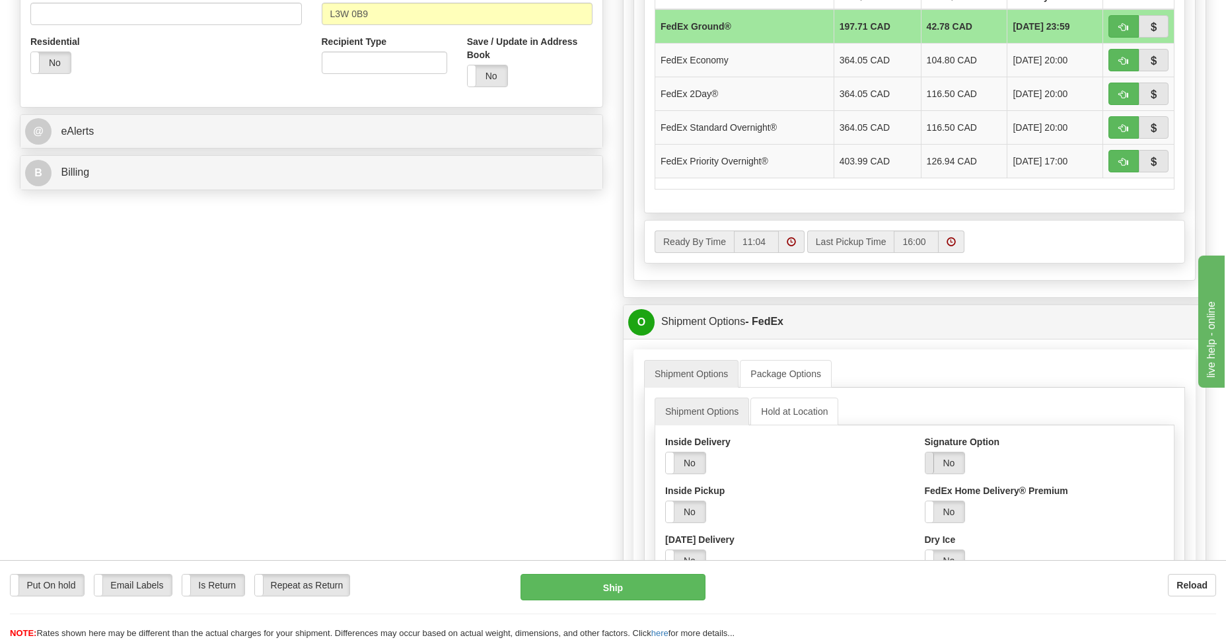
click at [927, 457] on span at bounding box center [925, 463] width 17 height 21
click at [951, 507] on select "Adult Direct Indirect No Signature Required Service Default" at bounding box center [980, 512] width 110 height 22
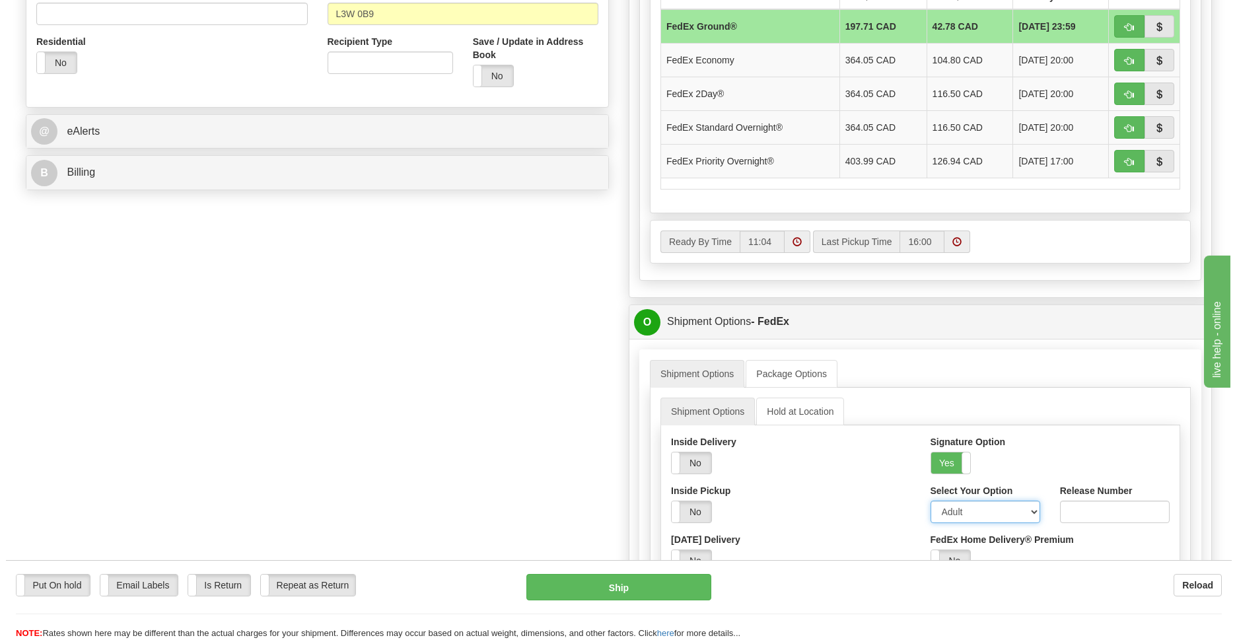
scroll to position [576, 0]
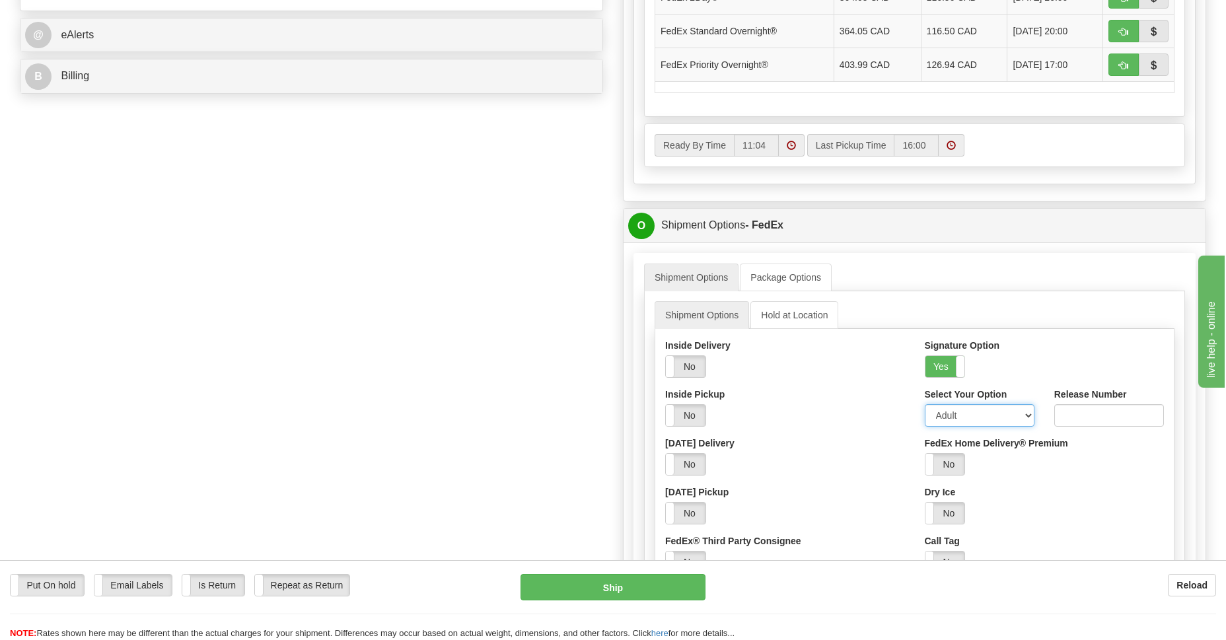
click at [947, 416] on select "Adult Direct Indirect No Signature Required Service Default" at bounding box center [980, 415] width 110 height 22
select select "2"
click at [925, 404] on select "Adult Direct Indirect No Signature Required Service Default" at bounding box center [980, 415] width 110 height 22
click at [630, 591] on button "Ship" at bounding box center [613, 587] width 184 height 26
type input "92"
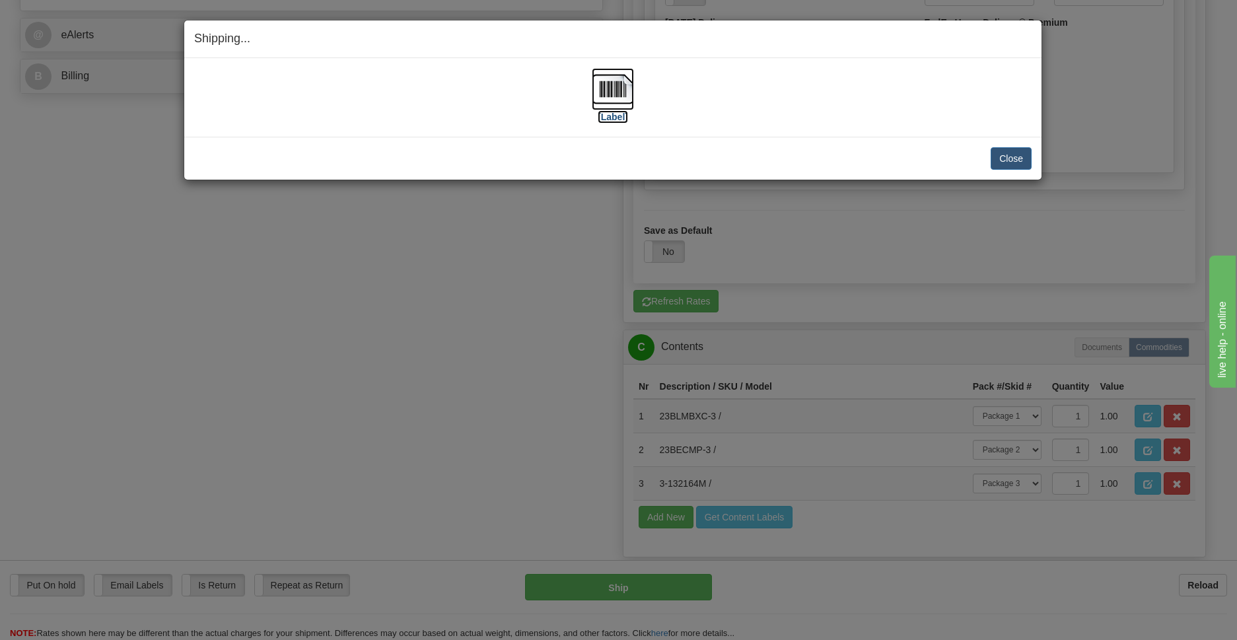
click at [613, 91] on img at bounding box center [613, 89] width 42 height 42
click at [1009, 157] on button "Close" at bounding box center [1011, 158] width 41 height 22
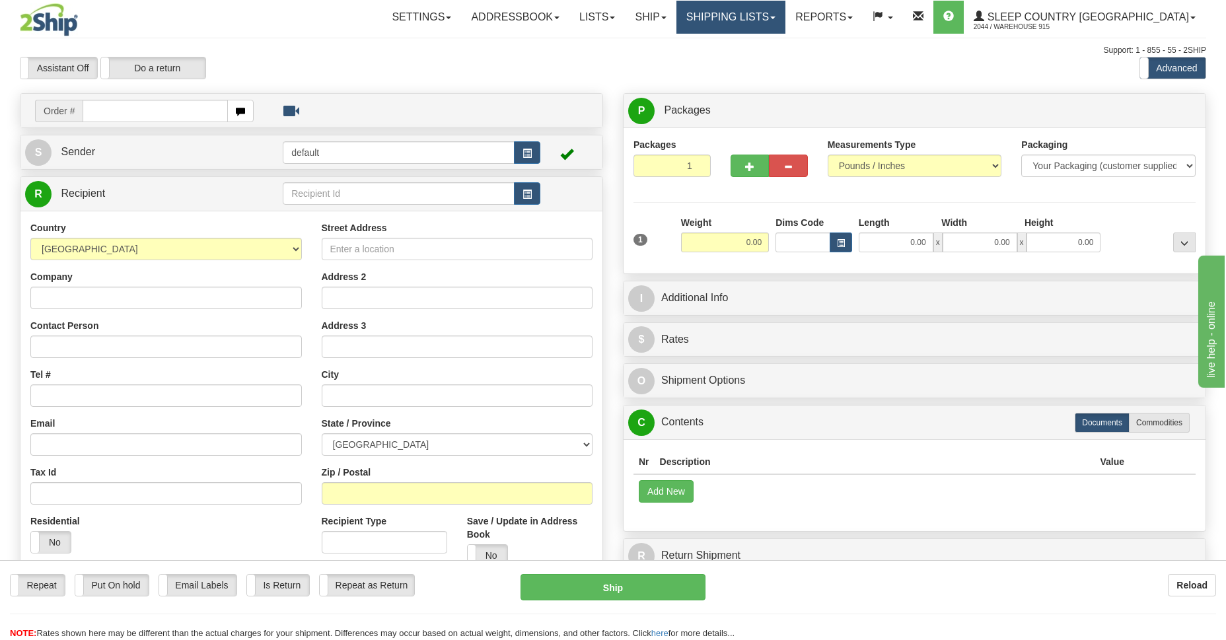
click at [772, 17] on link "Shipping lists" at bounding box center [731, 17] width 109 height 33
click at [786, 15] on link "Shipping lists" at bounding box center [731, 17] width 109 height 33
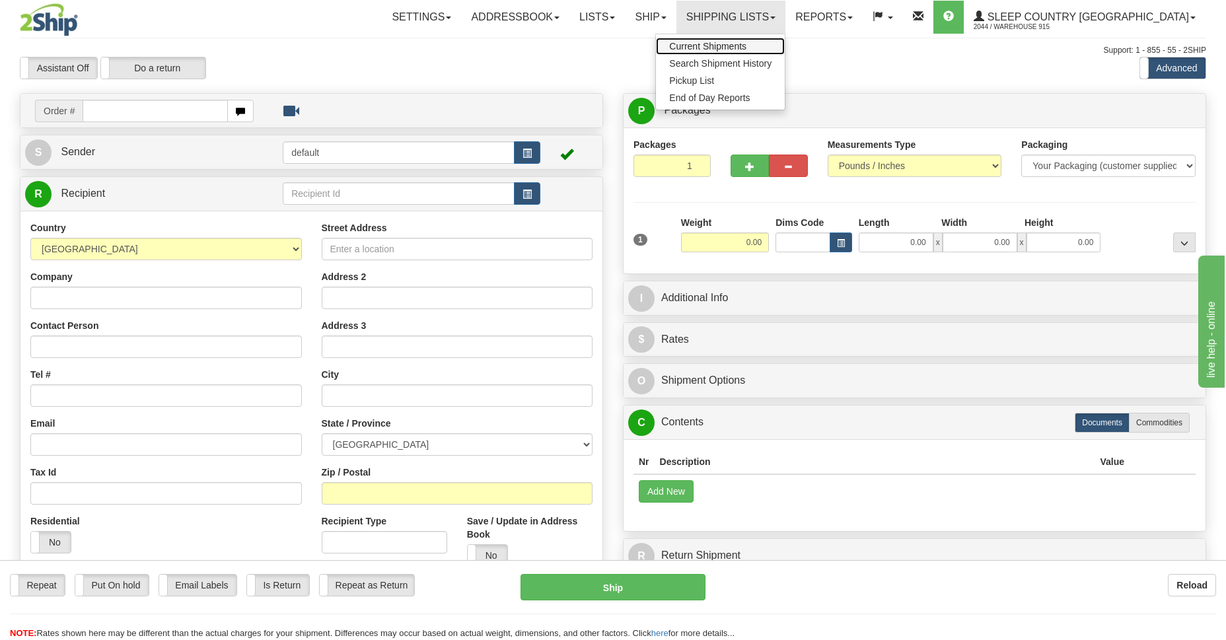
click at [747, 47] on span "Current Shipments" at bounding box center [707, 46] width 77 height 11
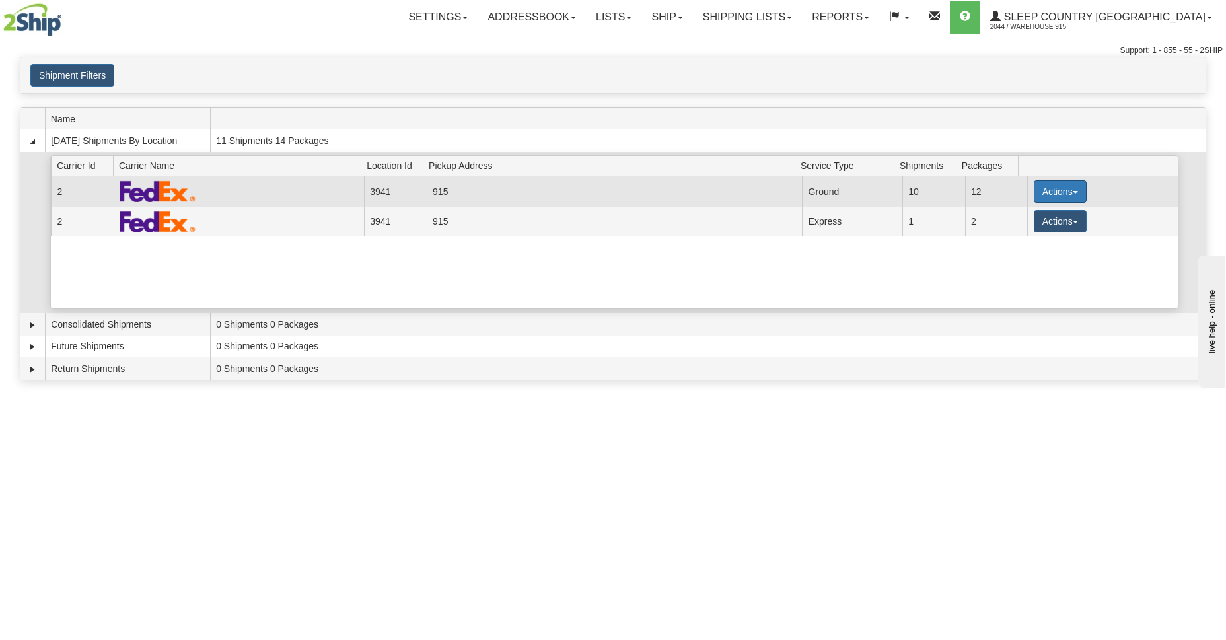
click at [1070, 190] on button "Actions" at bounding box center [1060, 191] width 53 height 22
click at [1019, 219] on span "Details" at bounding box center [1012, 215] width 36 height 9
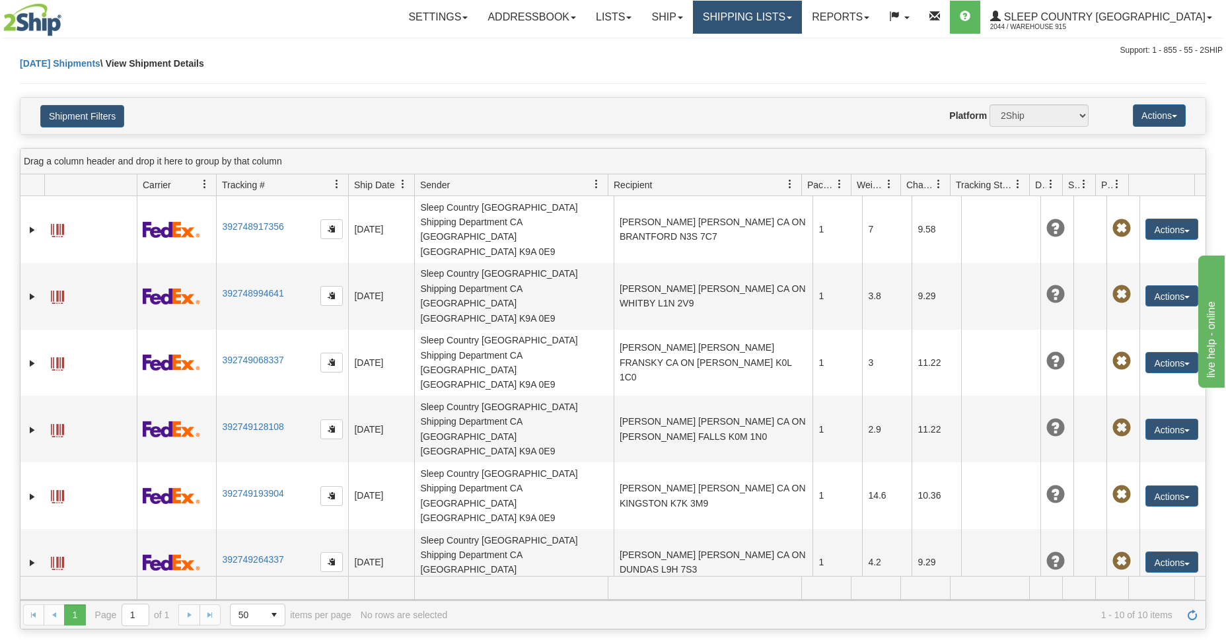
click at [802, 15] on link "Shipping lists" at bounding box center [747, 17] width 109 height 33
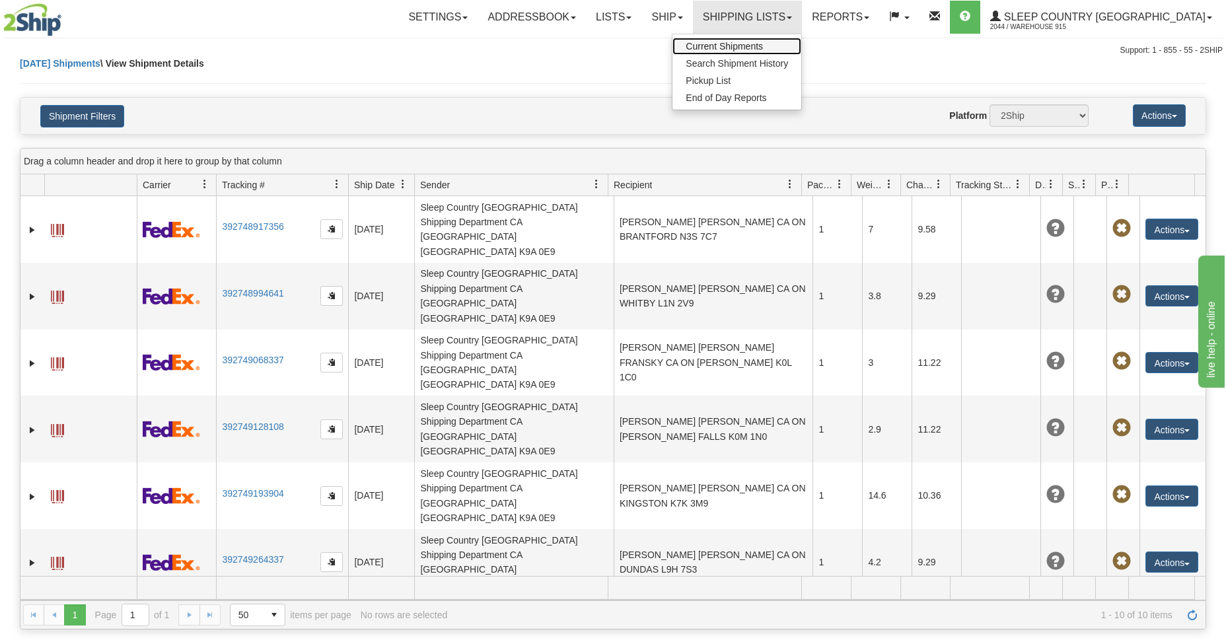
click at [763, 49] on span "Current Shipments" at bounding box center [724, 46] width 77 height 11
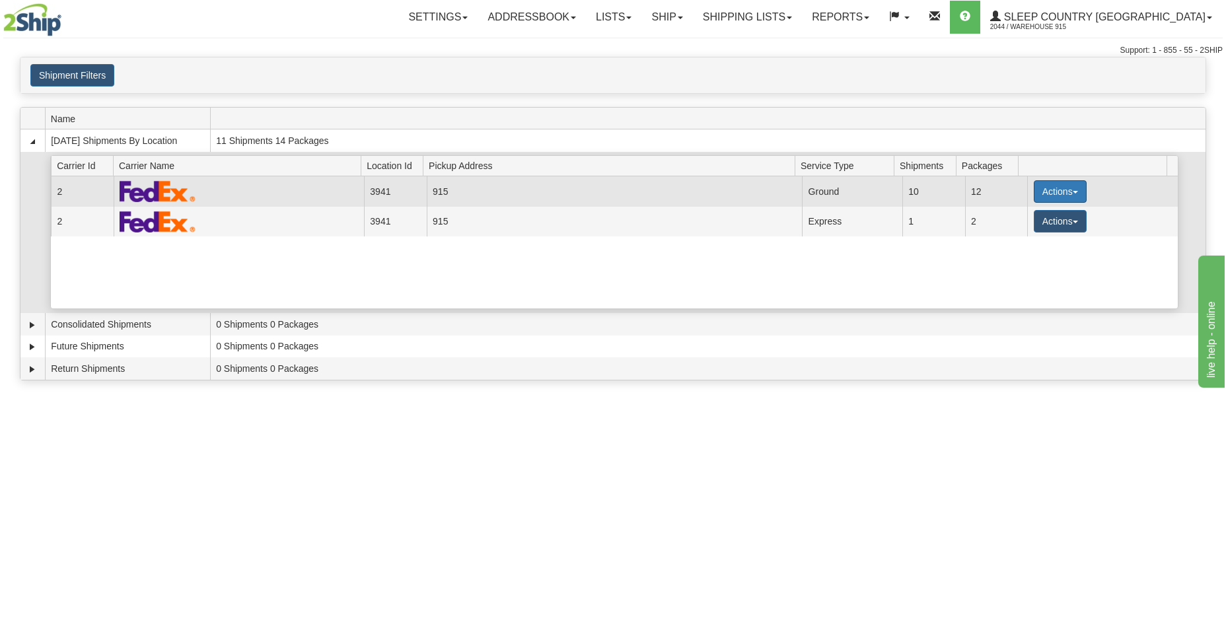
click at [1073, 194] on span "button" at bounding box center [1075, 192] width 5 height 3
click at [1021, 240] on link "Close" at bounding box center [1033, 233] width 106 height 17
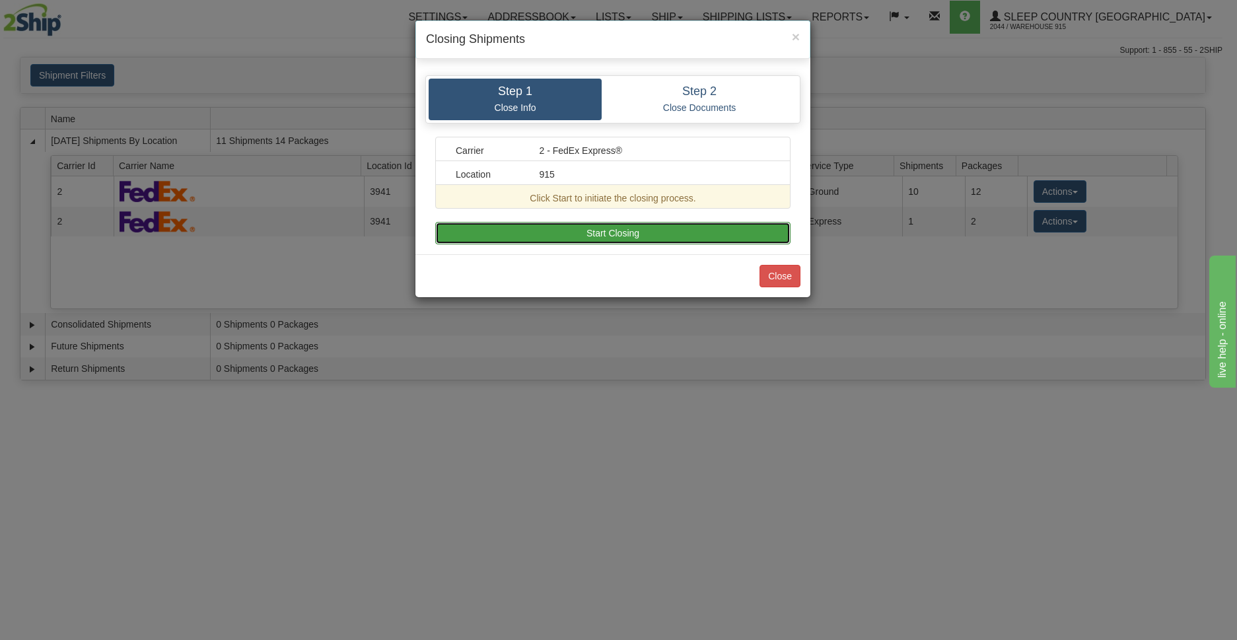
click at [640, 233] on button "Start Closing" at bounding box center [612, 233] width 355 height 22
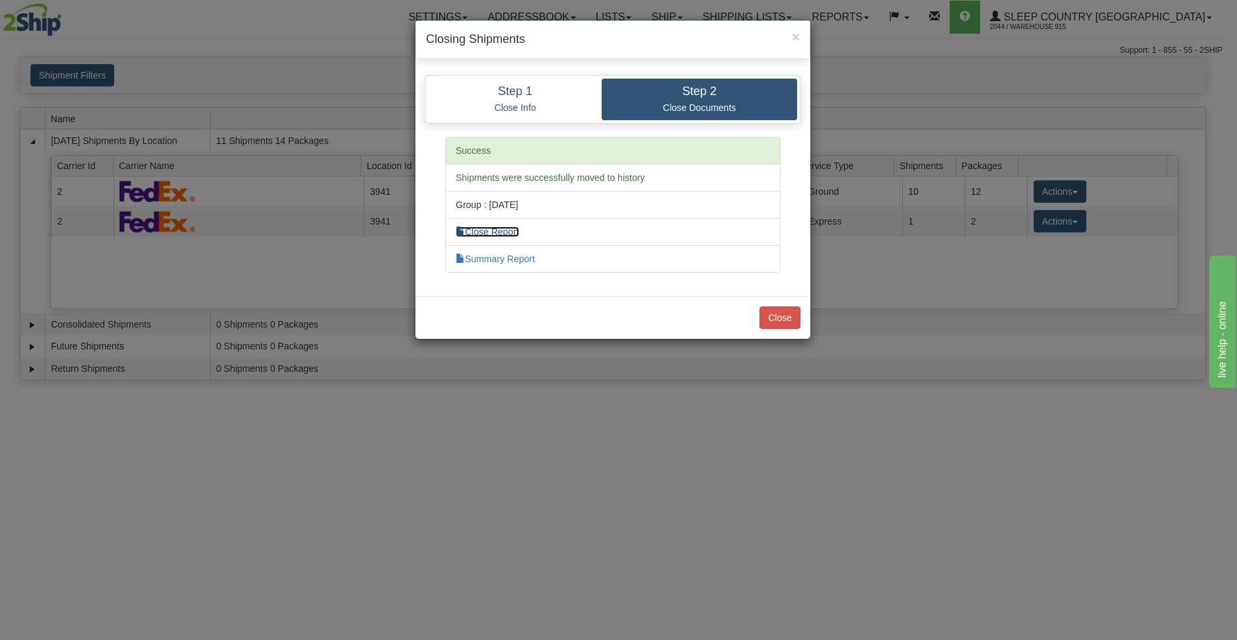
click at [508, 230] on link "Close Report" at bounding box center [487, 232] width 63 height 11
click at [773, 323] on button "Close" at bounding box center [780, 318] width 41 height 22
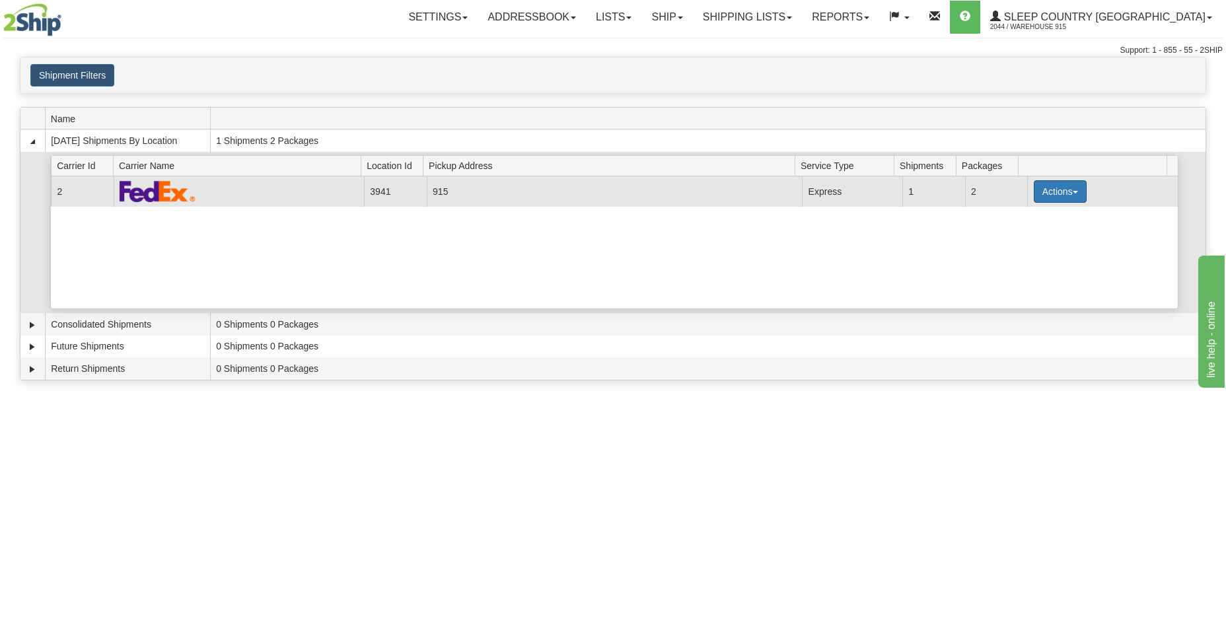
click at [1058, 192] on button "Actions" at bounding box center [1060, 191] width 53 height 22
click at [1015, 240] on link "Close" at bounding box center [1033, 233] width 106 height 17
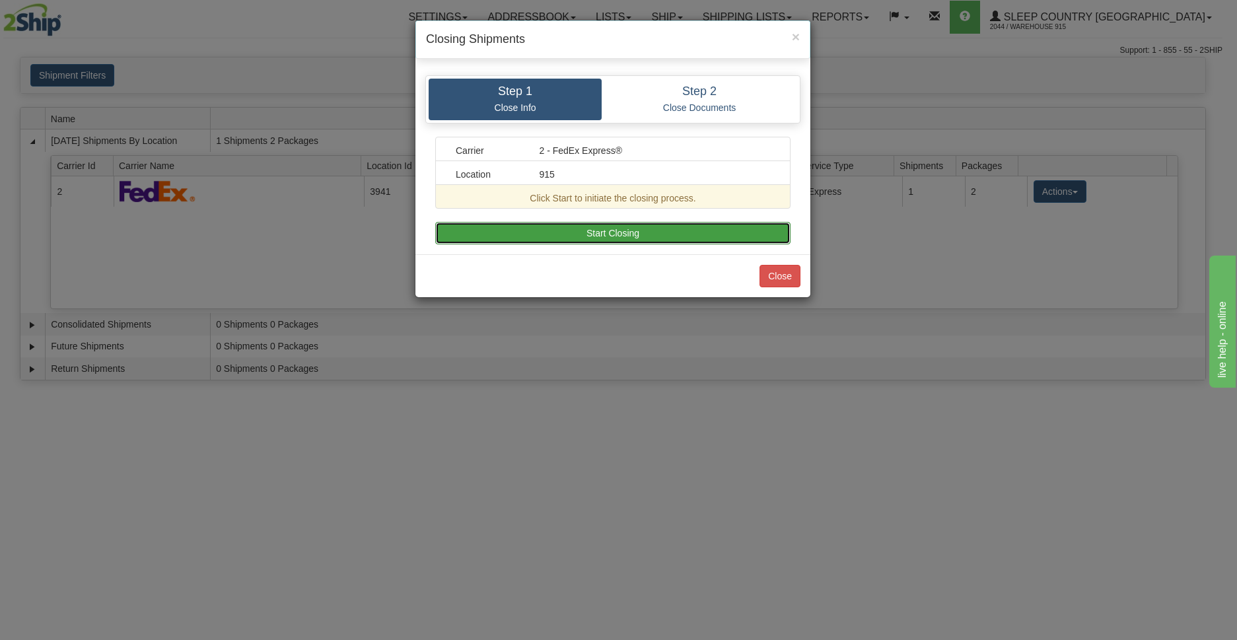
click at [607, 233] on button "Start Closing" at bounding box center [612, 233] width 355 height 22
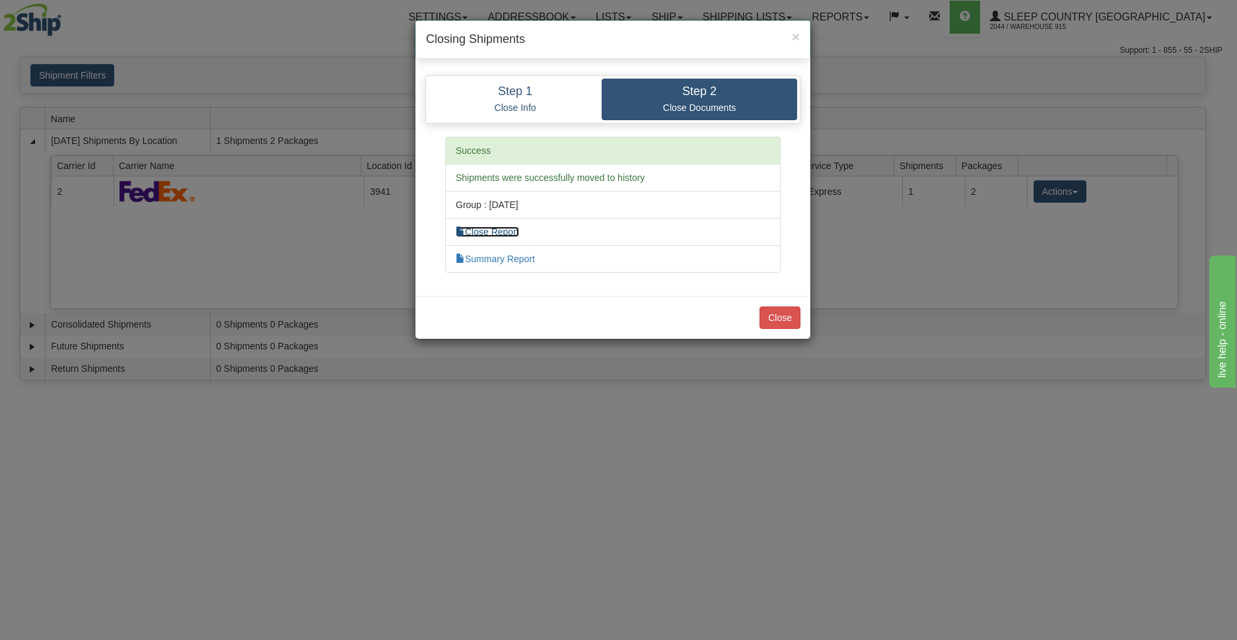
click at [513, 235] on link "Close Report" at bounding box center [487, 232] width 63 height 11
click at [785, 314] on button "Close" at bounding box center [780, 318] width 41 height 22
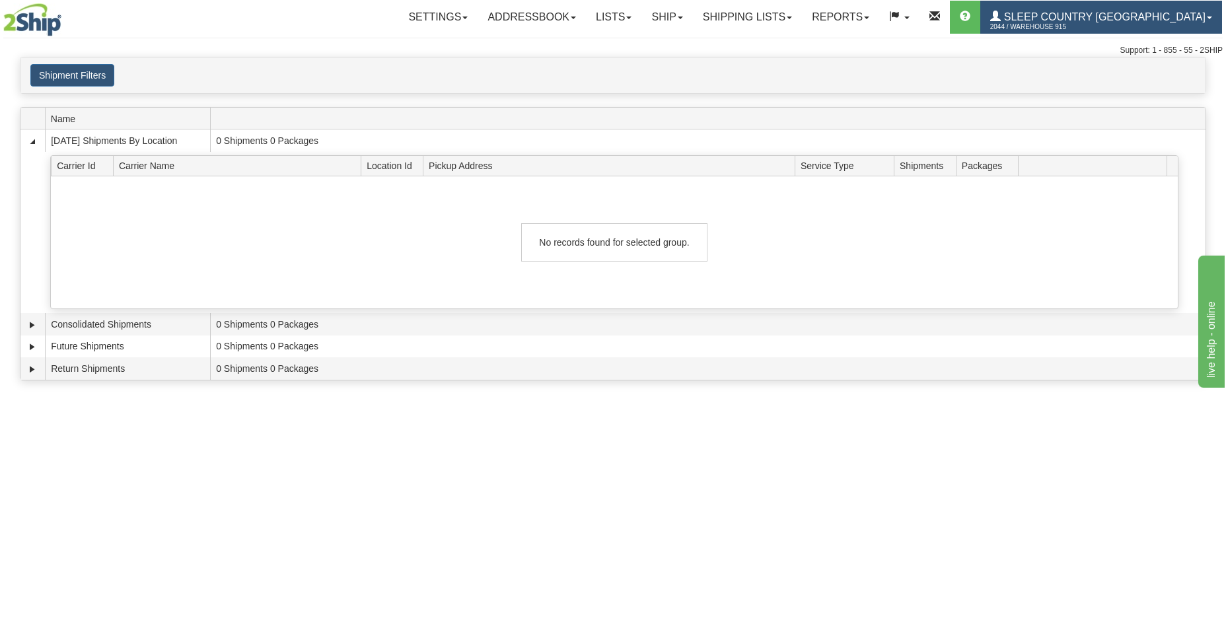
click at [1117, 18] on span "Sleep Country [GEOGRAPHIC_DATA]" at bounding box center [1103, 16] width 205 height 11
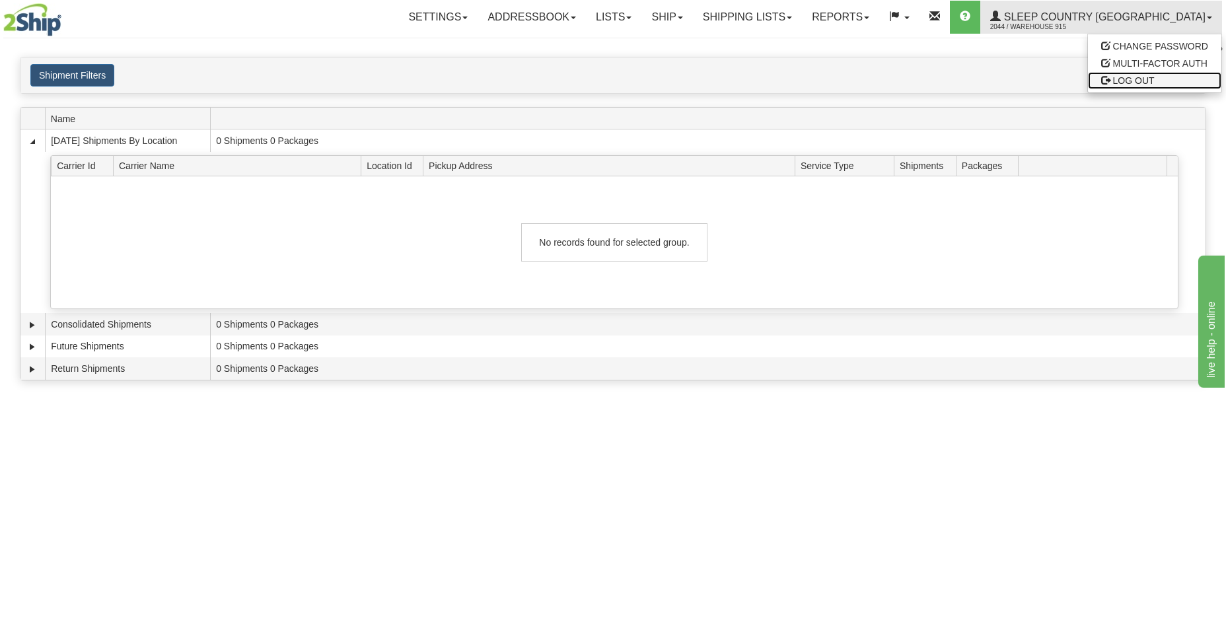
click at [1107, 84] on span at bounding box center [1105, 79] width 9 height 9
